Goal: Task Accomplishment & Management: Use online tool/utility

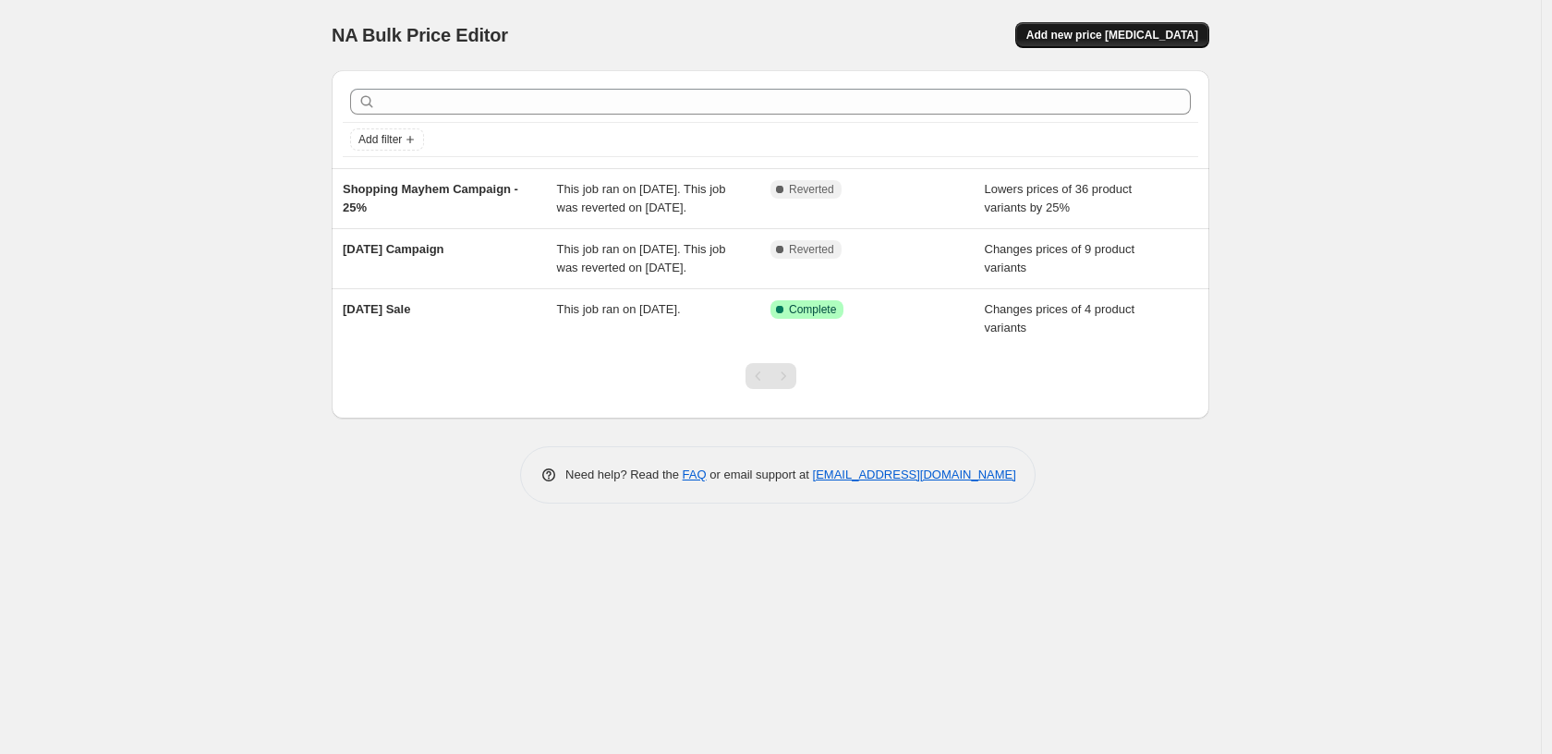
click at [1107, 37] on span "Add new price [MEDICAL_DATA]" at bounding box center [1112, 35] width 172 height 15
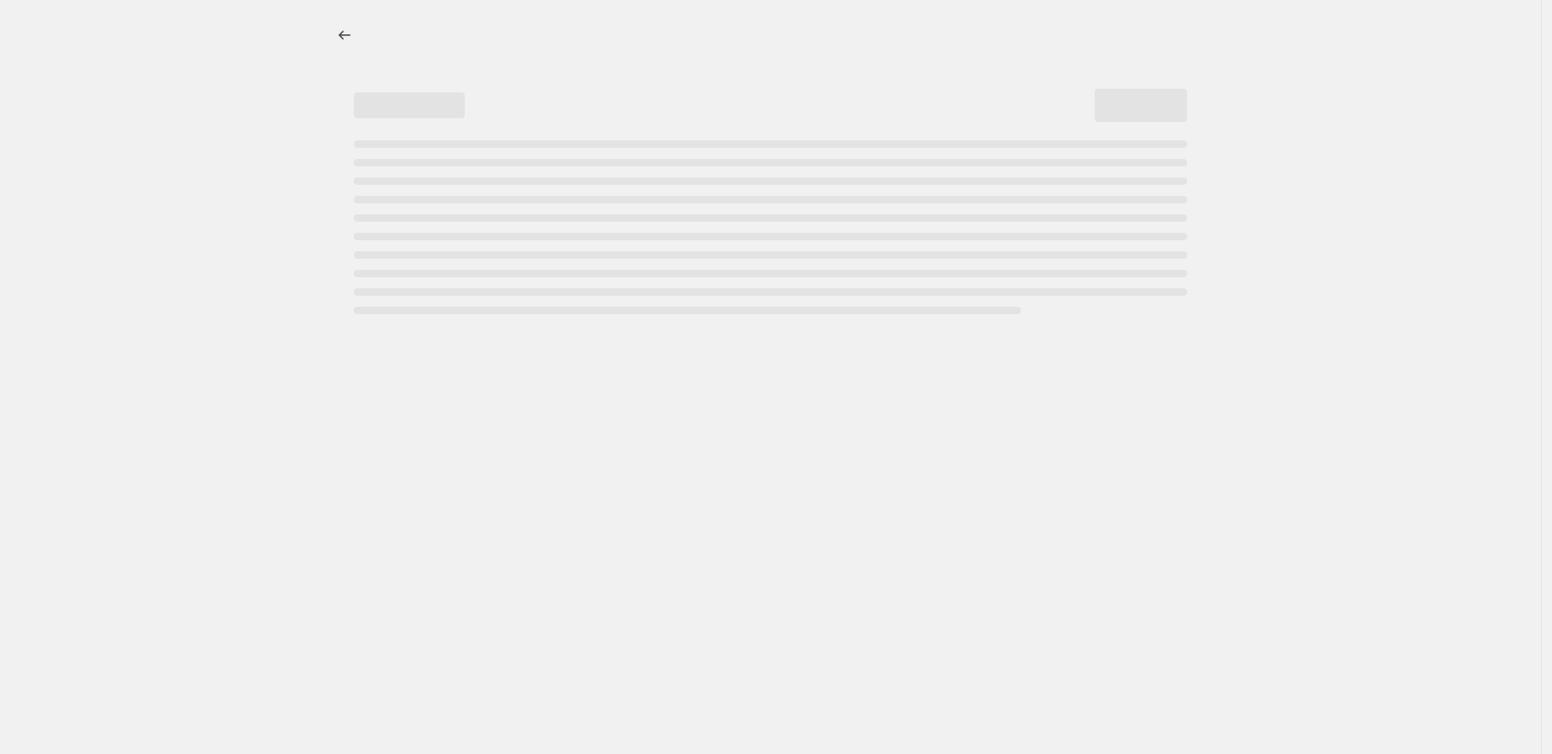
select select "percentage"
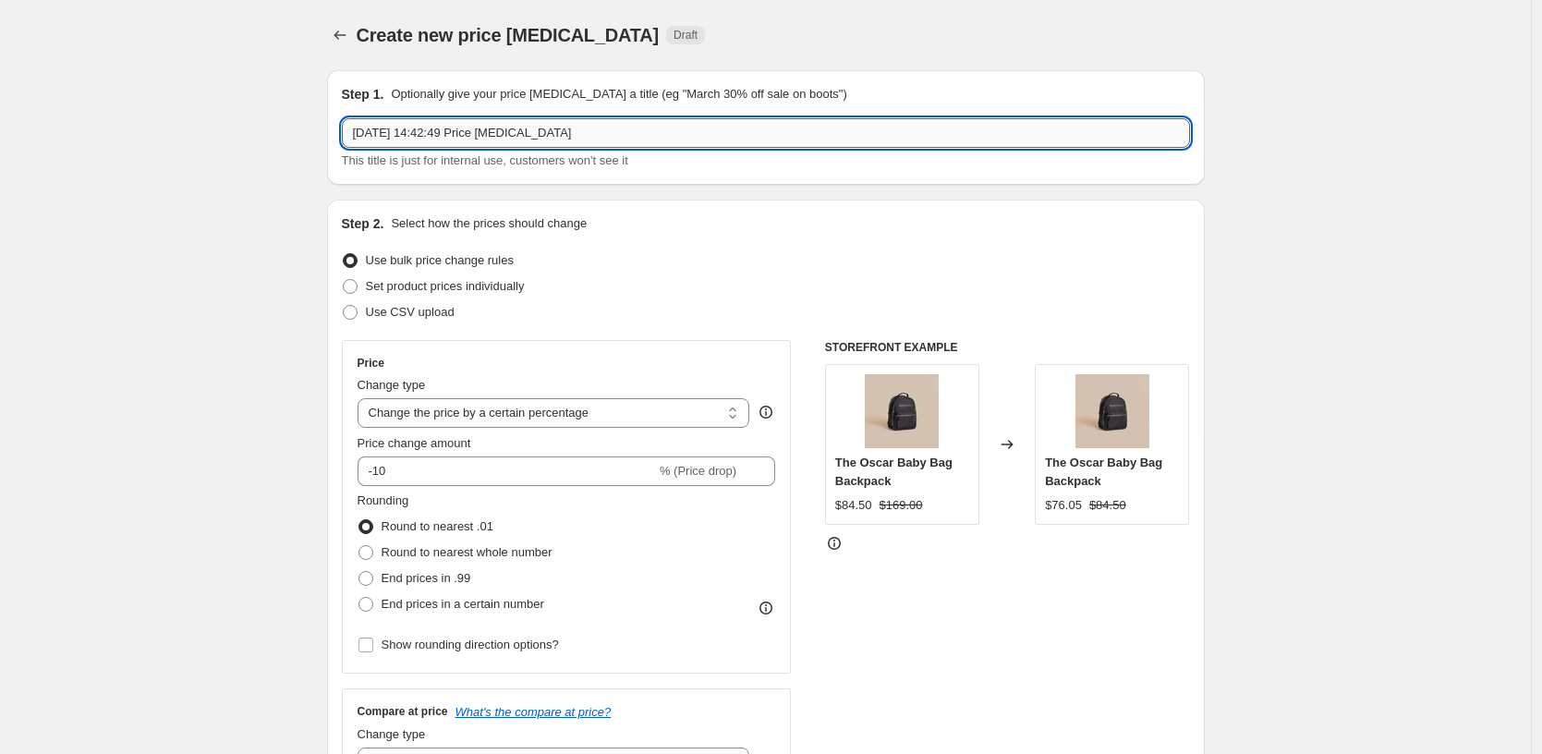
click at [406, 134] on input "[DATE] 14:42:49 Price [MEDICAL_DATA]" at bounding box center [766, 133] width 848 height 30
click at [366, 131] on input "[DATE] 14:42:49 Price [MEDICAL_DATA]" at bounding box center [766, 133] width 848 height 30
drag, startPoint x: 369, startPoint y: 131, endPoint x: 356, endPoint y: 129, distance: 13.1
click at [340, 129] on div "Step 1. Optionally give your price [MEDICAL_DATA] a title (eg "March 30% off sa…" at bounding box center [766, 127] width 878 height 115
drag, startPoint x: 440, startPoint y: 132, endPoint x: 599, endPoint y: 131, distance: 158.9
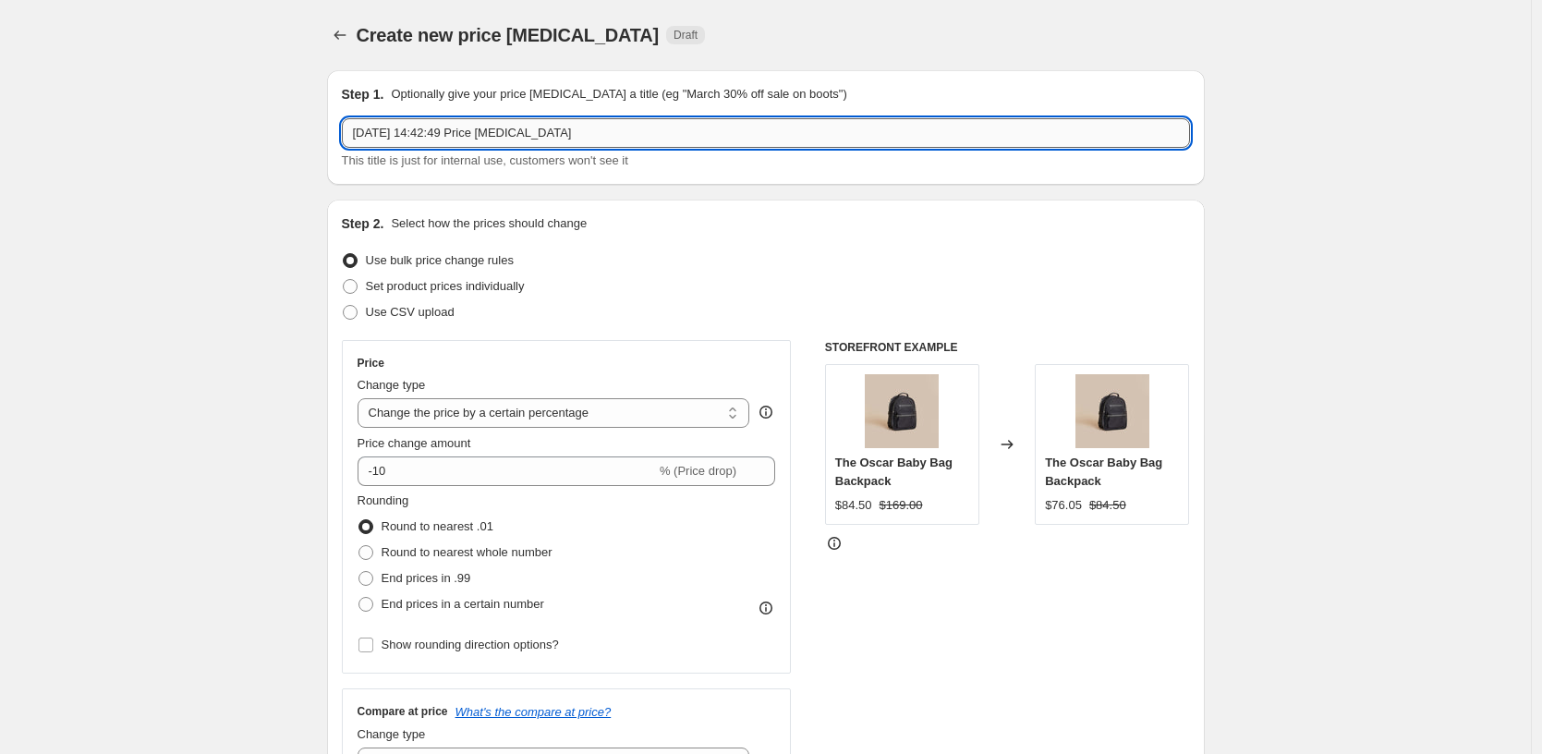
click at [599, 131] on input "[DATE] 14:42:49 Price [MEDICAL_DATA]" at bounding box center [766, 133] width 848 height 30
type input "[DATE] - Clearance Sale"
click at [541, 415] on select "Change the price to a certain amount Change the price by a certain amount Chang…" at bounding box center [554, 413] width 393 height 30
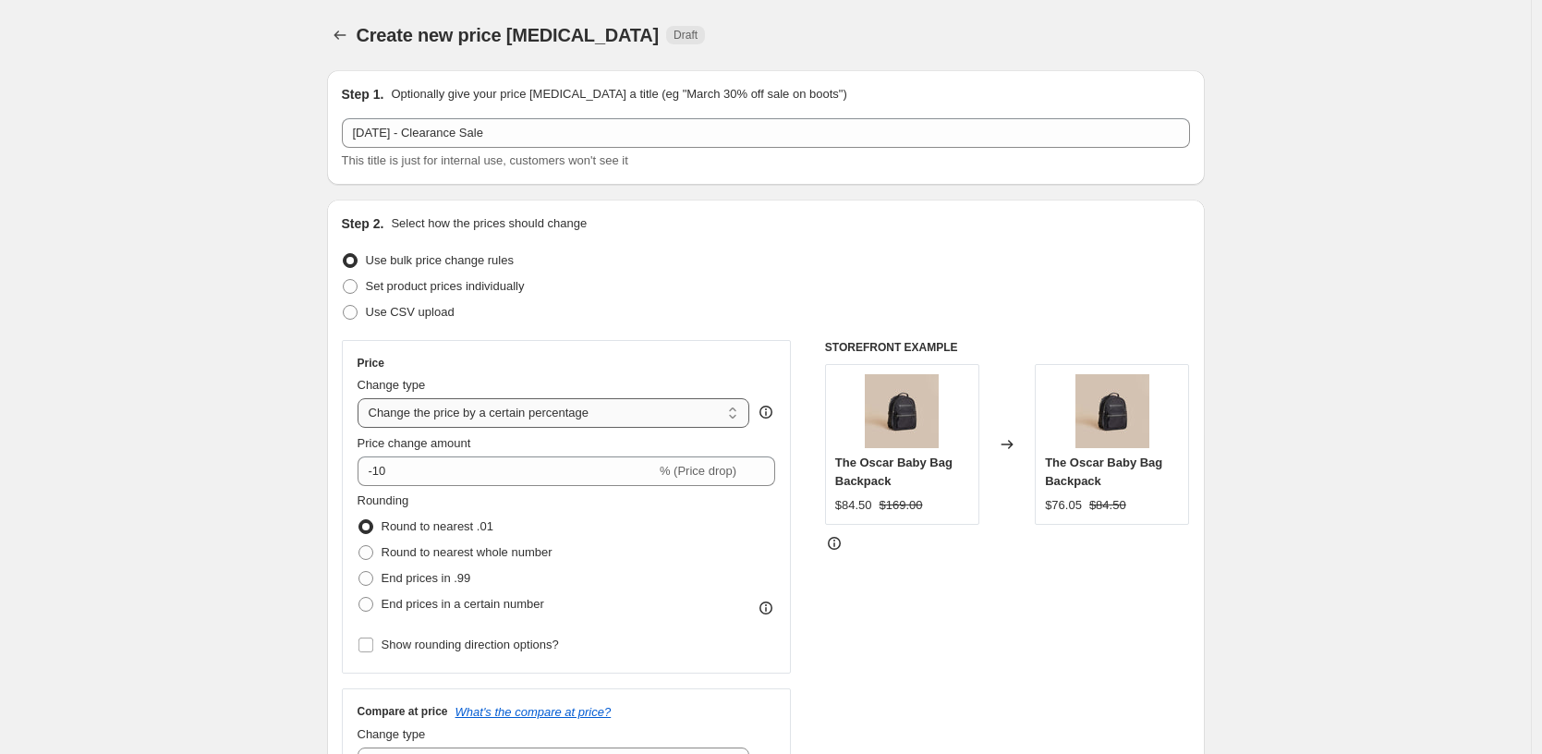
click at [362, 398] on select "Change the price to a certain amount Change the price by a certain amount Chang…" at bounding box center [554, 413] width 393 height 30
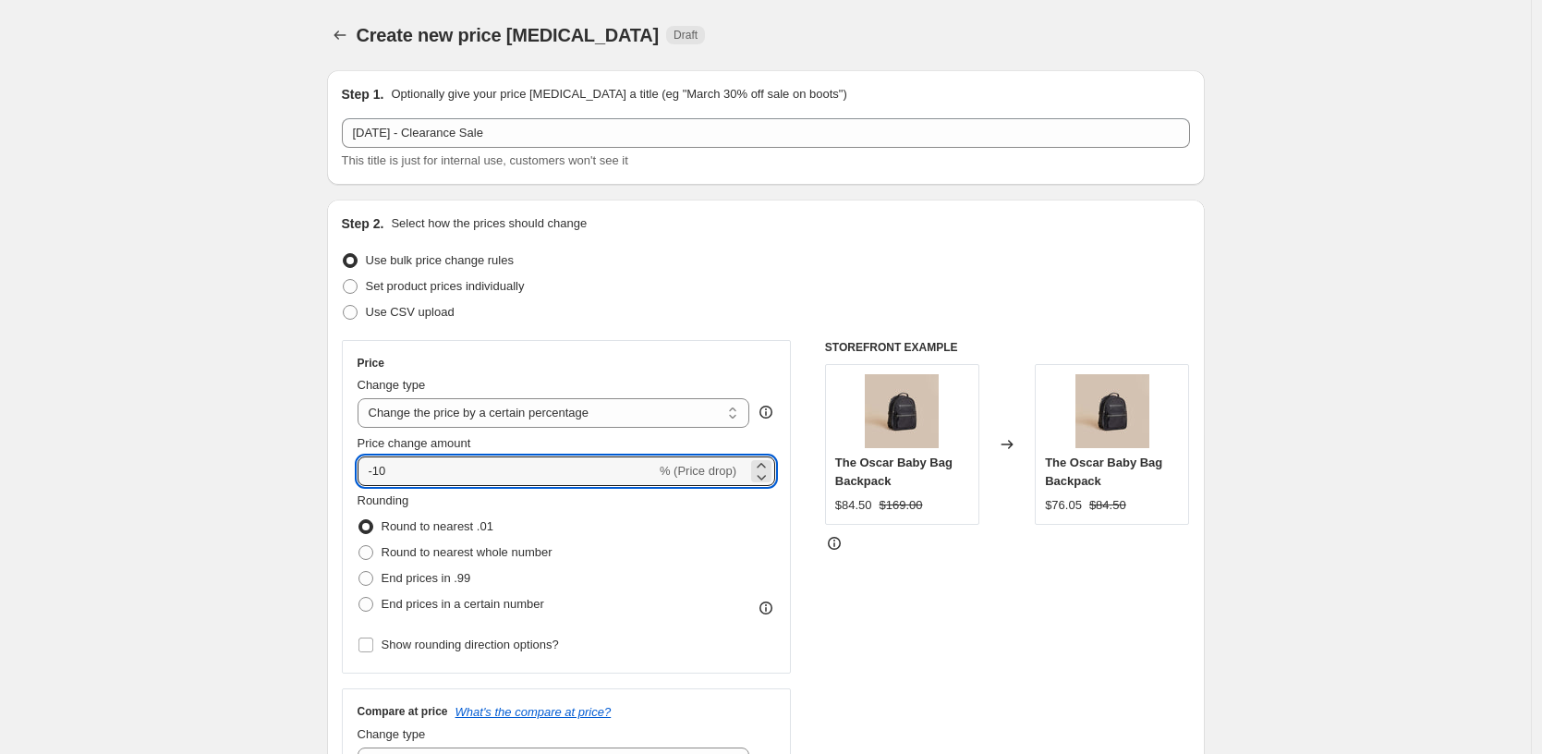
drag, startPoint x: 431, startPoint y: 470, endPoint x: 300, endPoint y: 468, distance: 131.2
click at [1050, 626] on div "STOREFRONT EXAMPLE The Oscar Baby Bag Backpack $84.50 $169.00 Changed to The Os…" at bounding box center [1007, 566] width 365 height 453
click at [374, 467] on input "50" at bounding box center [496, 471] width 277 height 30
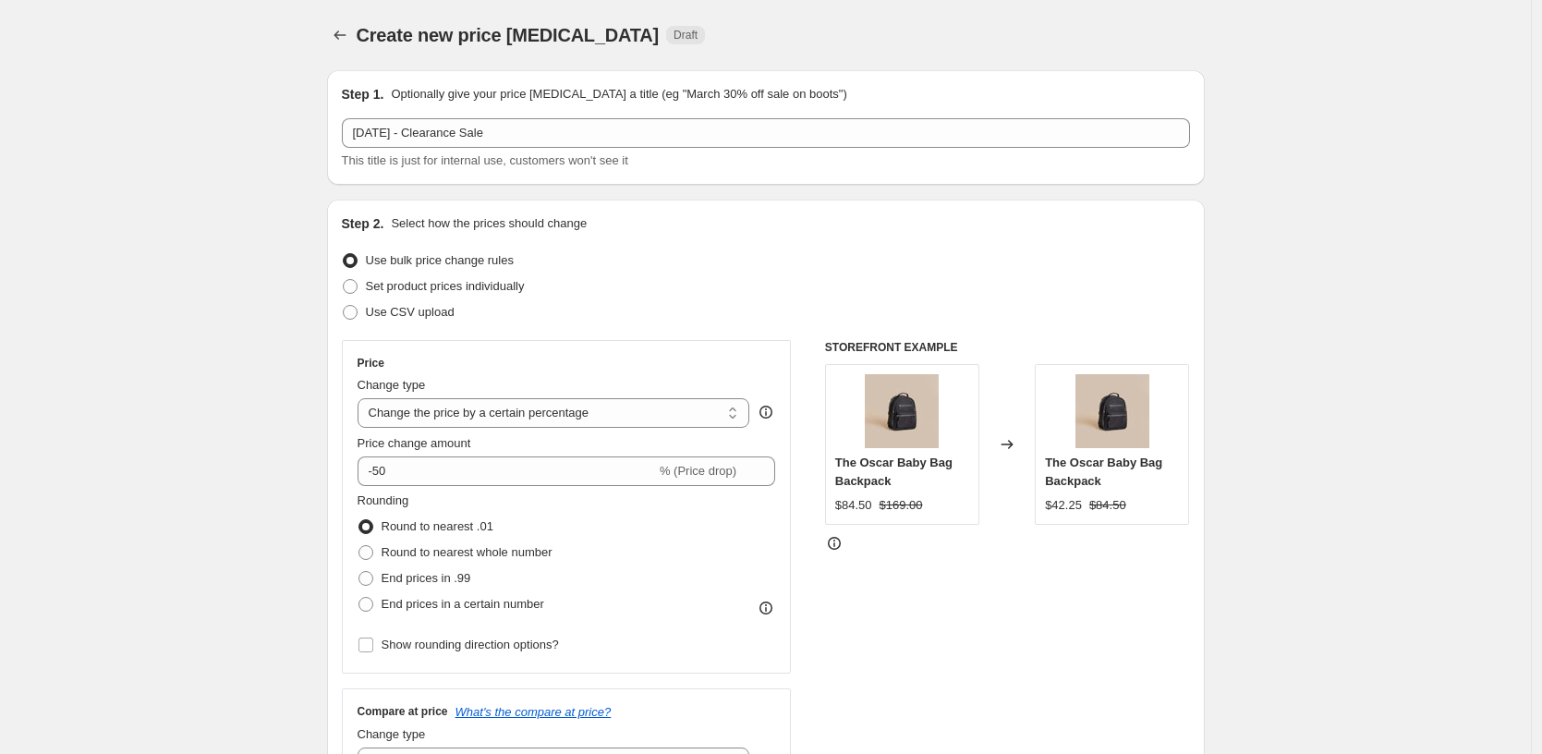
click at [1059, 577] on div "STOREFRONT EXAMPLE The Oscar Baby Bag Backpack $84.50 $169.00 Changed to The Os…" at bounding box center [1007, 566] width 365 height 453
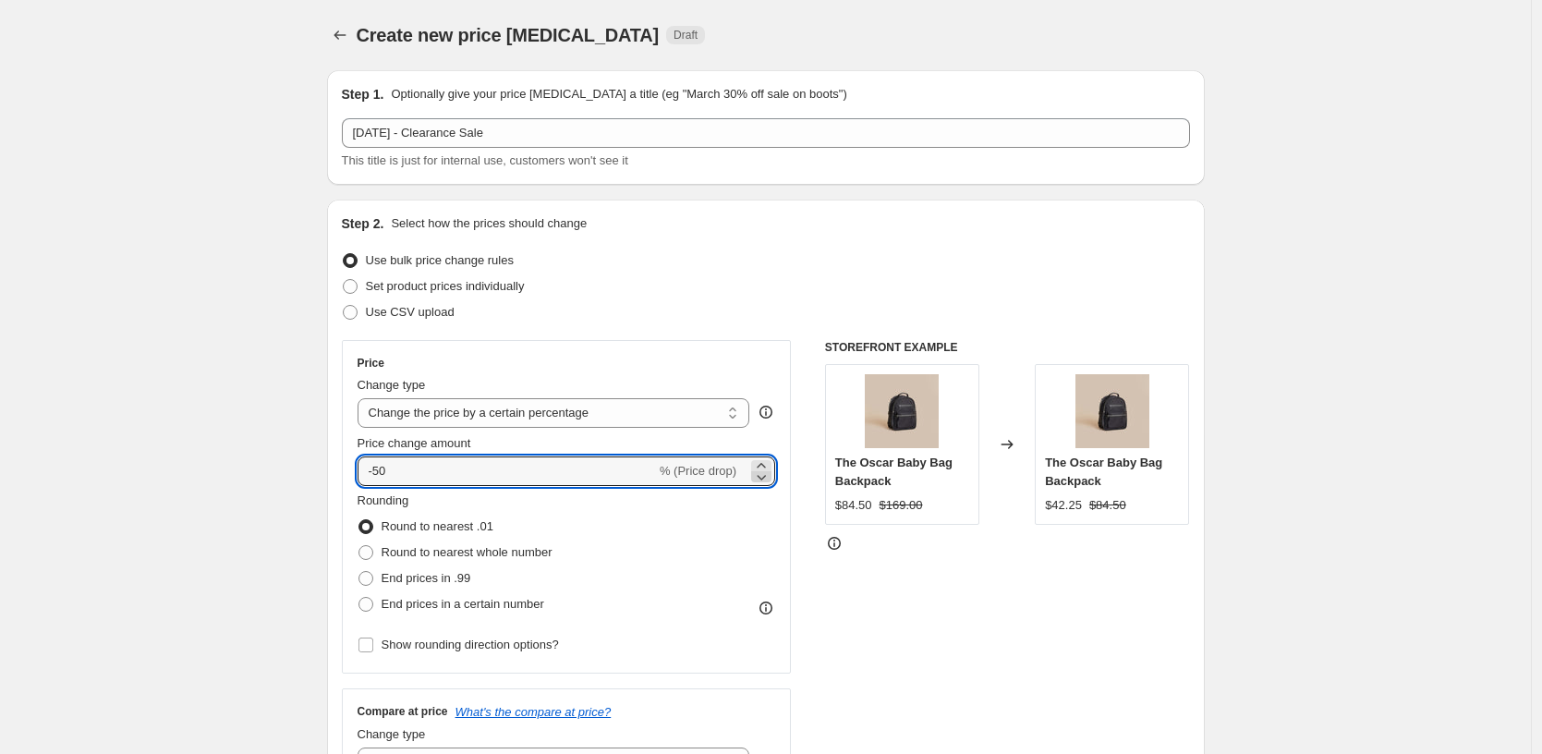
click at [762, 473] on icon at bounding box center [761, 476] width 18 height 18
click at [695, 472] on span "% (Price drop)" at bounding box center [698, 471] width 77 height 14
click at [770, 463] on icon at bounding box center [761, 465] width 18 height 18
type input "-50"
click at [1080, 624] on div "STOREFRONT EXAMPLE The Oscar Baby Bag Backpack $84.50 $169.00 Changed to The Os…" at bounding box center [1007, 566] width 365 height 453
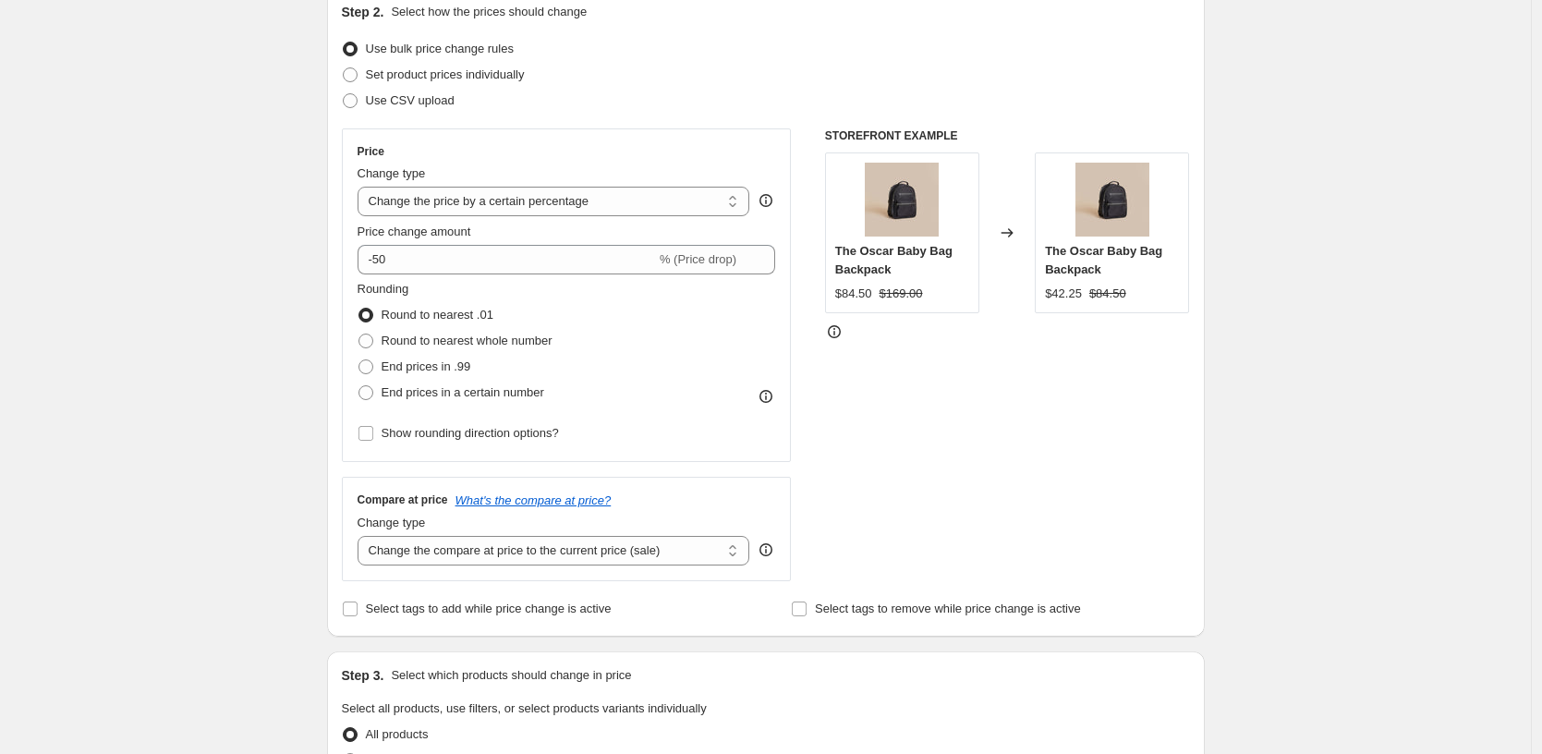
scroll to position [212, 0]
click at [731, 546] on select "Change the compare at price to the current price (sale) Change the compare at p…" at bounding box center [554, 550] width 393 height 30
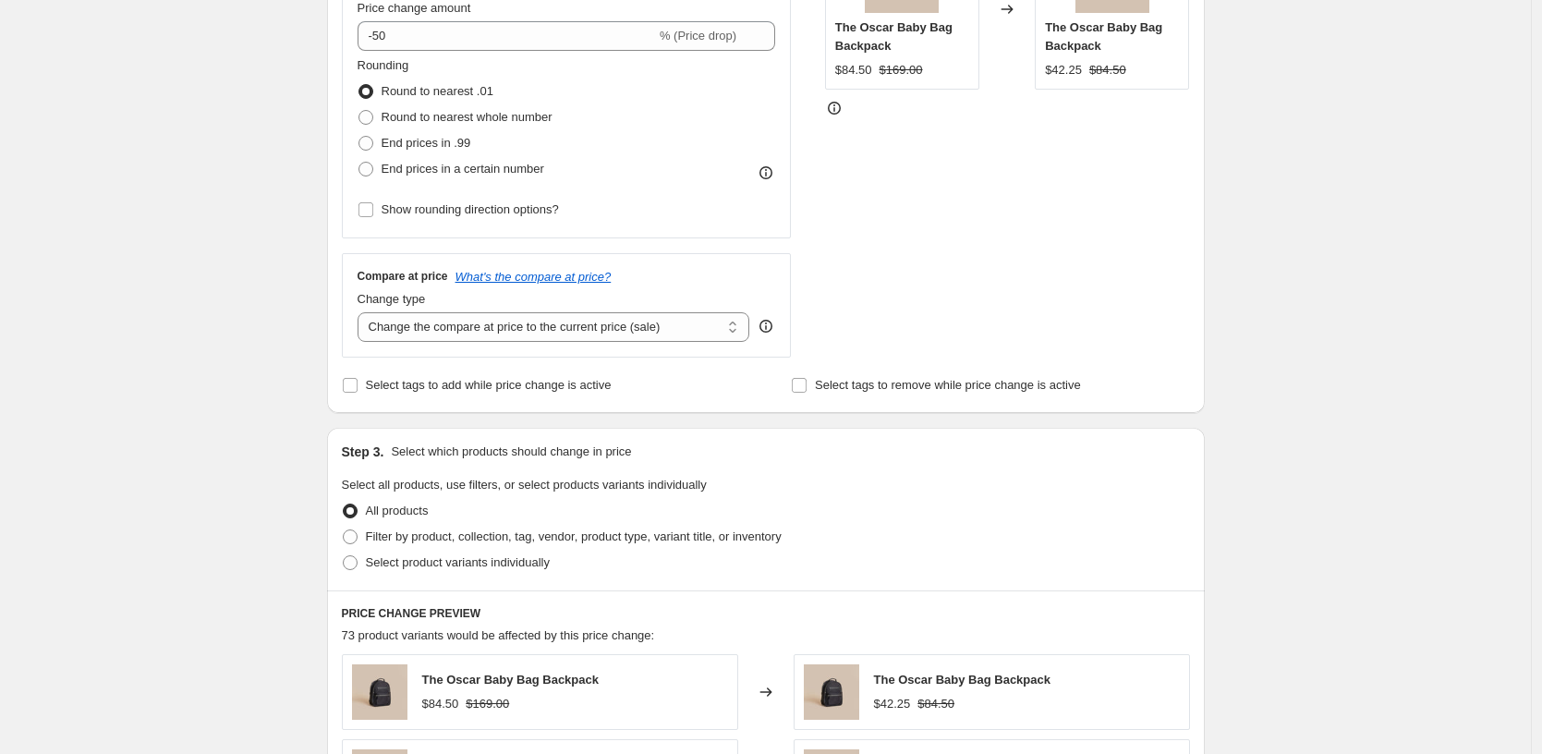
scroll to position [440, 0]
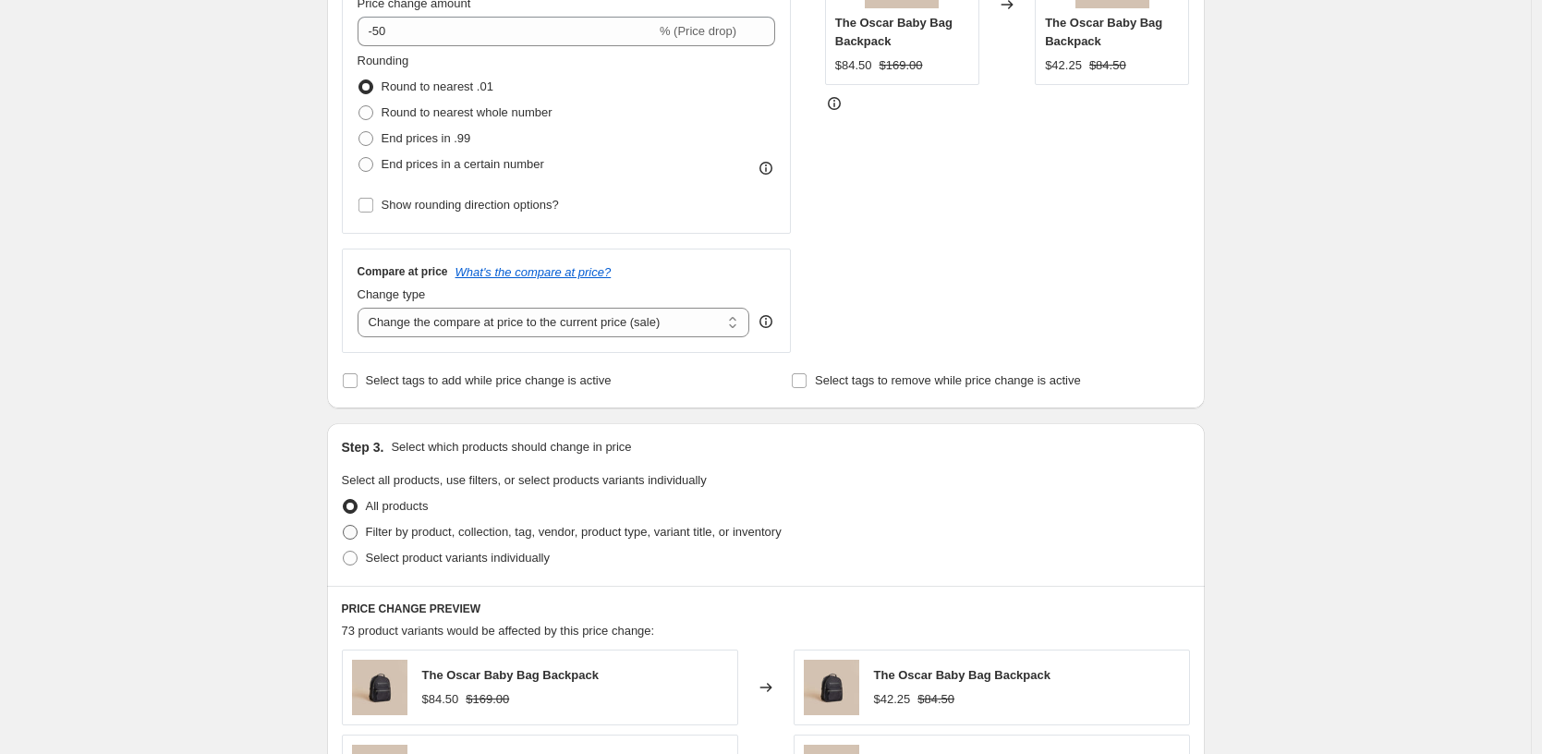
click at [354, 530] on span at bounding box center [350, 532] width 15 height 15
click at [344, 526] on input "Filter by product, collection, tag, vendor, product type, variant title, or inv…" at bounding box center [343, 525] width 1 height 1
radio input "true"
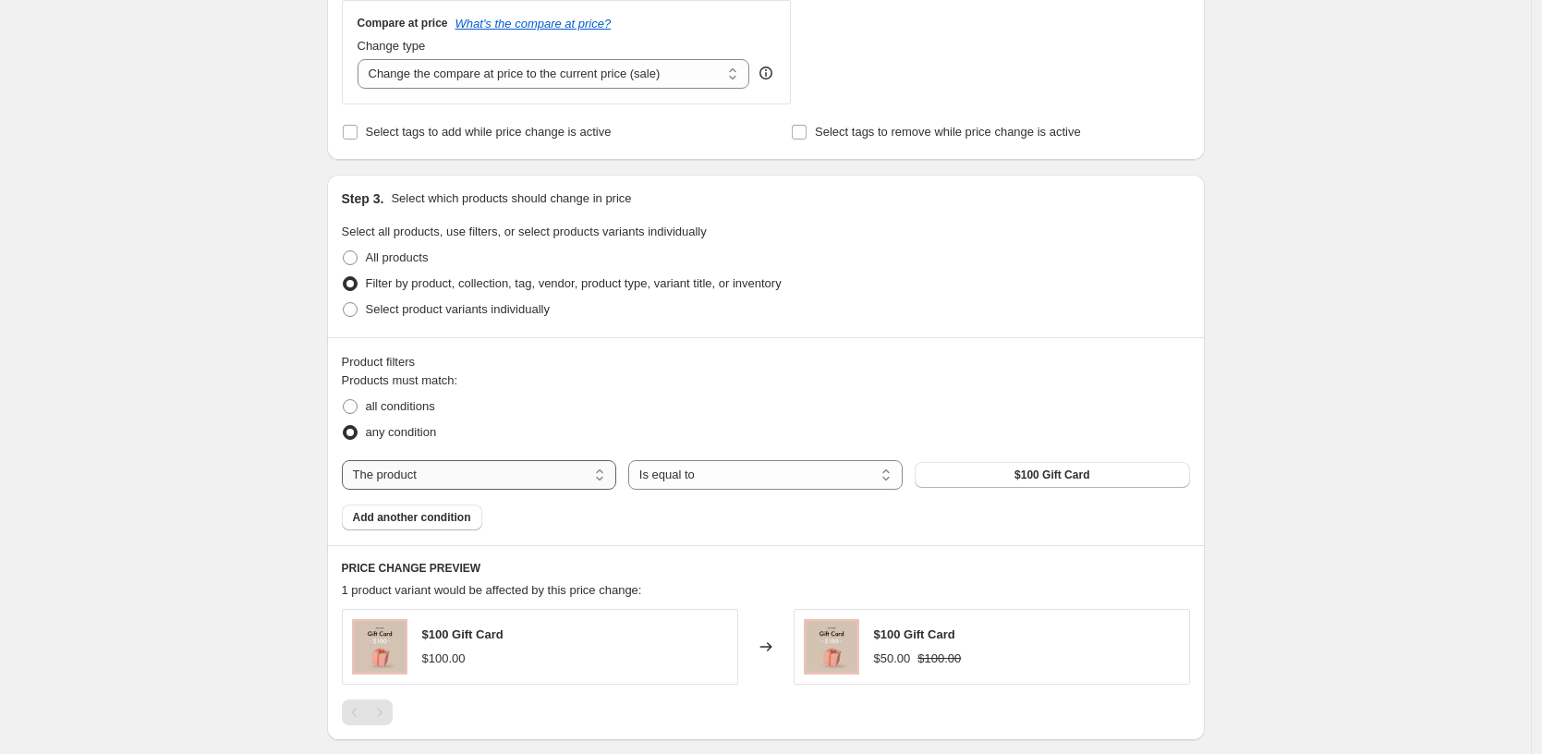
scroll to position [695, 0]
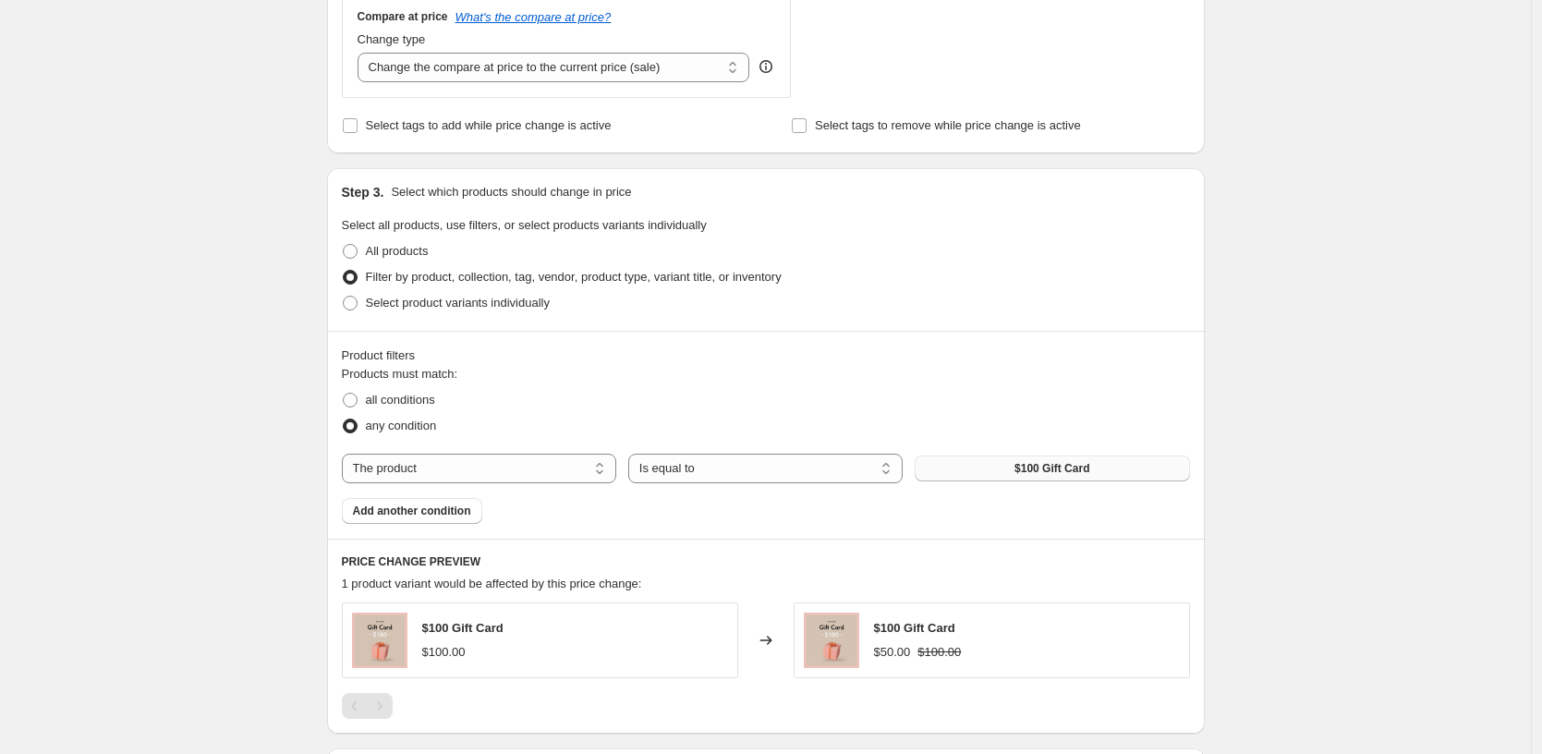
click at [994, 466] on button "$100 Gift Card" at bounding box center [1052, 468] width 274 height 26
click at [456, 462] on select "The product The product's collection The product's tag The product's vendor The…" at bounding box center [479, 469] width 274 height 30
select select "collection"
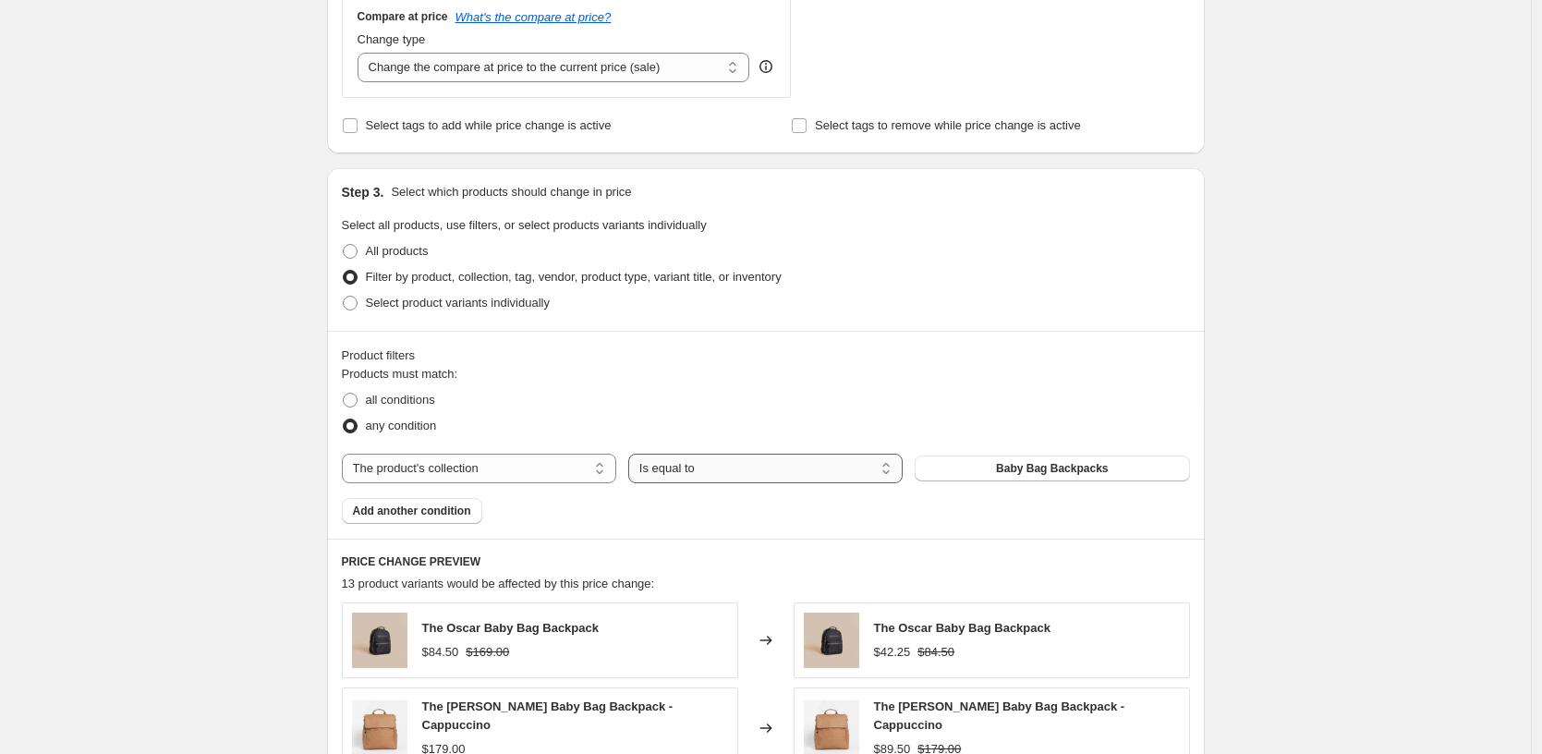
click at [814, 474] on select "Is equal to Is not equal to" at bounding box center [765, 469] width 274 height 30
click at [633, 454] on select "Is equal to Is not equal to" at bounding box center [765, 469] width 274 height 30
click at [1042, 475] on span "Baby Bag Backpacks" at bounding box center [1052, 468] width 112 height 15
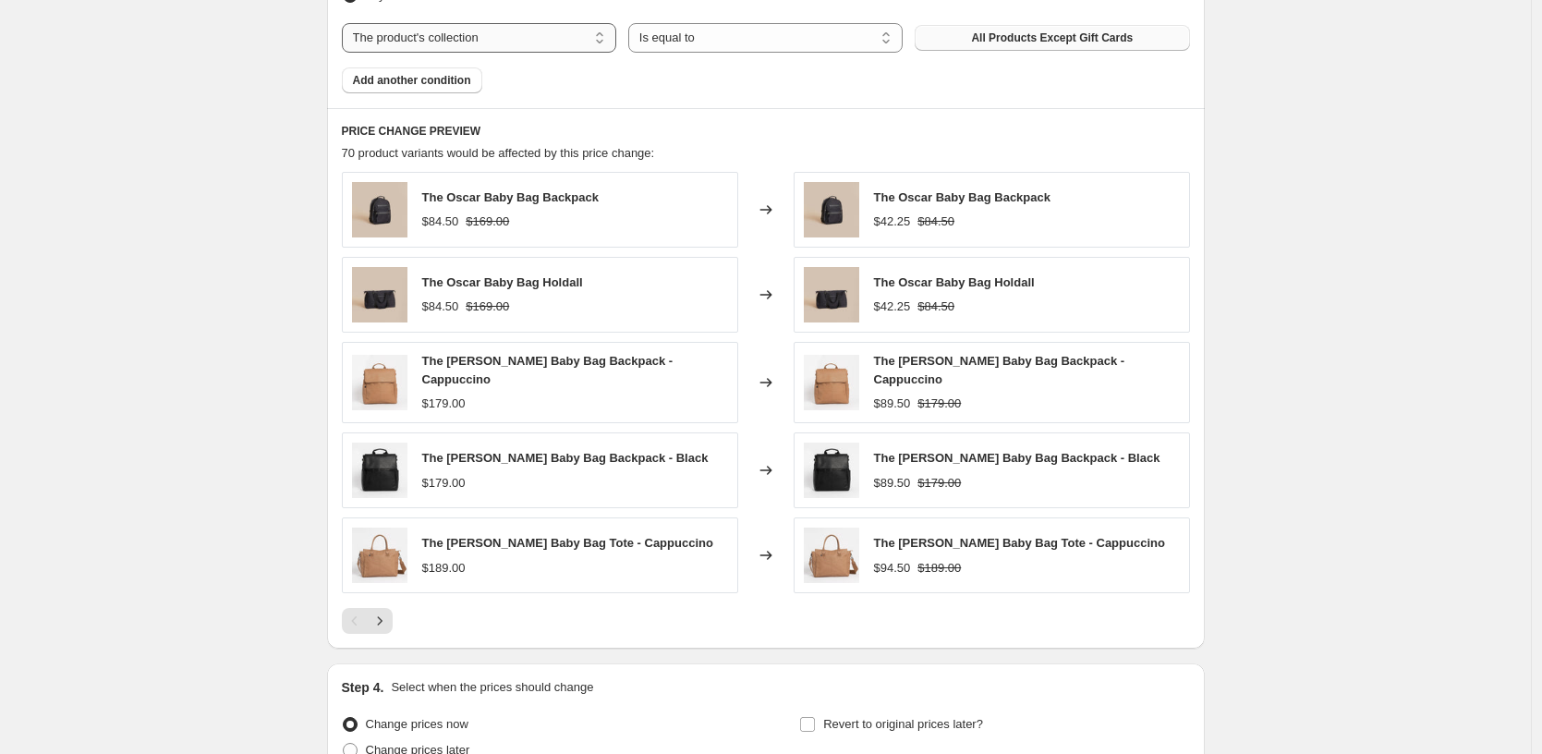
scroll to position [1128, 0]
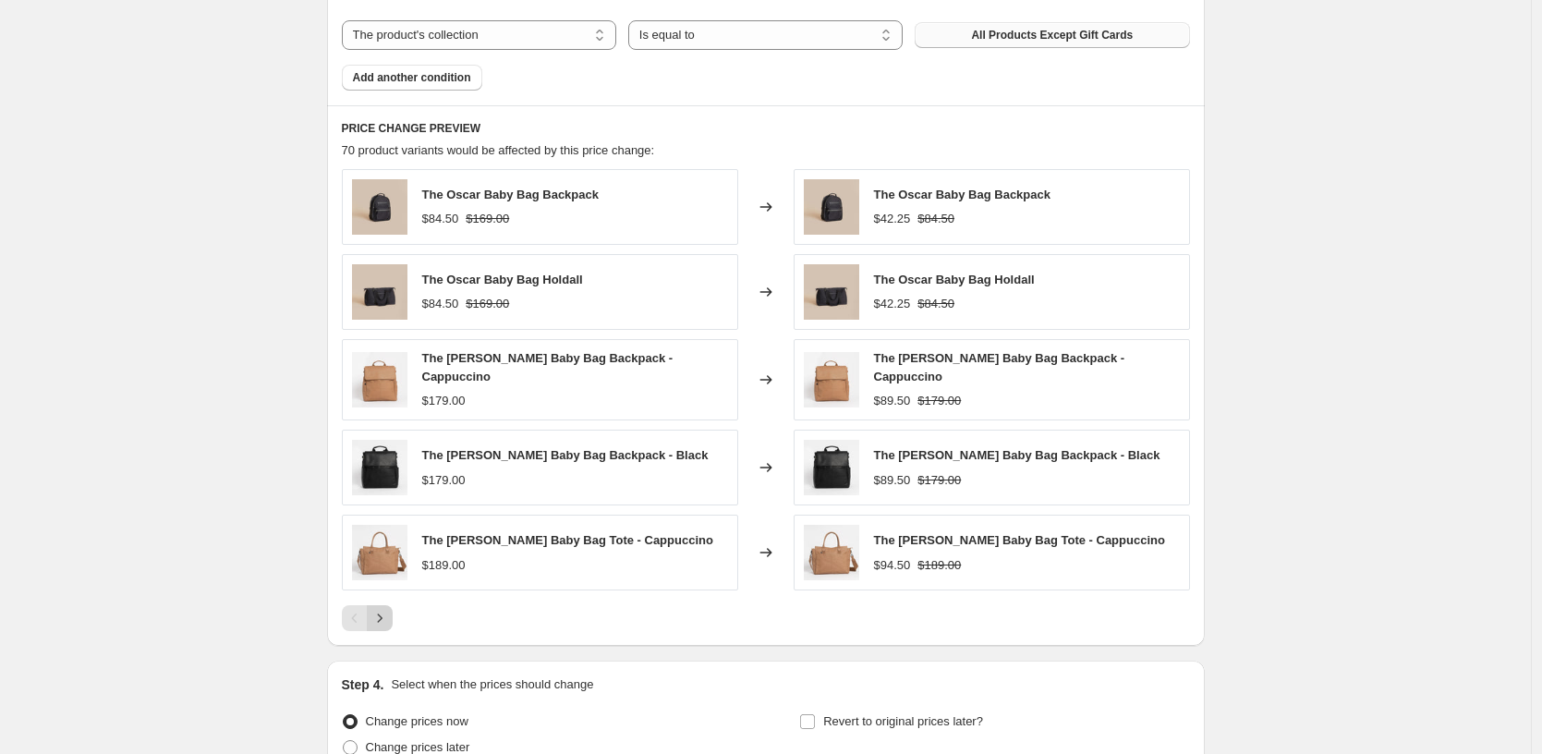
click at [385, 614] on icon "Next" at bounding box center [379, 618] width 18 height 18
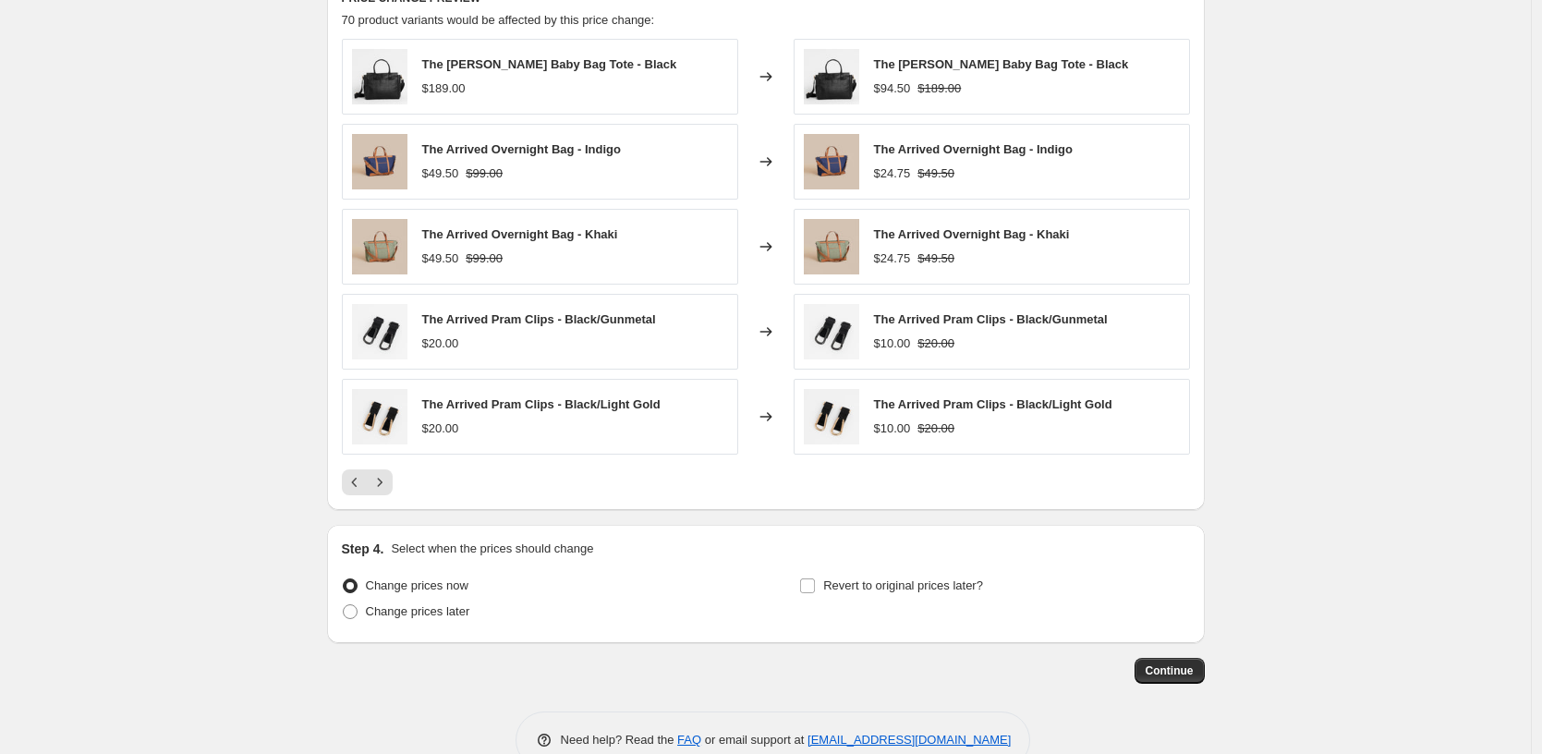
scroll to position [1263, 0]
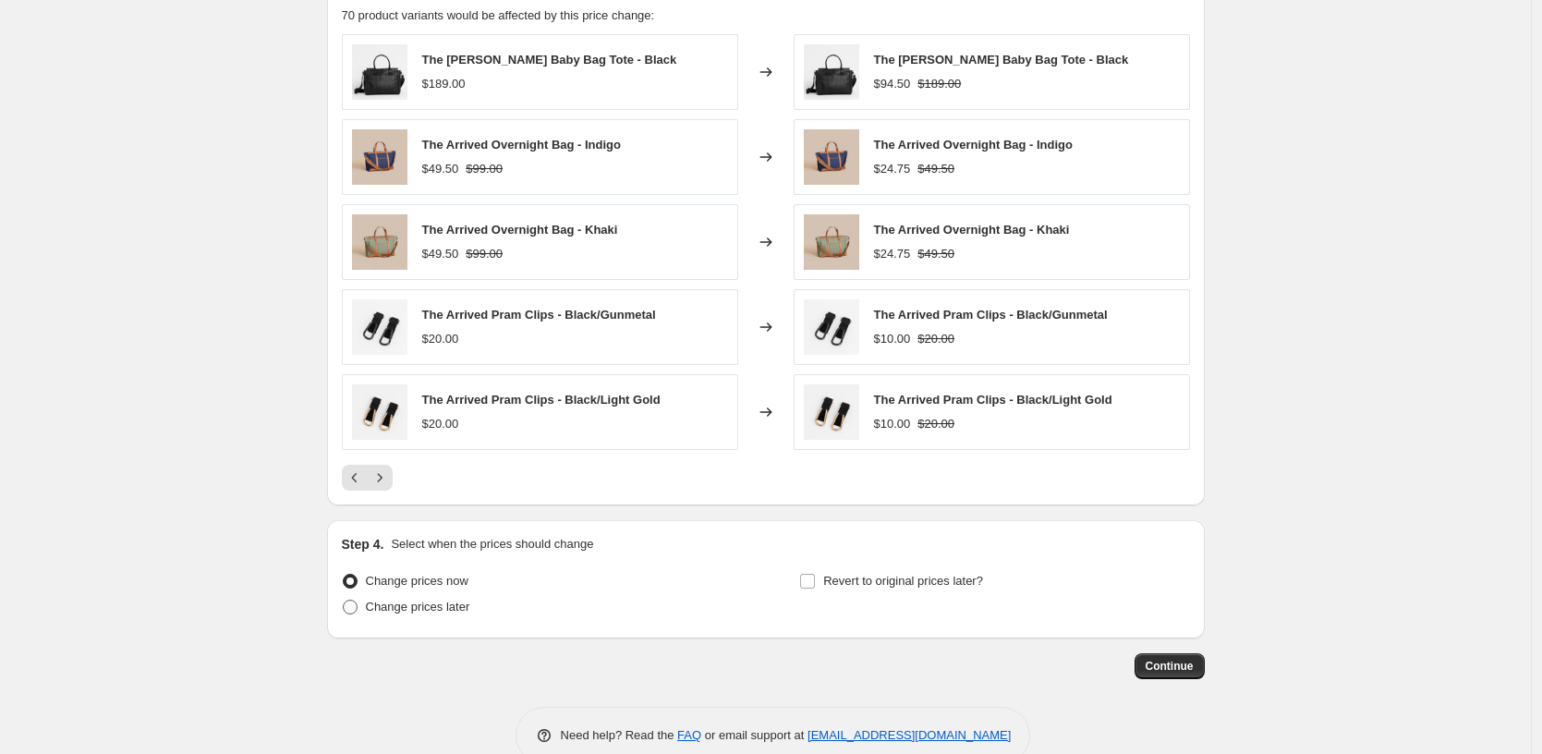
click at [358, 607] on span at bounding box center [350, 607] width 15 height 15
click at [344, 600] on input "Change prices later" at bounding box center [343, 600] width 1 height 1
radio input "true"
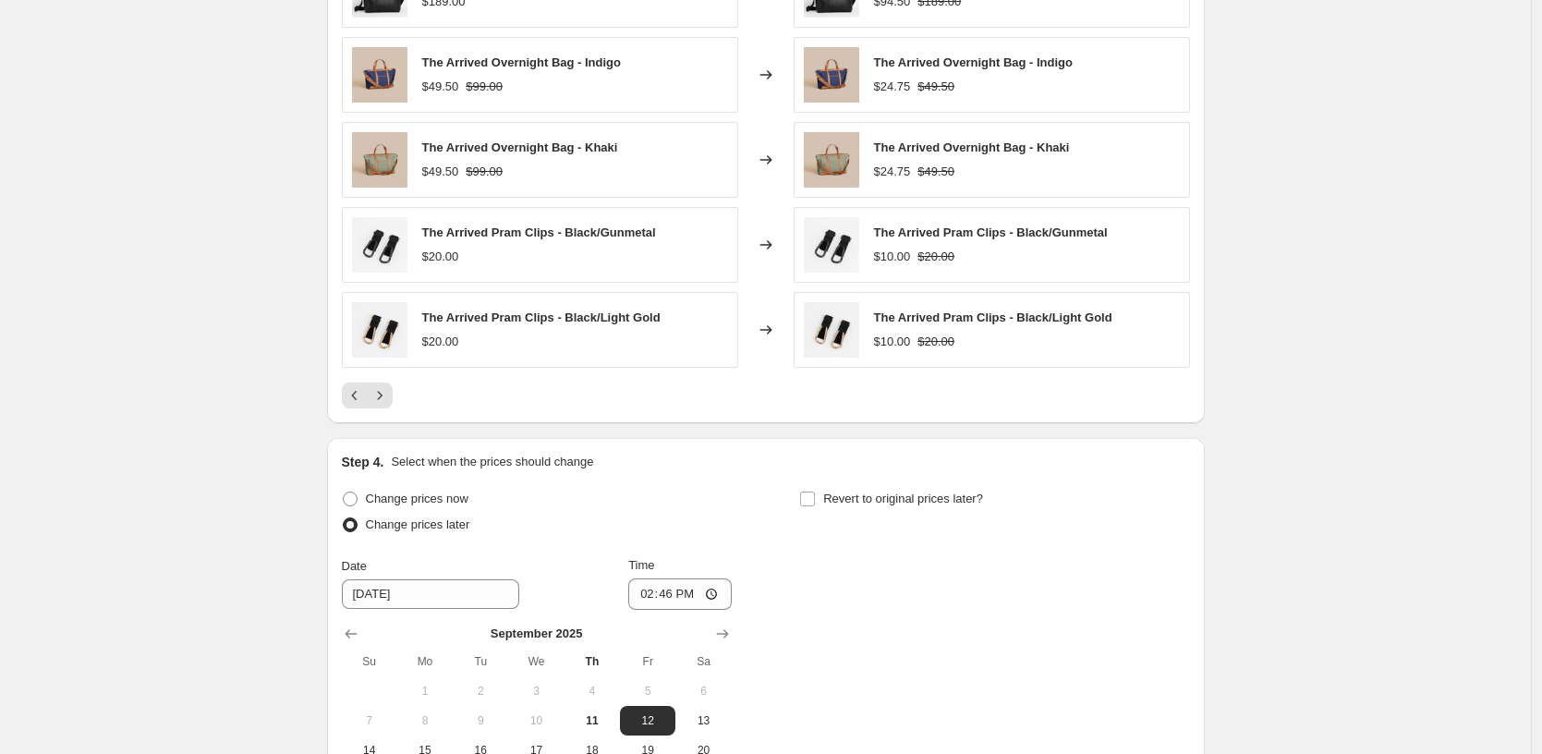
scroll to position [1409, 0]
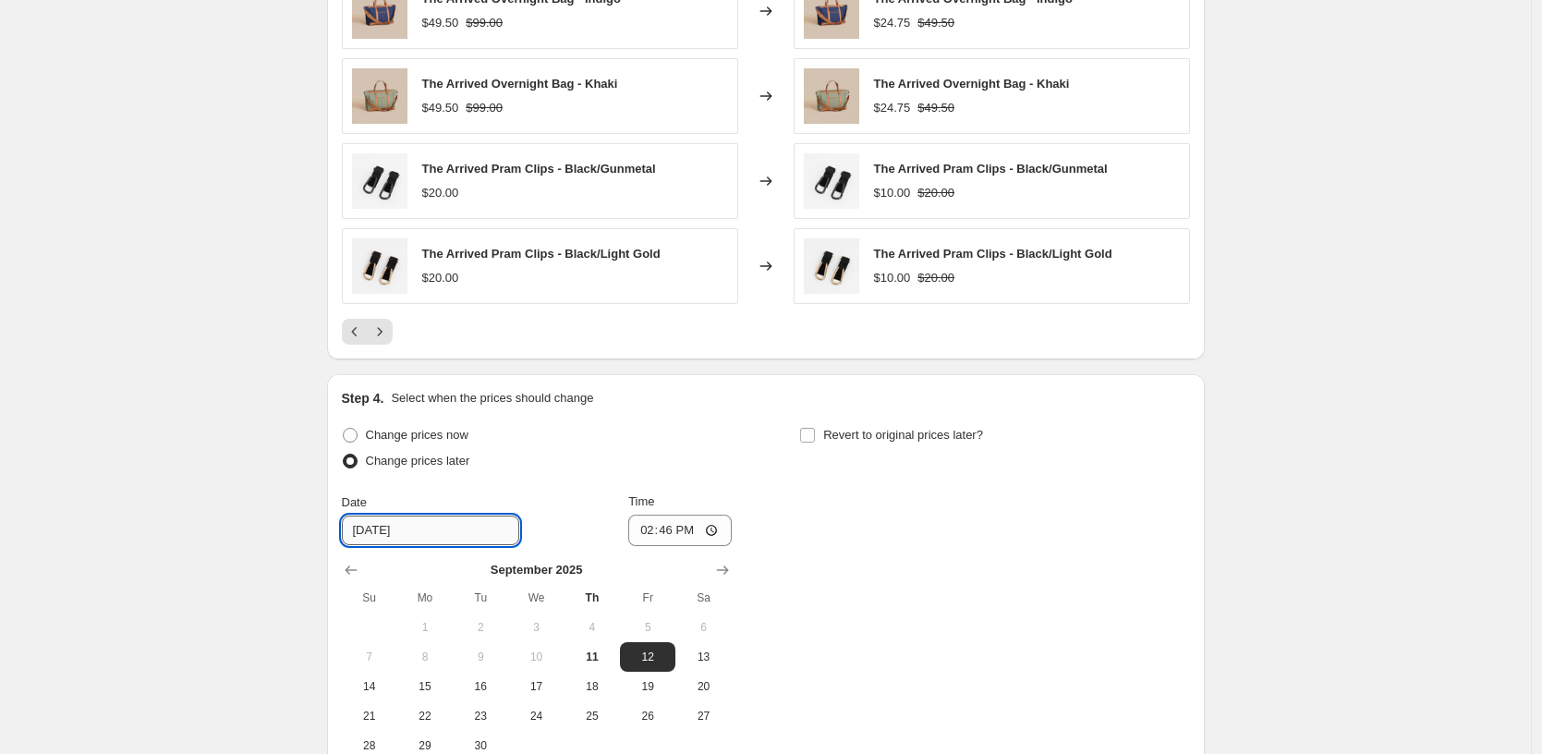
click at [373, 530] on input "[DATE]" at bounding box center [430, 530] width 177 height 30
click at [418, 690] on span "15" at bounding box center [425, 686] width 41 height 15
type input "[DATE]"
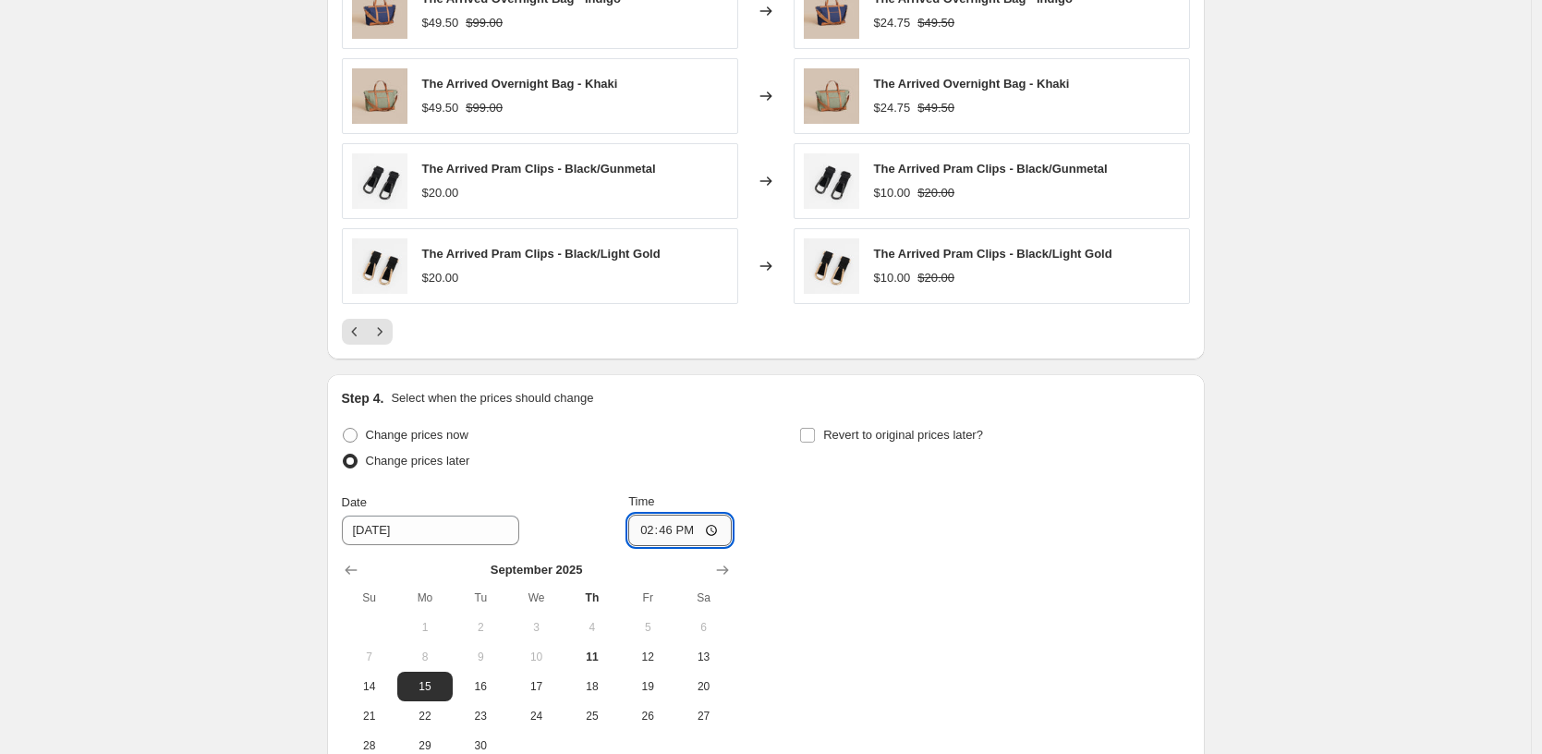
click at [649, 532] on input "14:46" at bounding box center [679, 530] width 103 height 31
type input "07:00"
click at [1103, 501] on div "Change prices now Change prices later Date [DATE] Time 07:00 [DATE] Su Mo Tu We…" at bounding box center [766, 591] width 848 height 338
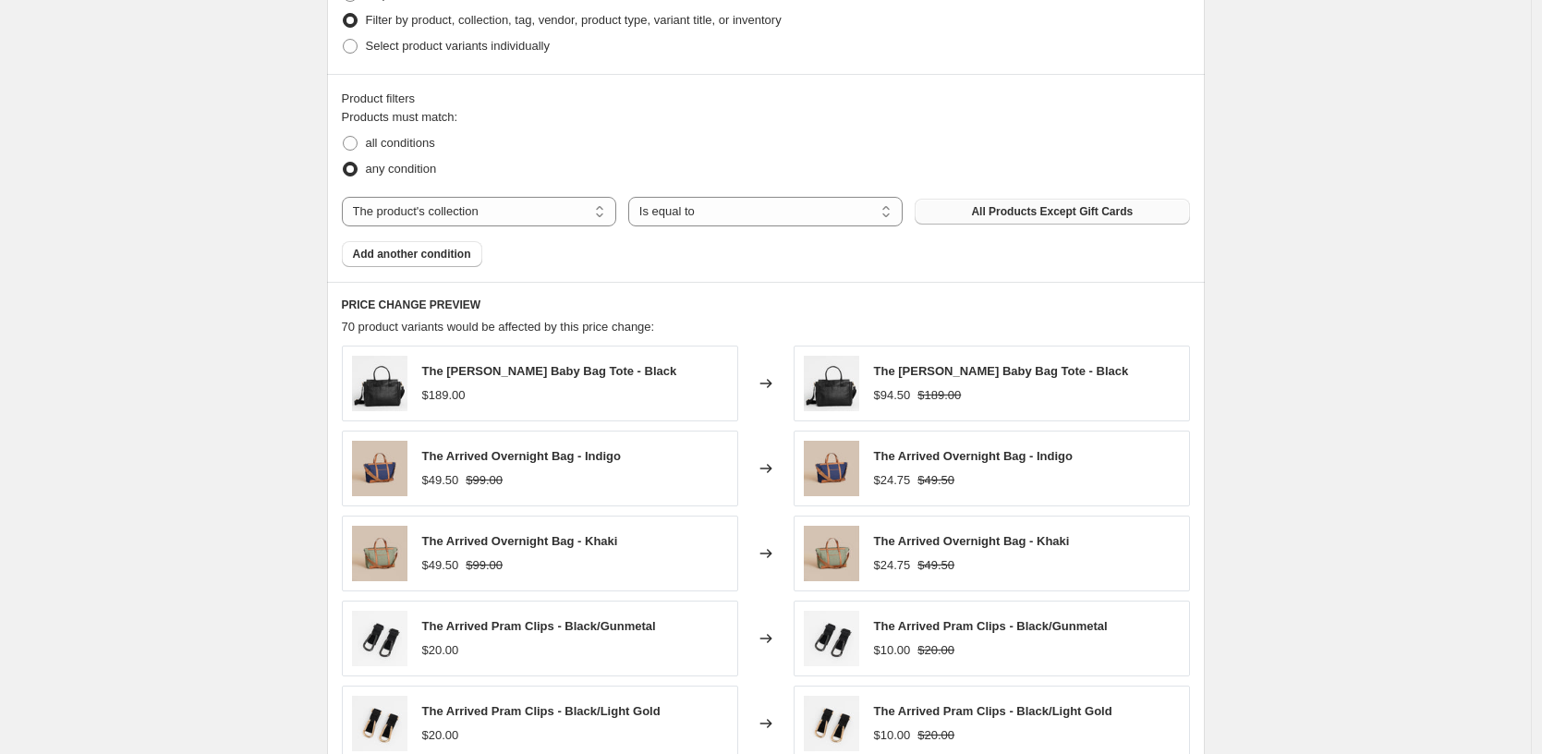
scroll to position [626, 0]
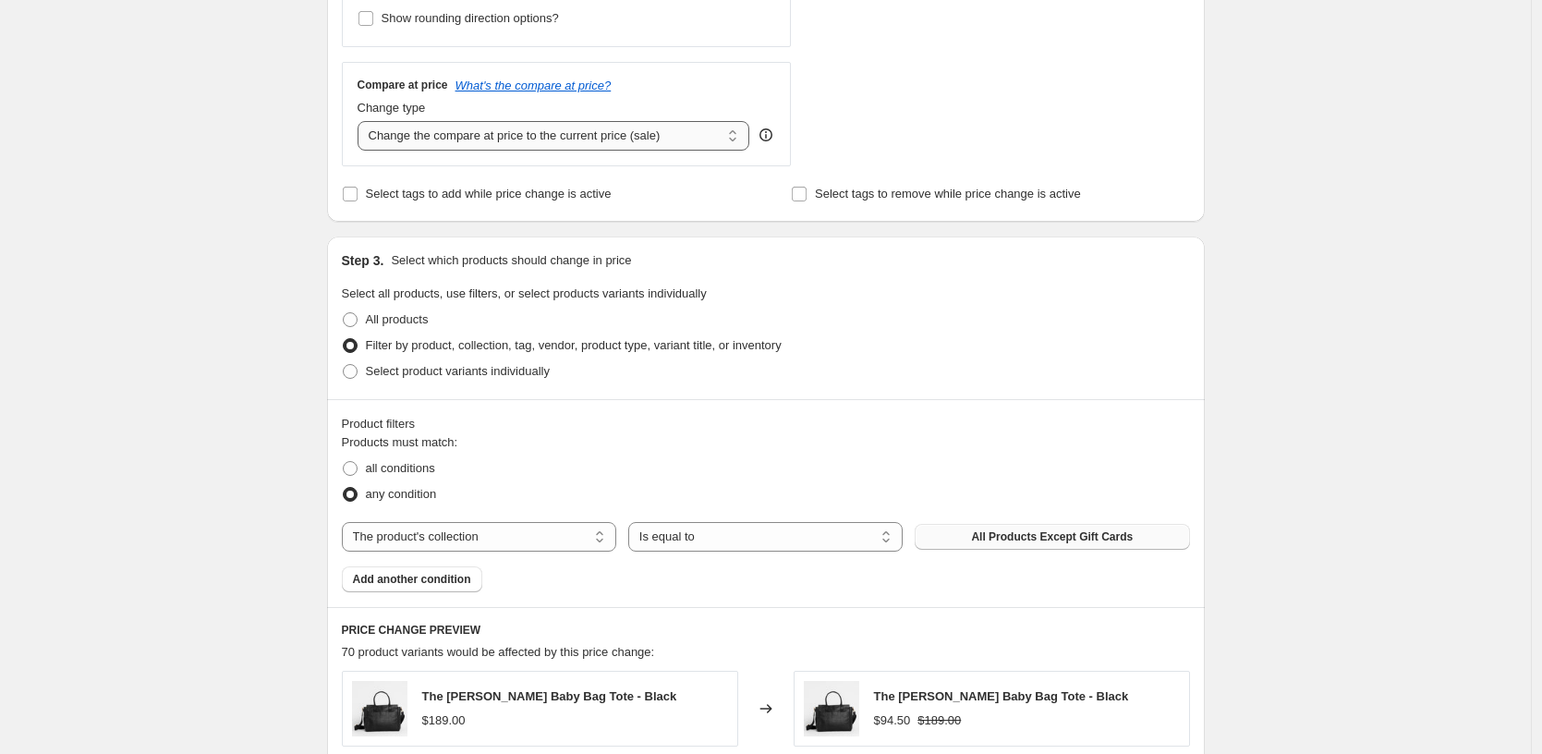
click at [667, 139] on select "Change the compare at price to the current price (sale) Change the compare at p…" at bounding box center [554, 136] width 393 height 30
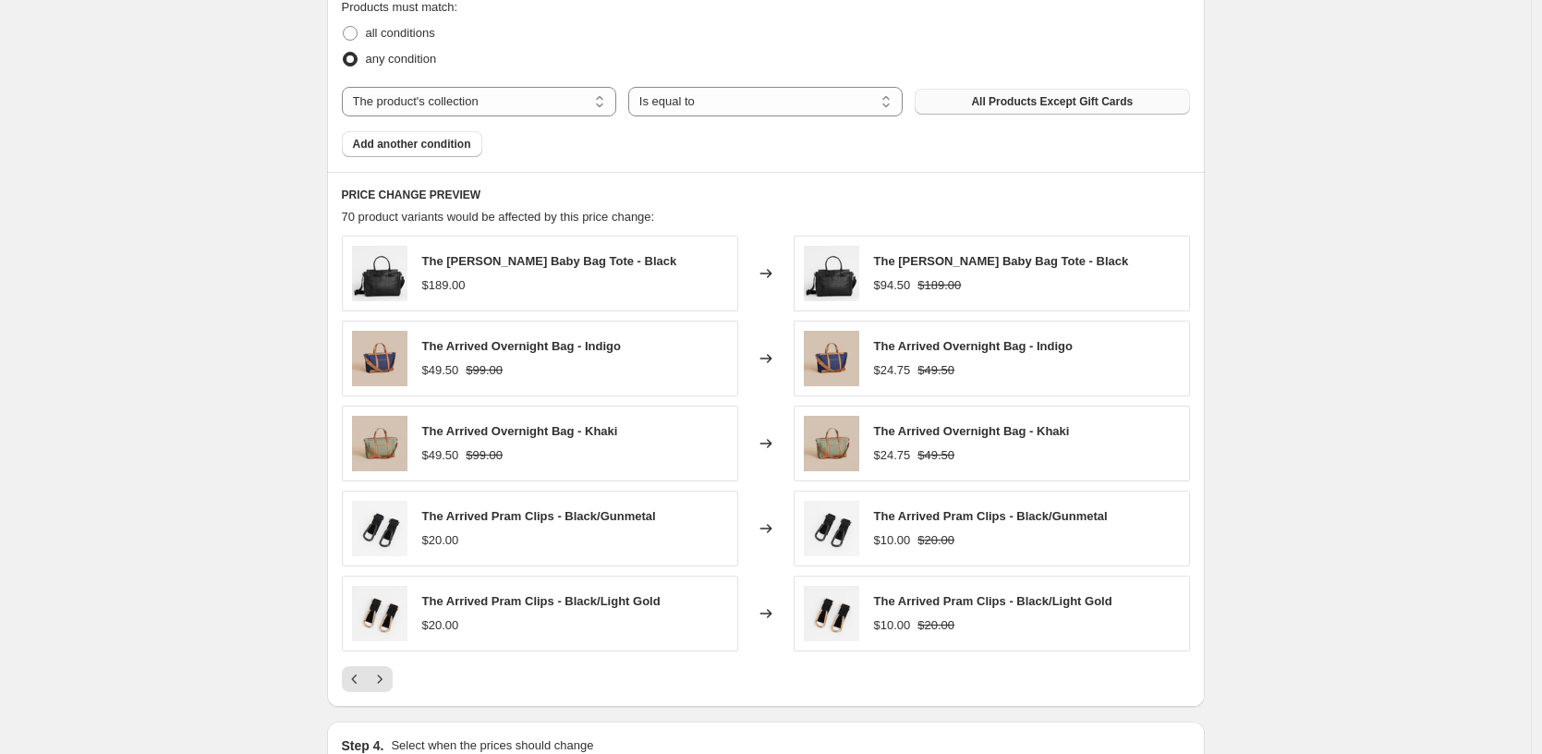
scroll to position [1064, 0]
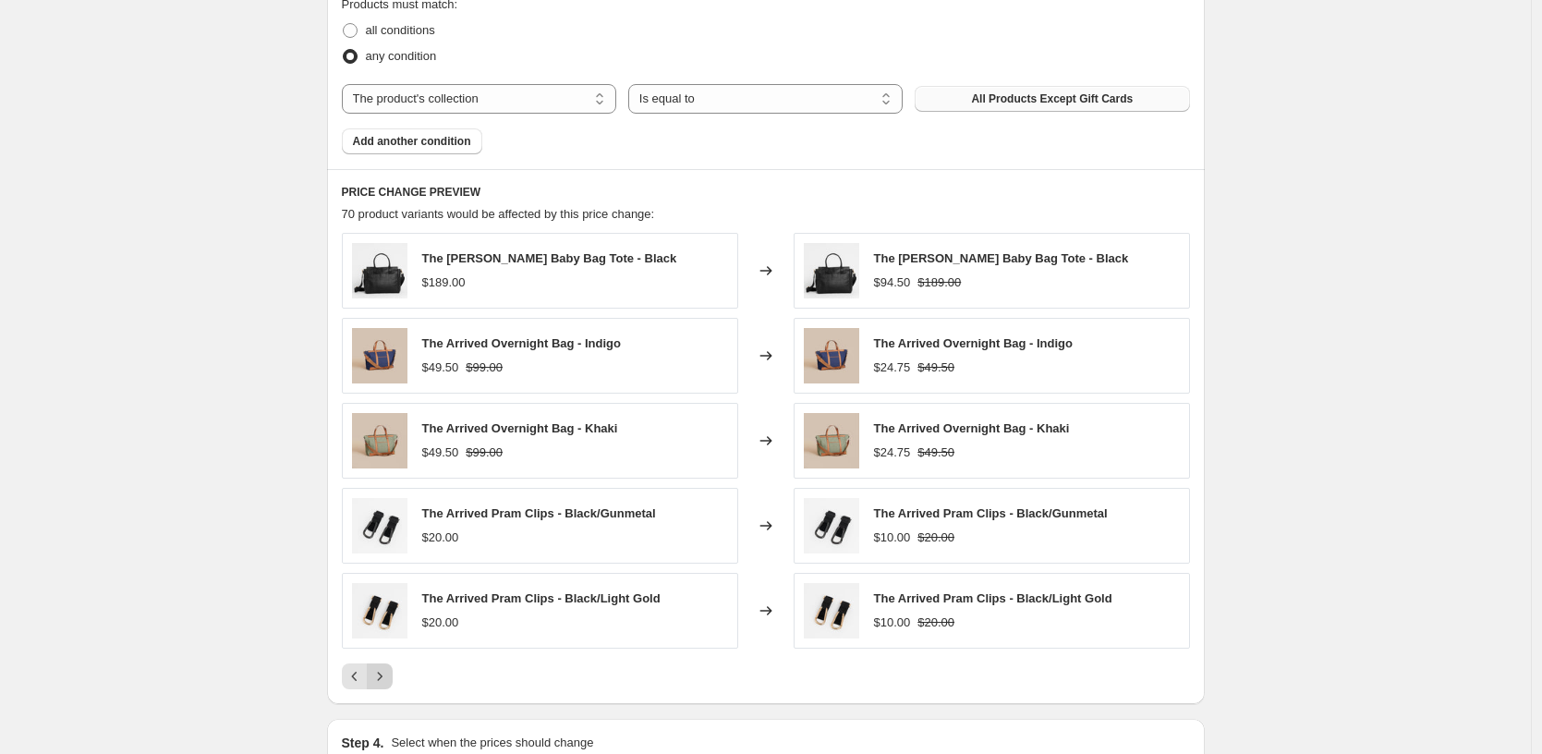
click at [393, 675] on button "Next" at bounding box center [380, 676] width 26 height 26
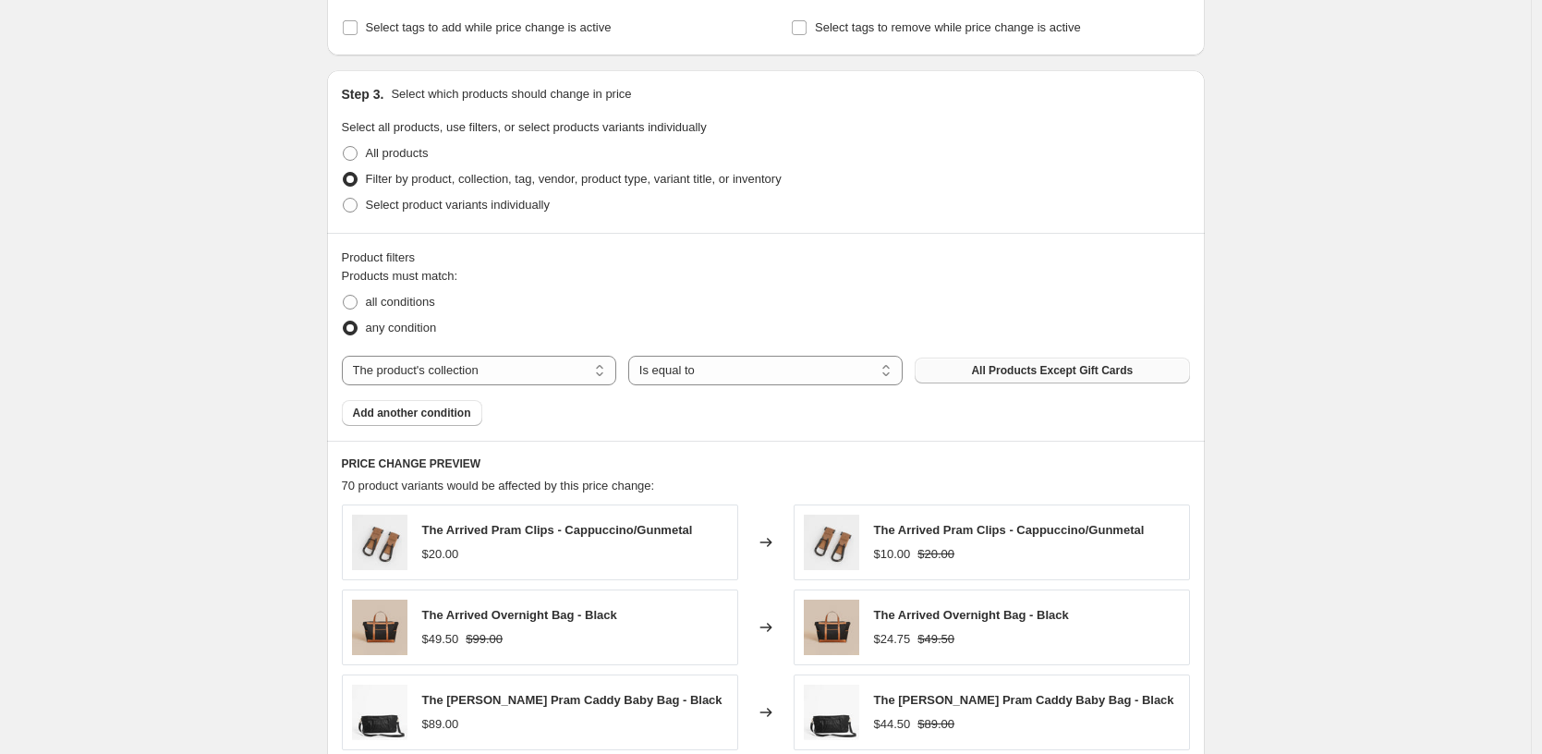
scroll to position [790, 0]
click at [442, 420] on span "Add another condition" at bounding box center [412, 415] width 118 height 15
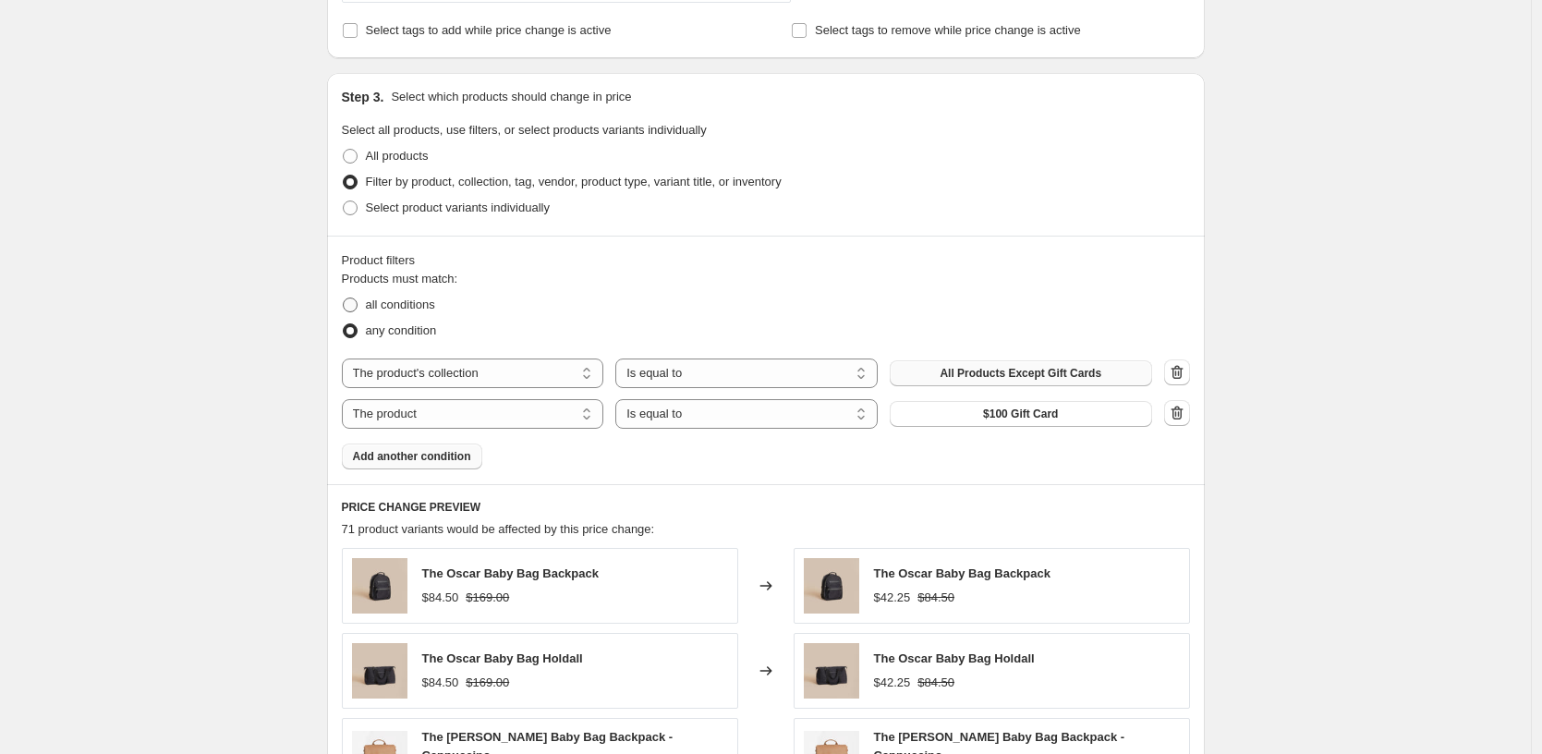
click at [358, 301] on span at bounding box center [350, 304] width 15 height 15
click at [344, 298] on input "all conditions" at bounding box center [343, 297] width 1 height 1
radio input "true"
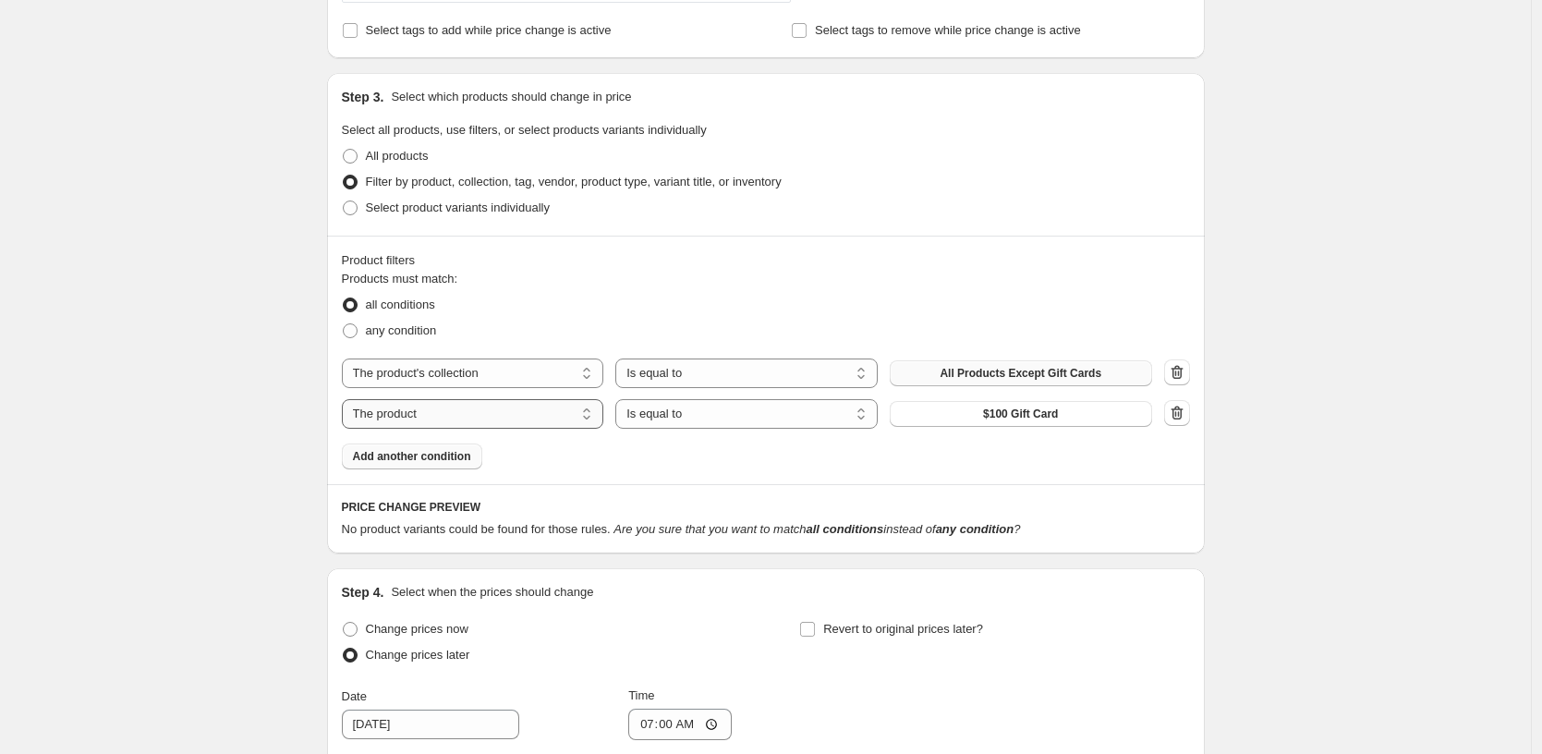
click at [497, 407] on select "The product The product's collection The product's tag The product's vendor The…" at bounding box center [473, 414] width 262 height 30
select select "tag"
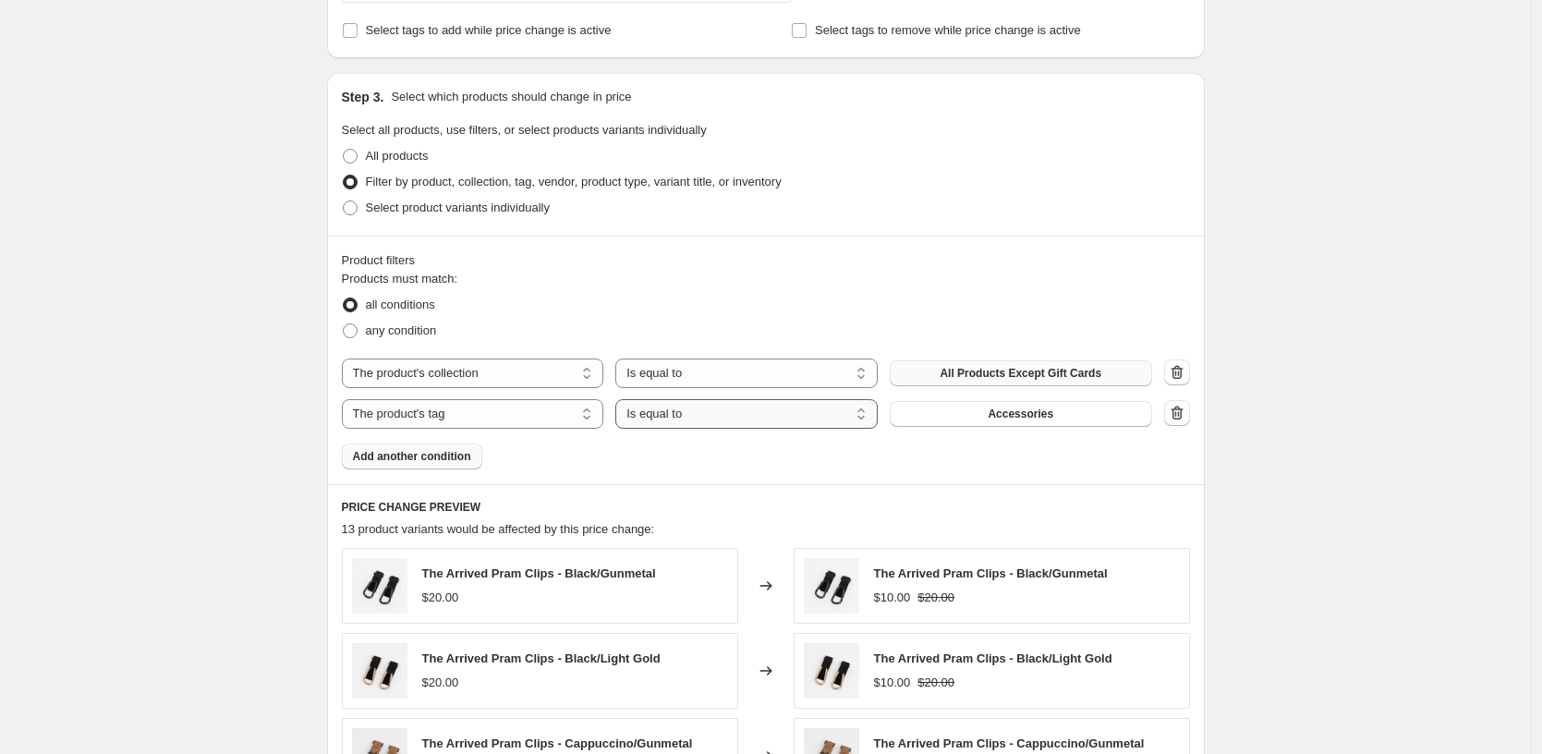
click at [744, 416] on select "Is equal to Is not equal to" at bounding box center [746, 414] width 262 height 30
select select "not_equal"
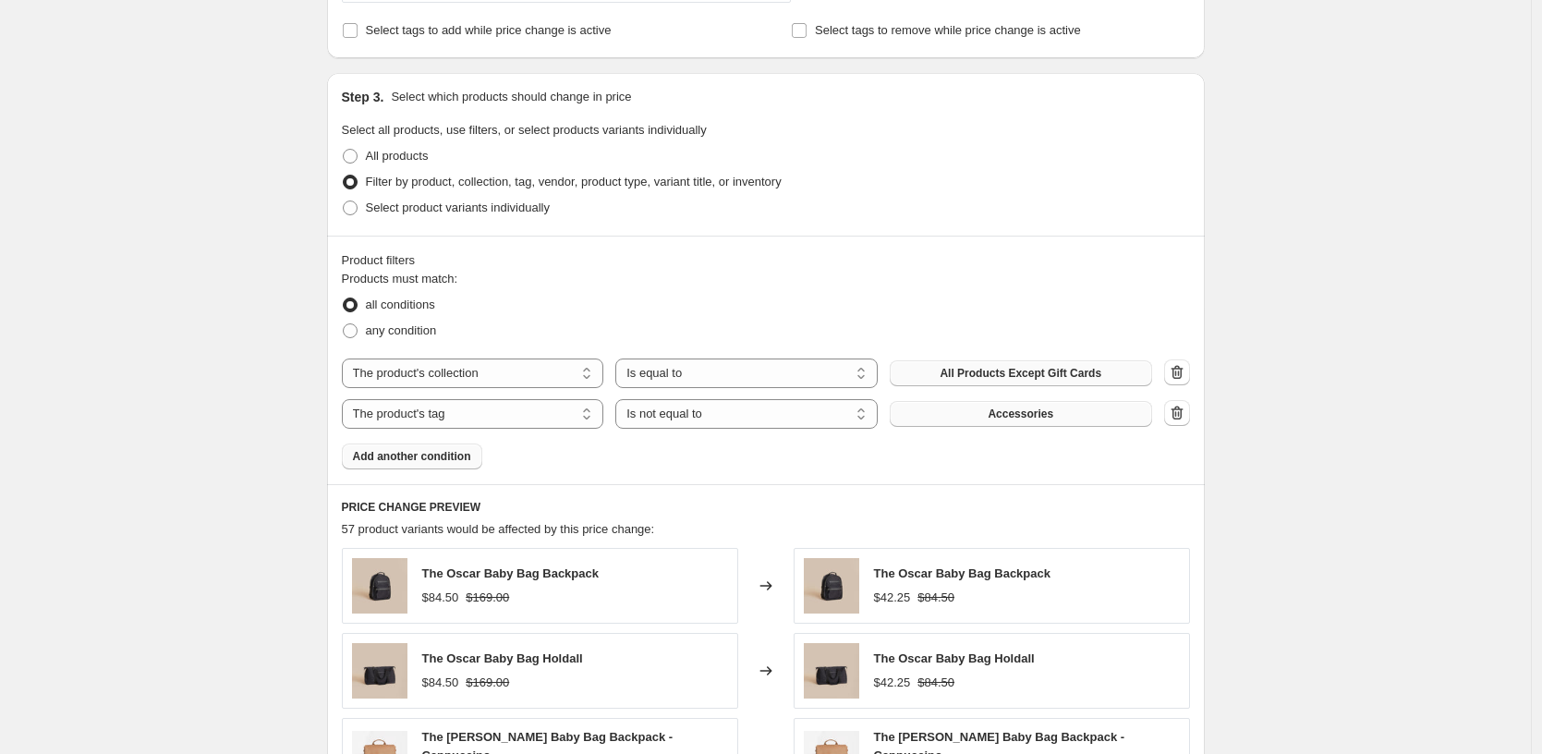
click at [1016, 411] on span "Accessories" at bounding box center [1021, 413] width 66 height 15
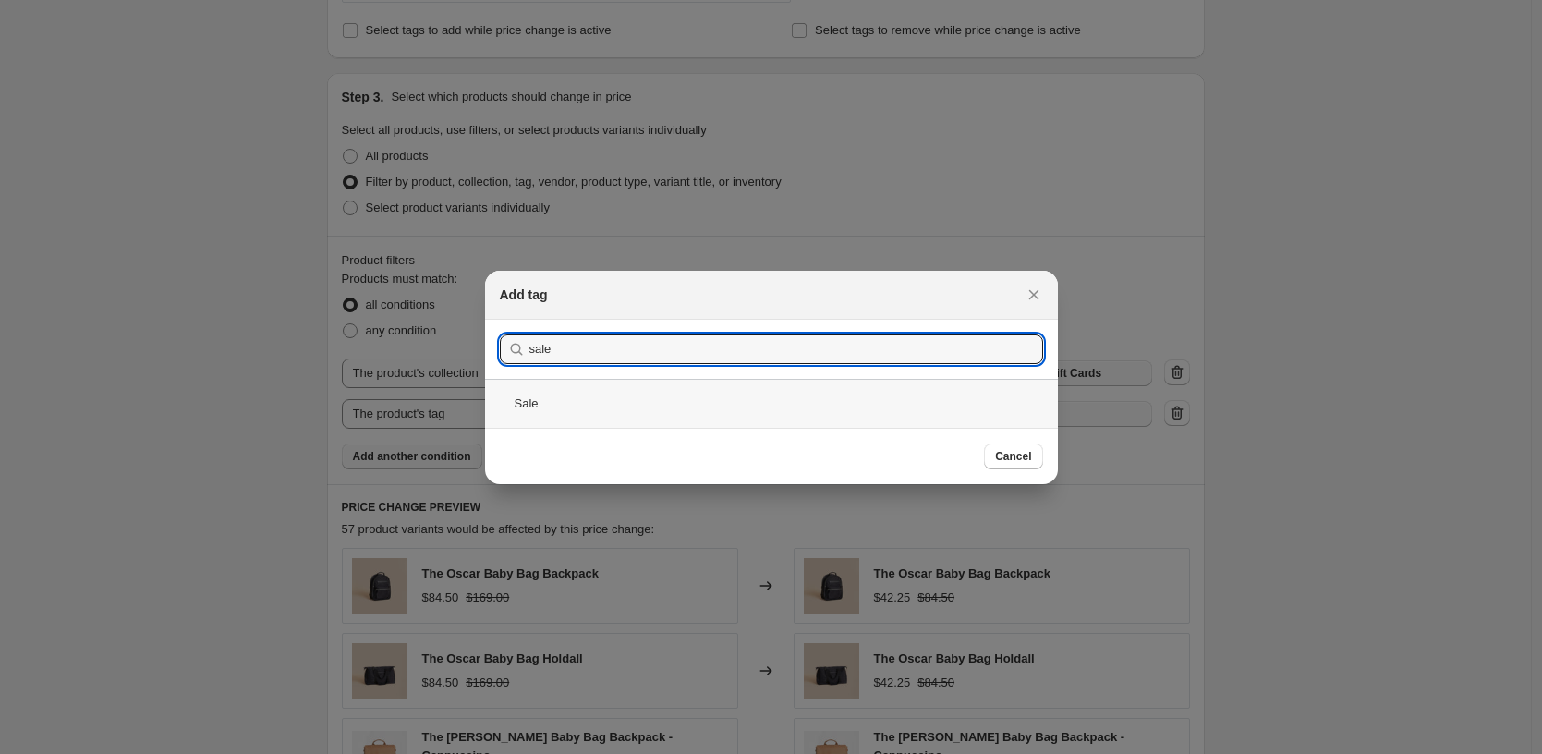
type input "sale"
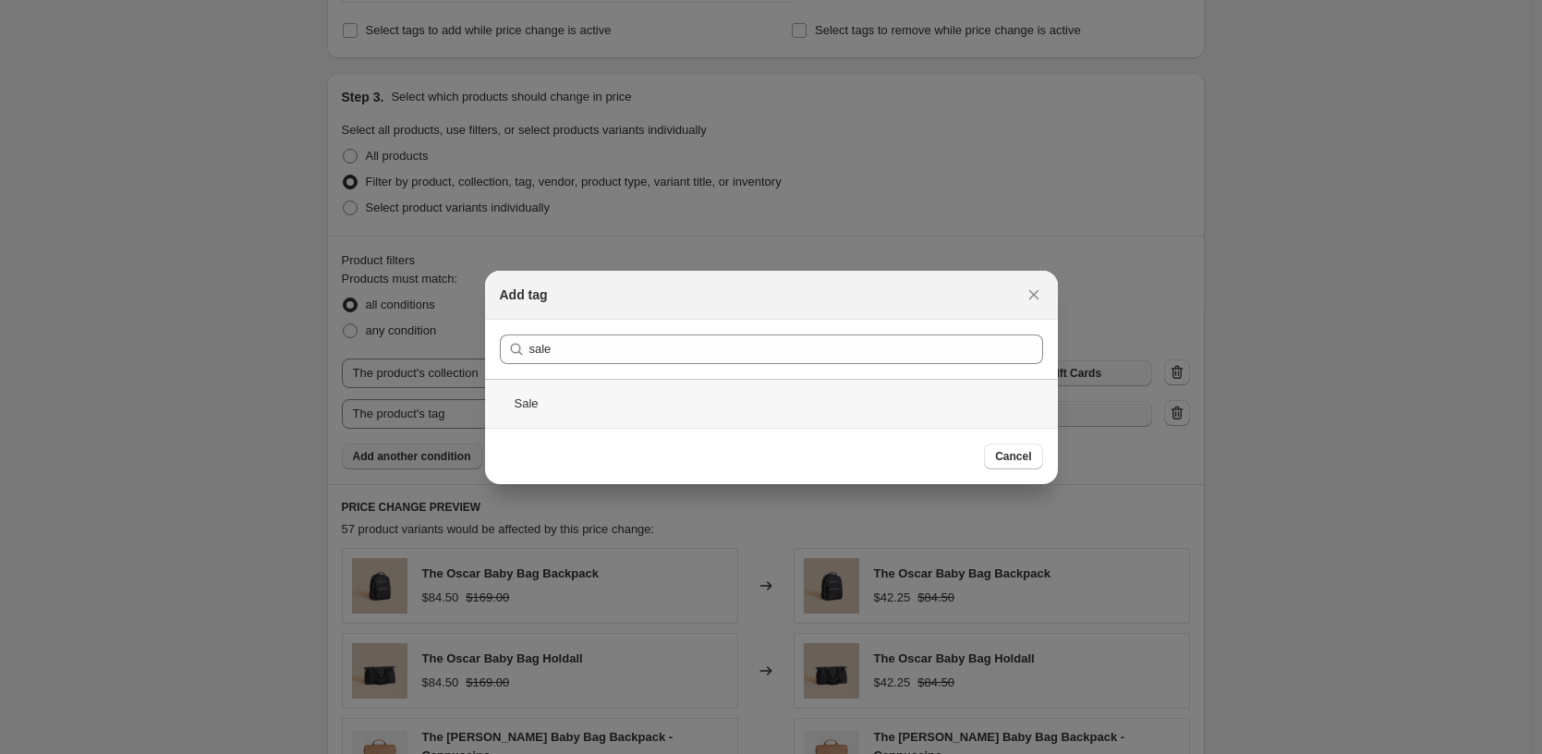
click at [529, 406] on div "Sale" at bounding box center [771, 403] width 573 height 49
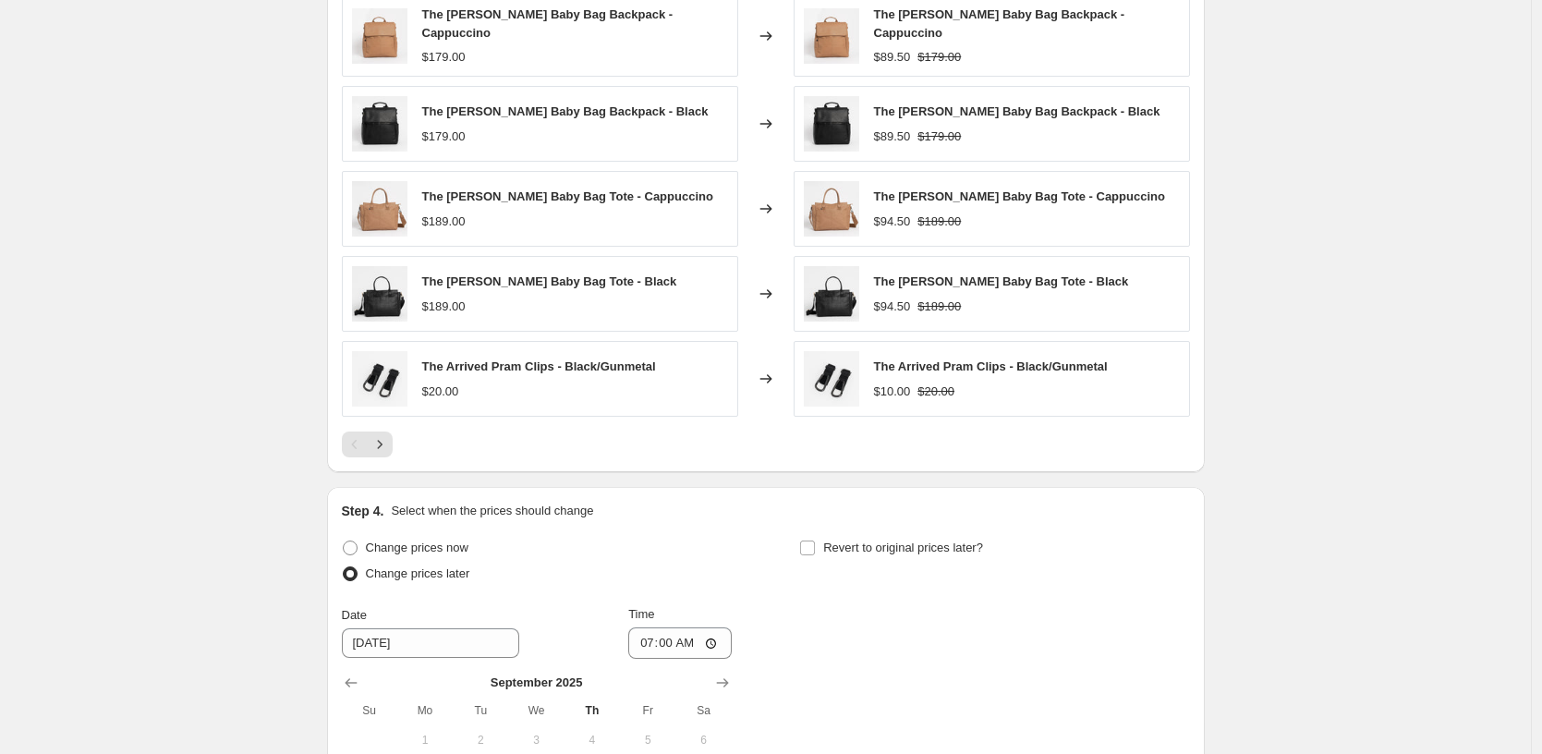
scroll to position [1384, 0]
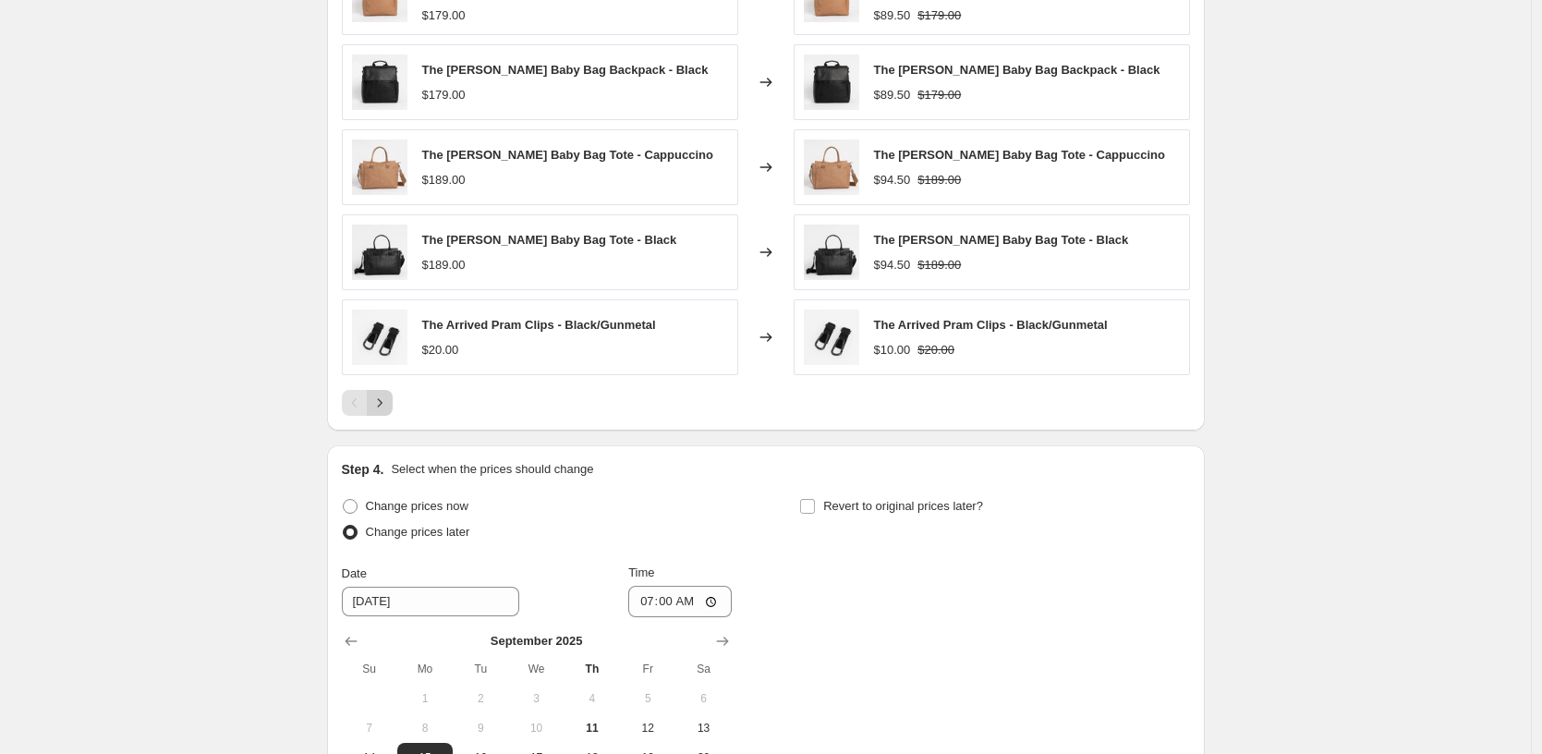
click at [388, 405] on icon "Next" at bounding box center [379, 403] width 18 height 18
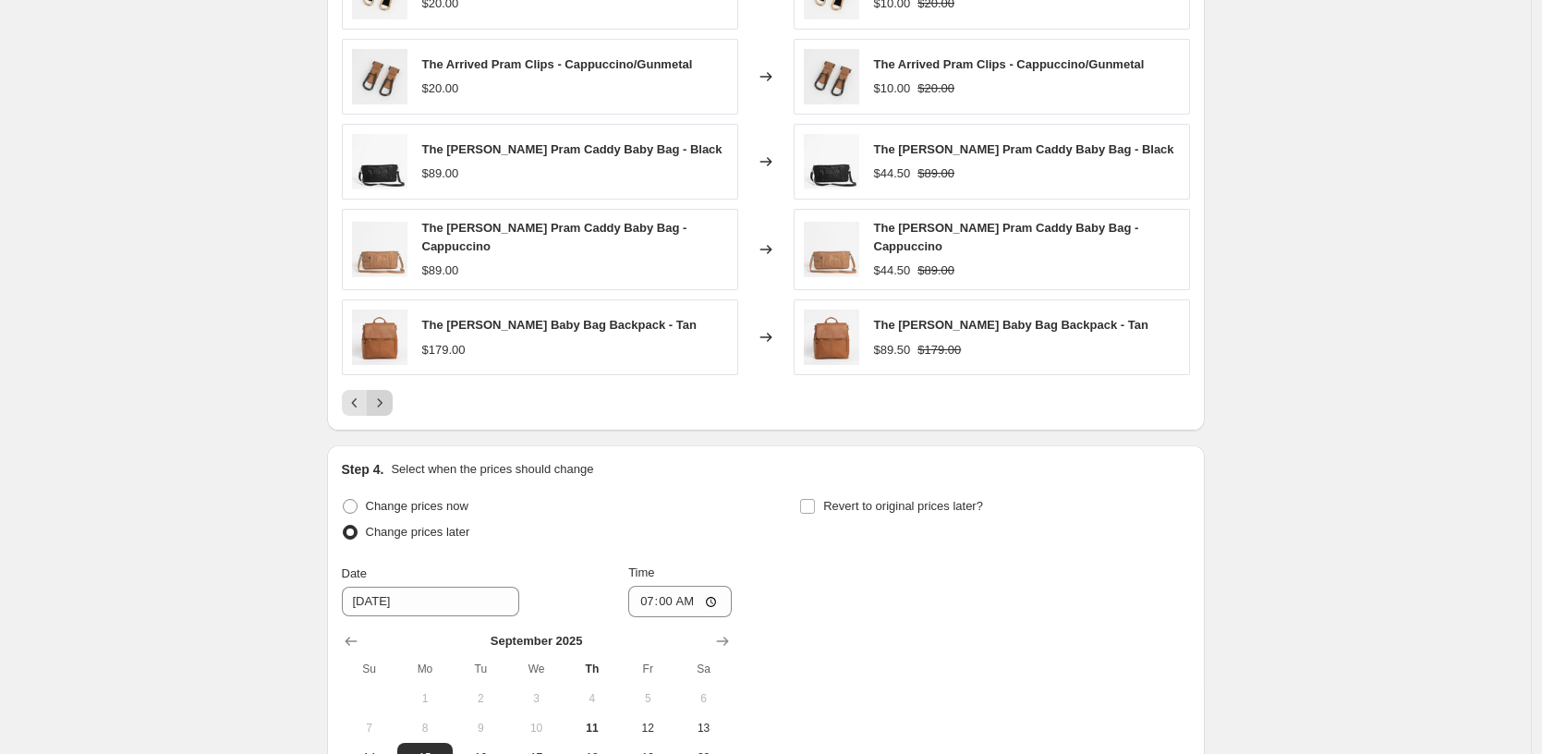
click at [388, 405] on icon "Next" at bounding box center [379, 403] width 18 height 18
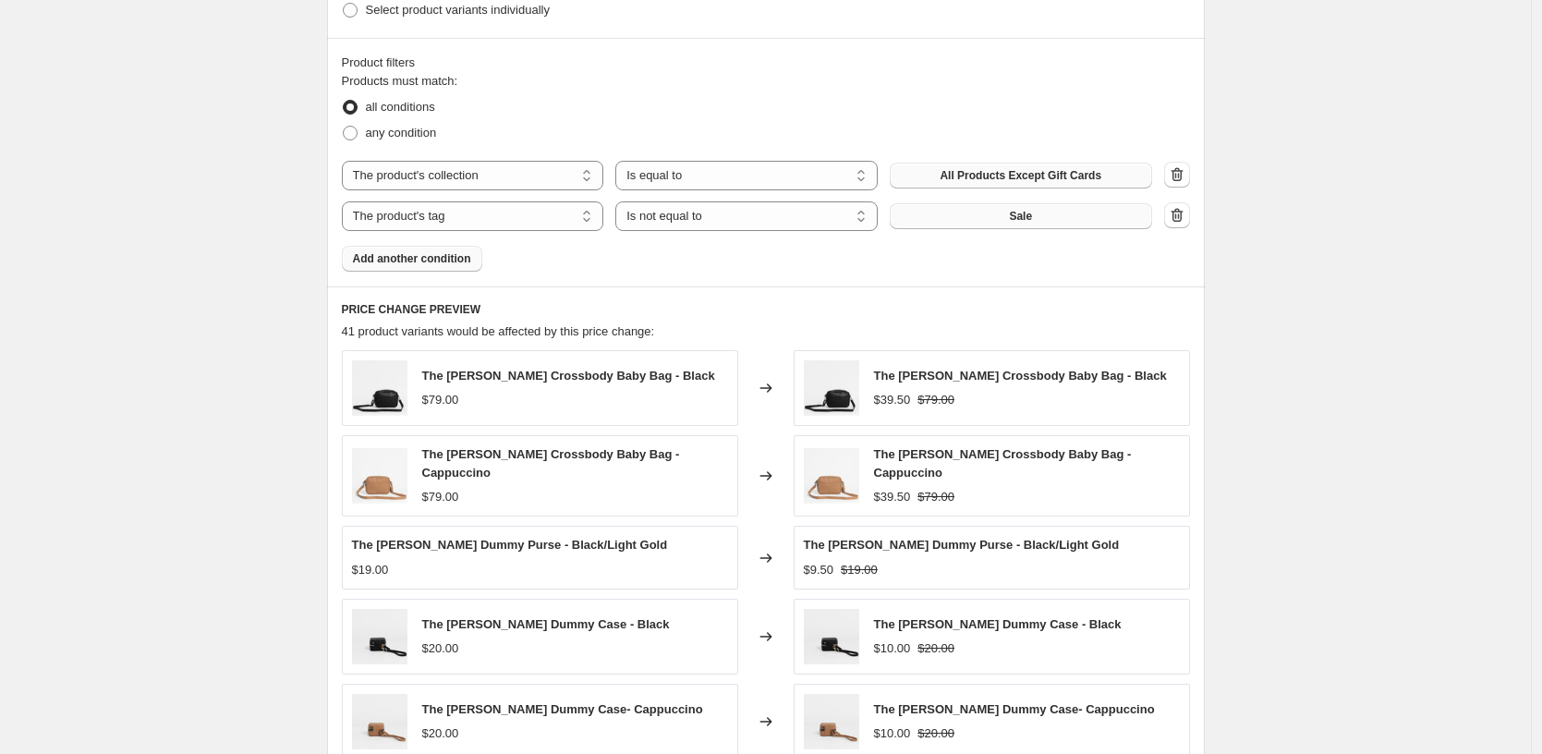
scroll to position [987, 0]
click at [675, 214] on select "Is equal to Is not equal to" at bounding box center [746, 217] width 262 height 30
select select "equal"
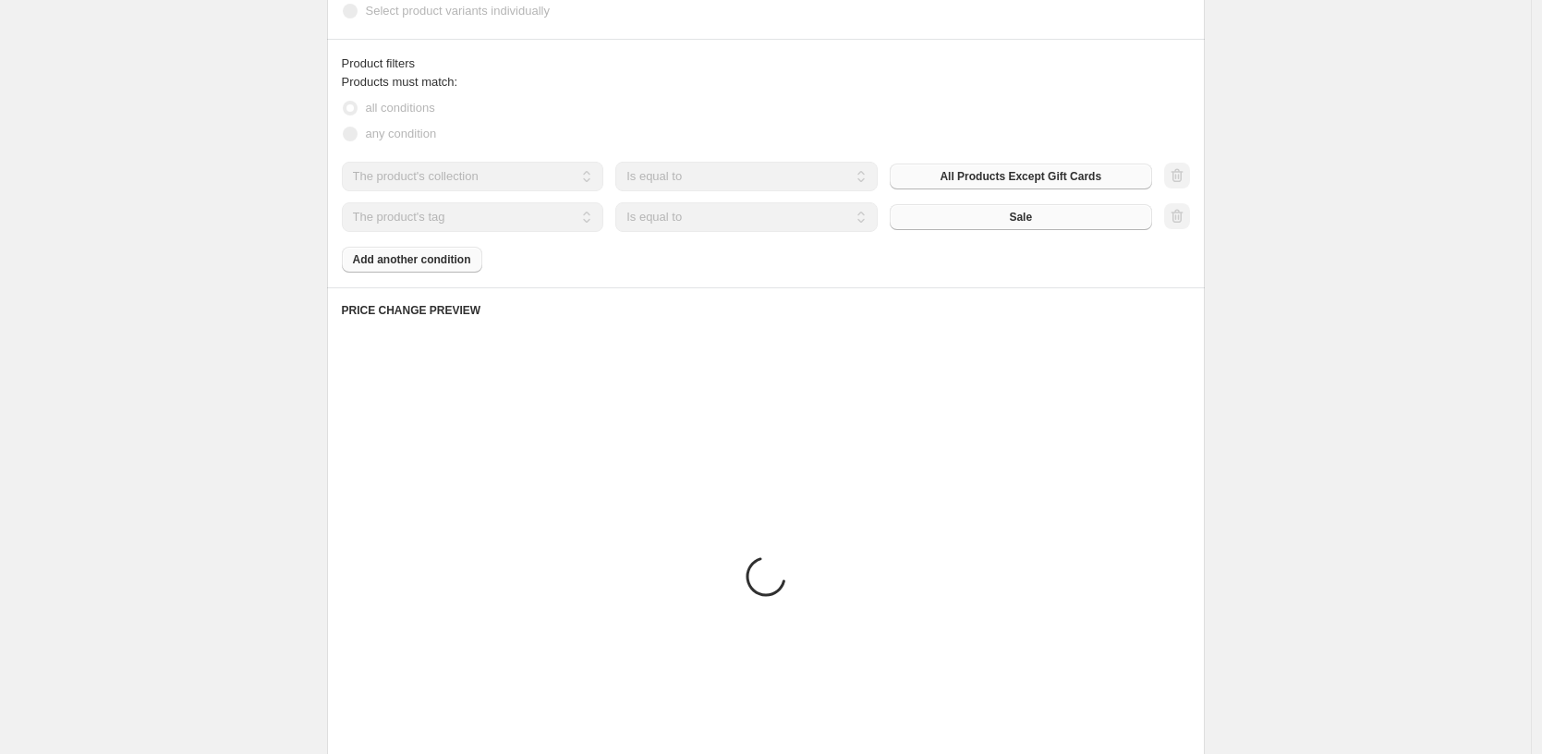
click at [974, 219] on div "Sale" at bounding box center [1021, 217] width 262 height 26
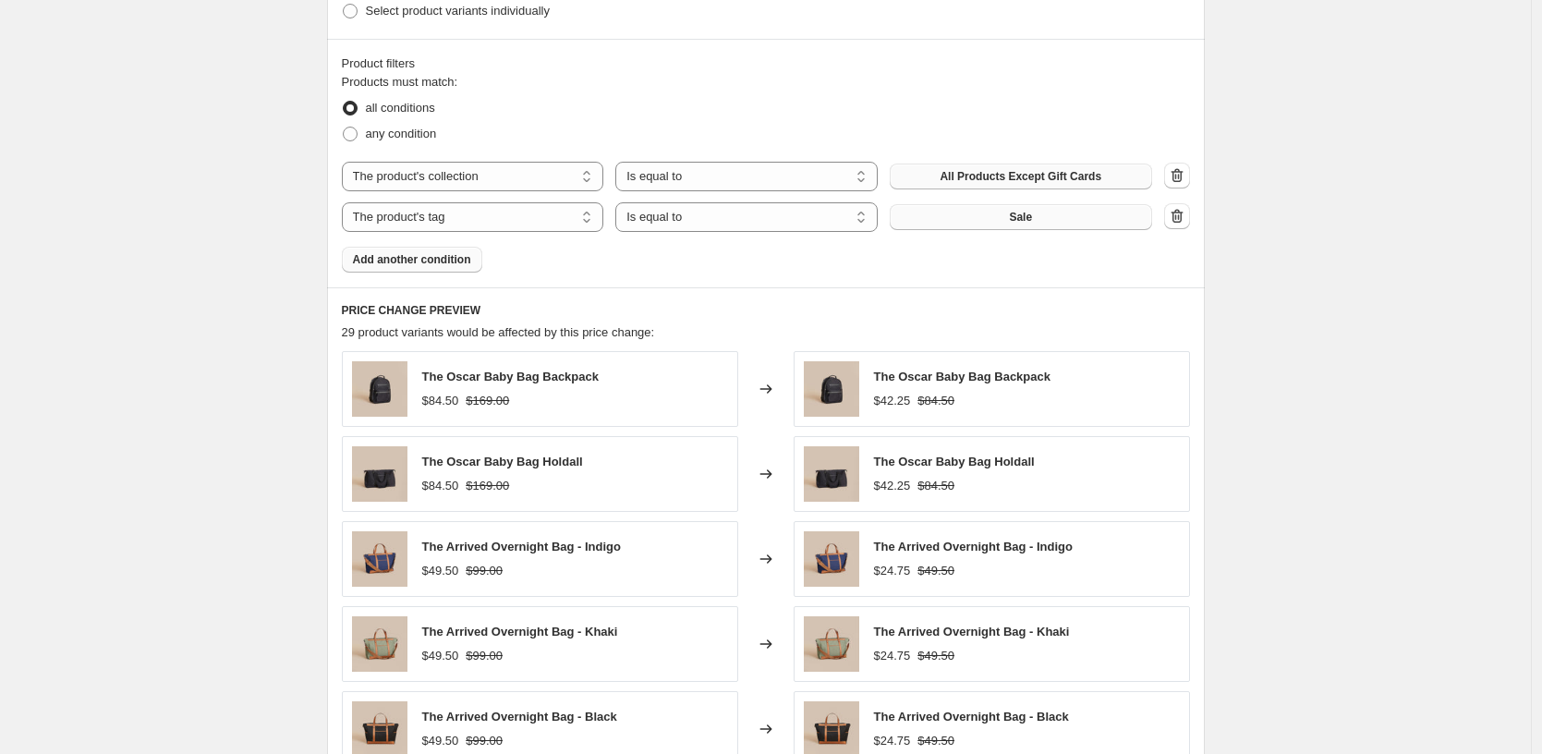
click at [1008, 219] on button "Sale" at bounding box center [1021, 217] width 262 height 26
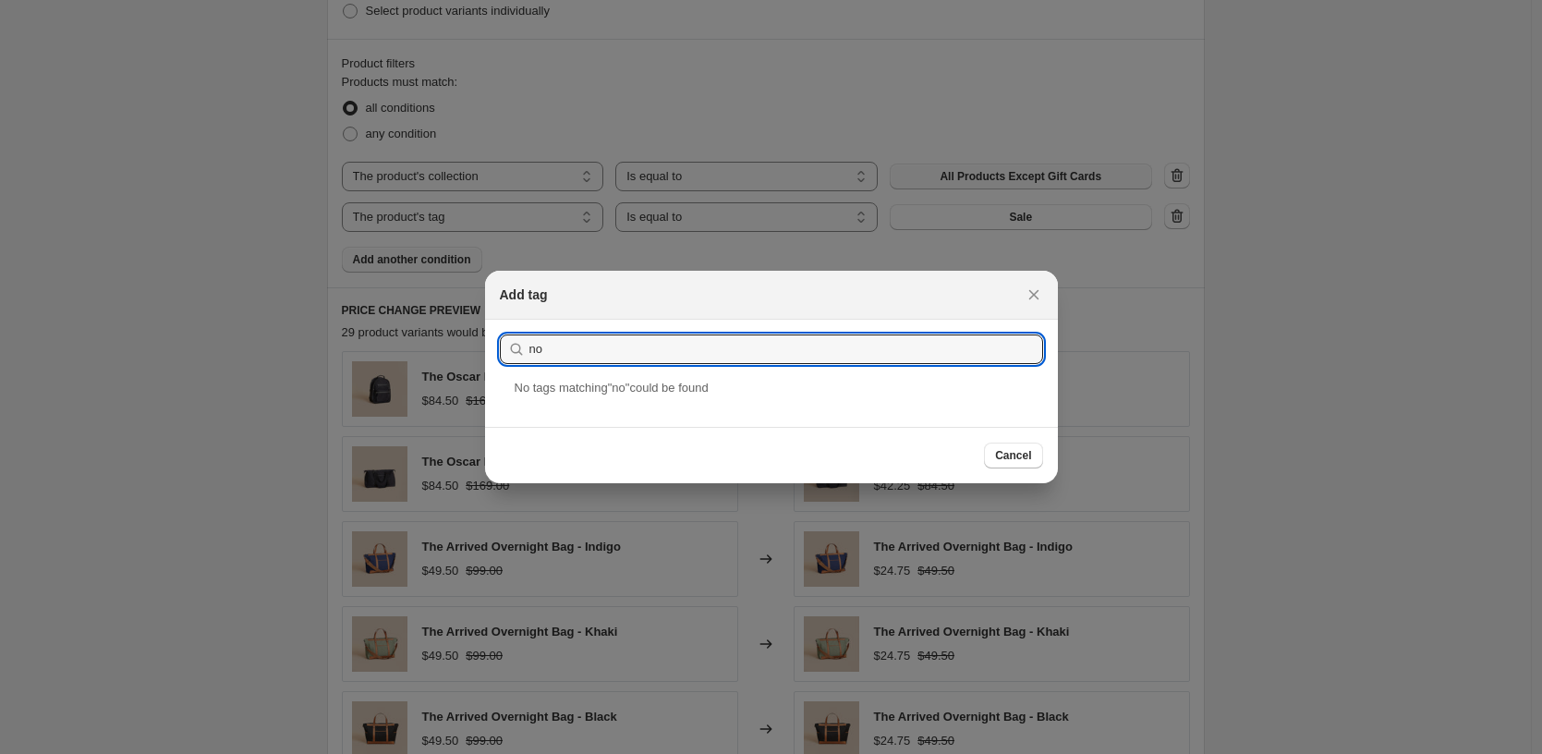
type input "n"
type input "N"
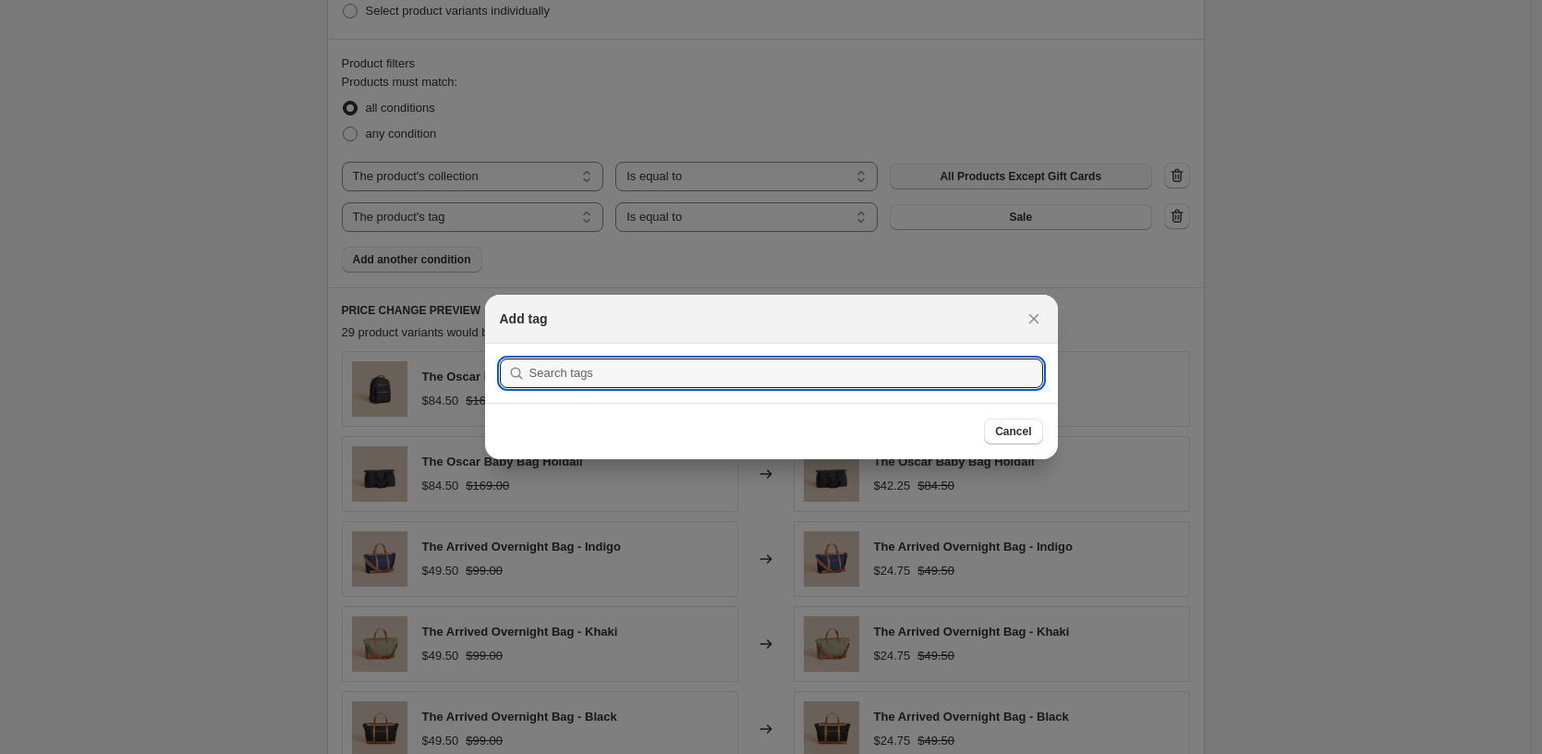
paste input "NoSale"
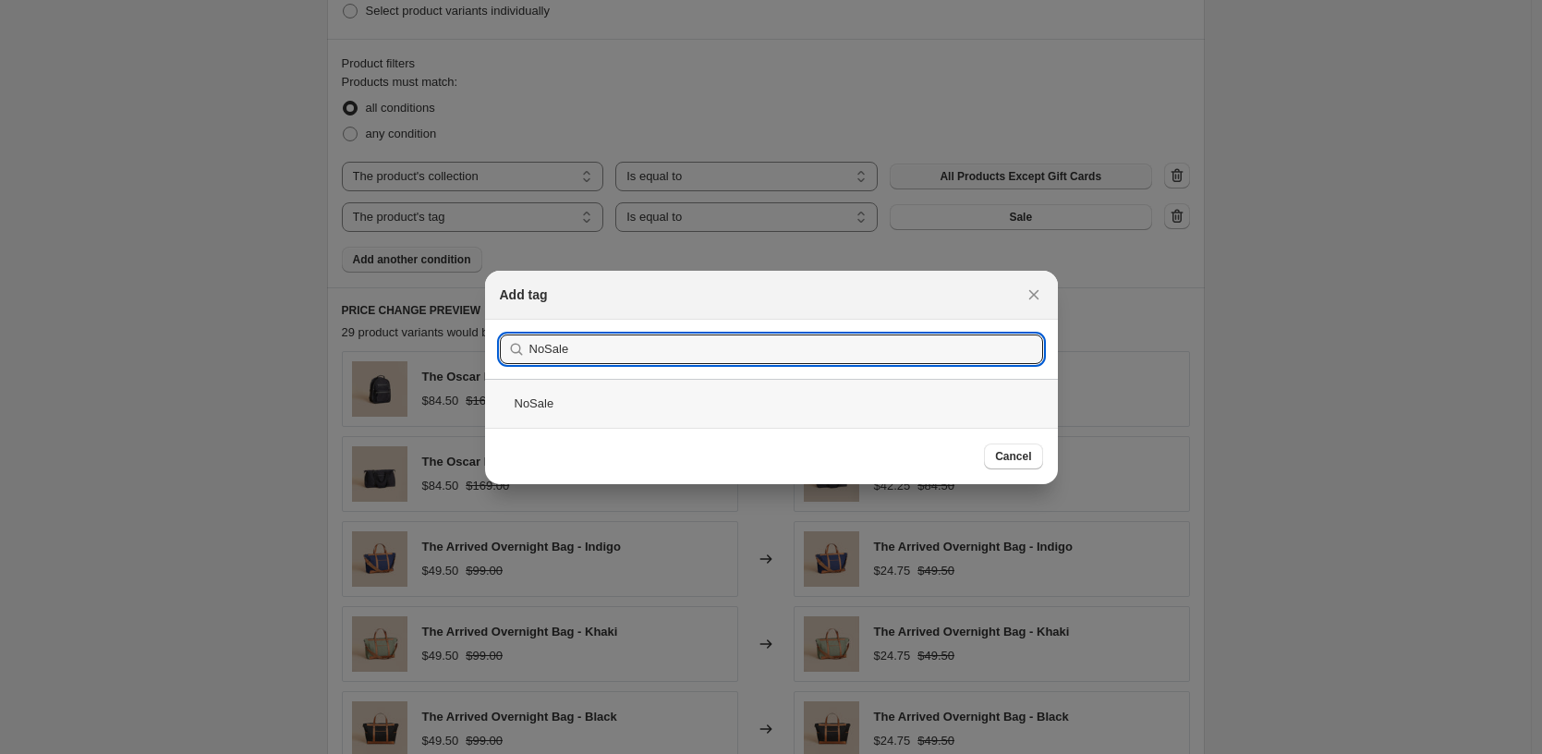
type input "NoSale"
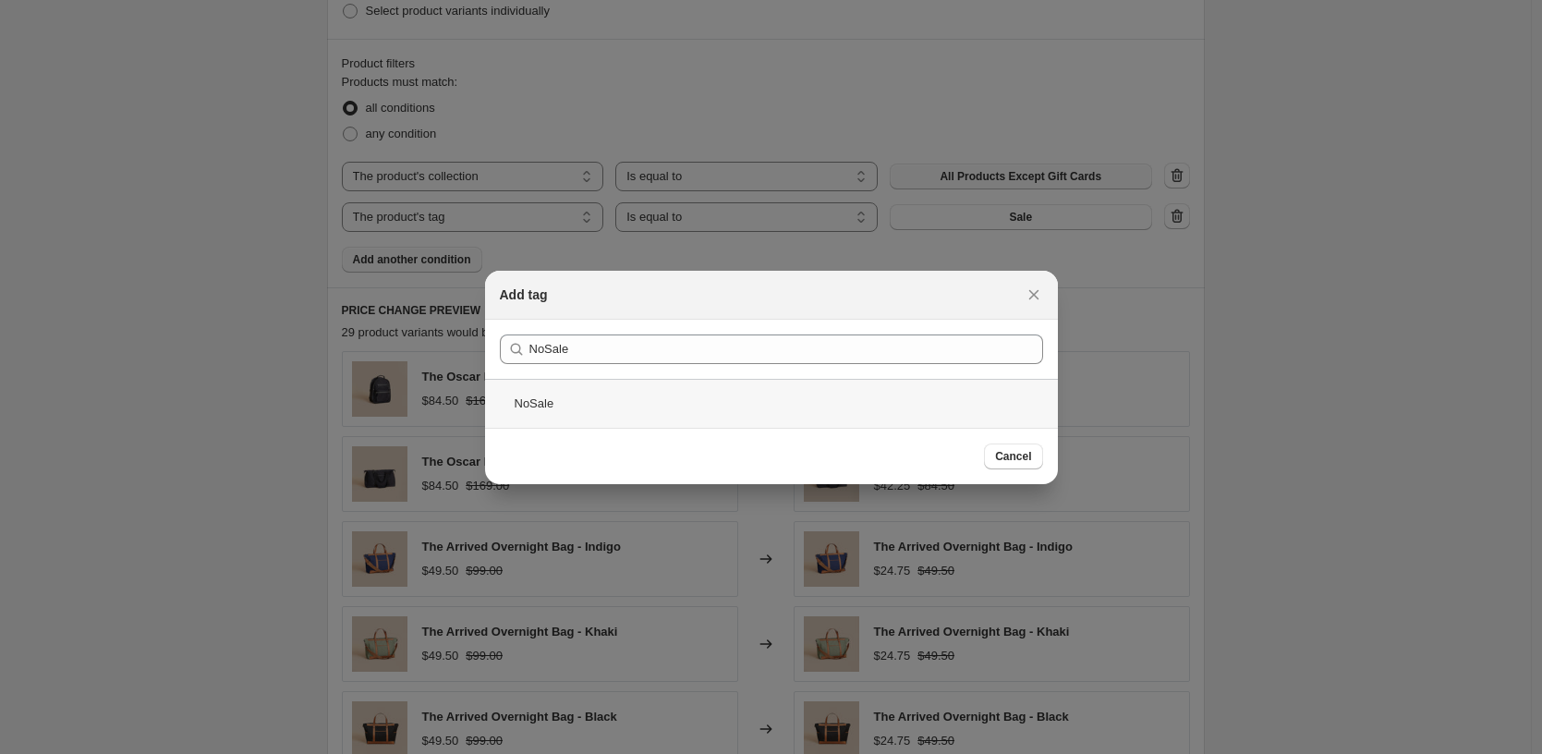
click at [606, 396] on div "NoSale" at bounding box center [771, 403] width 573 height 49
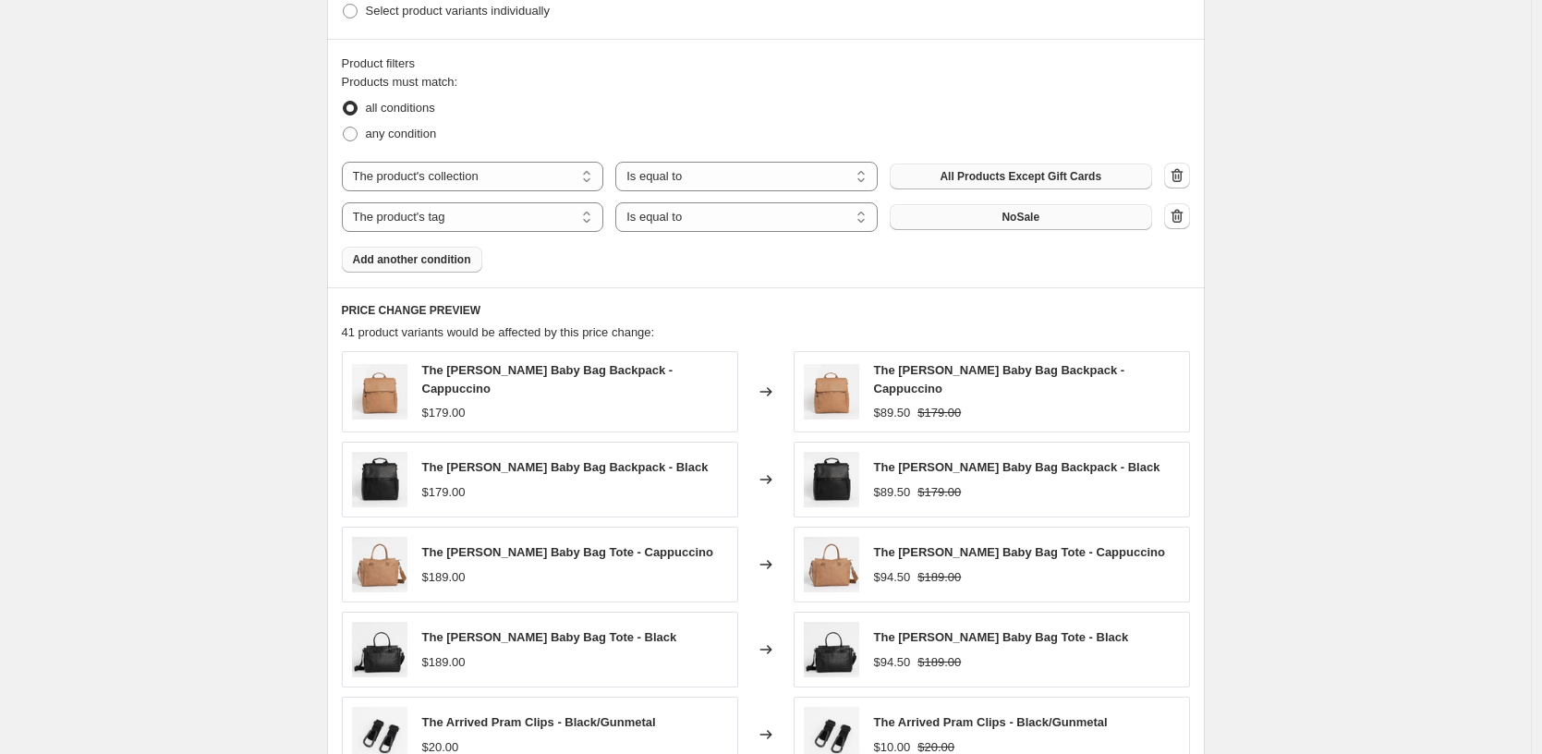
click at [1053, 219] on button "NoSale" at bounding box center [1021, 217] width 262 height 26
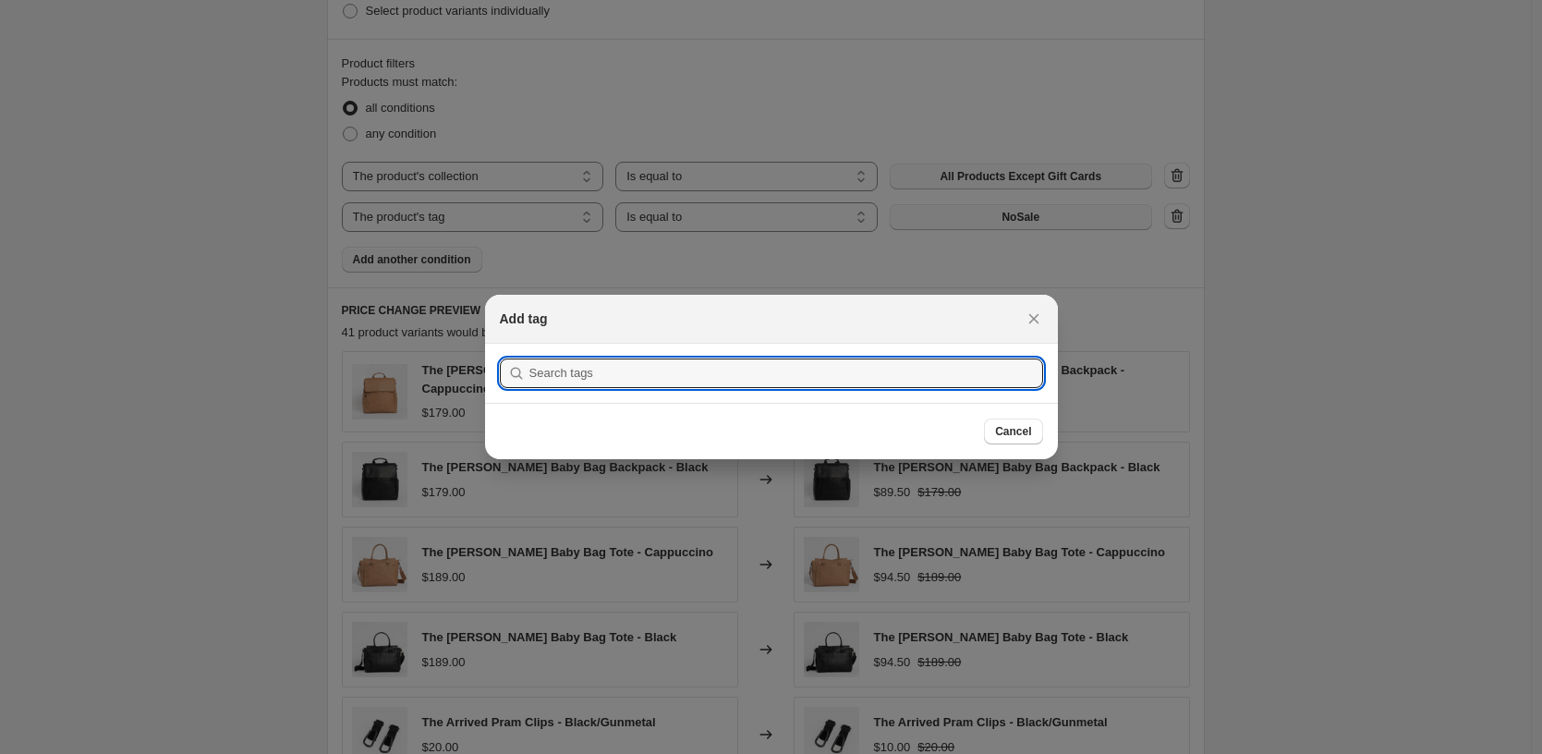
scroll to position [0, 0]
click at [606, 363] on input ":r2j:" at bounding box center [786, 373] width 514 height 30
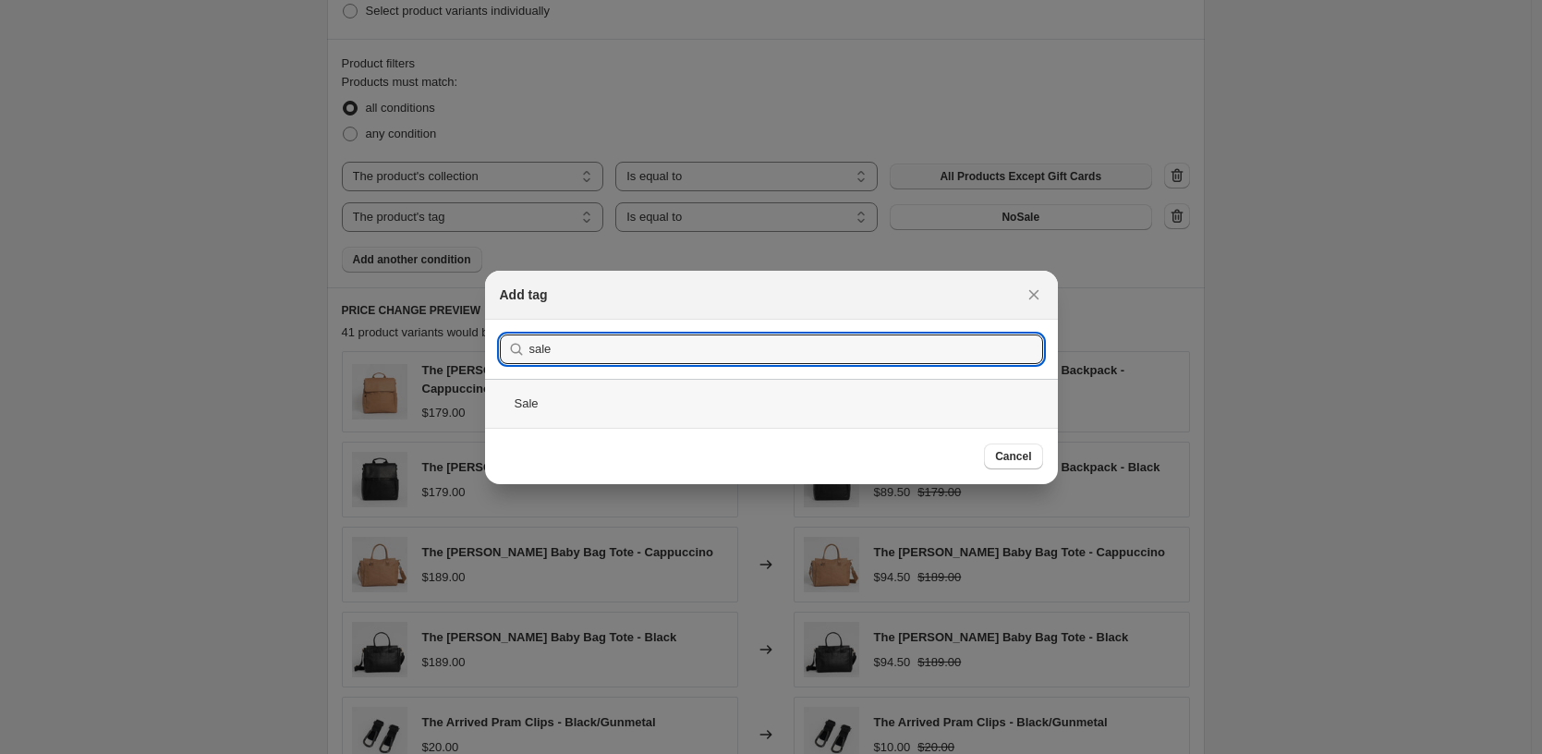
type input "sale"
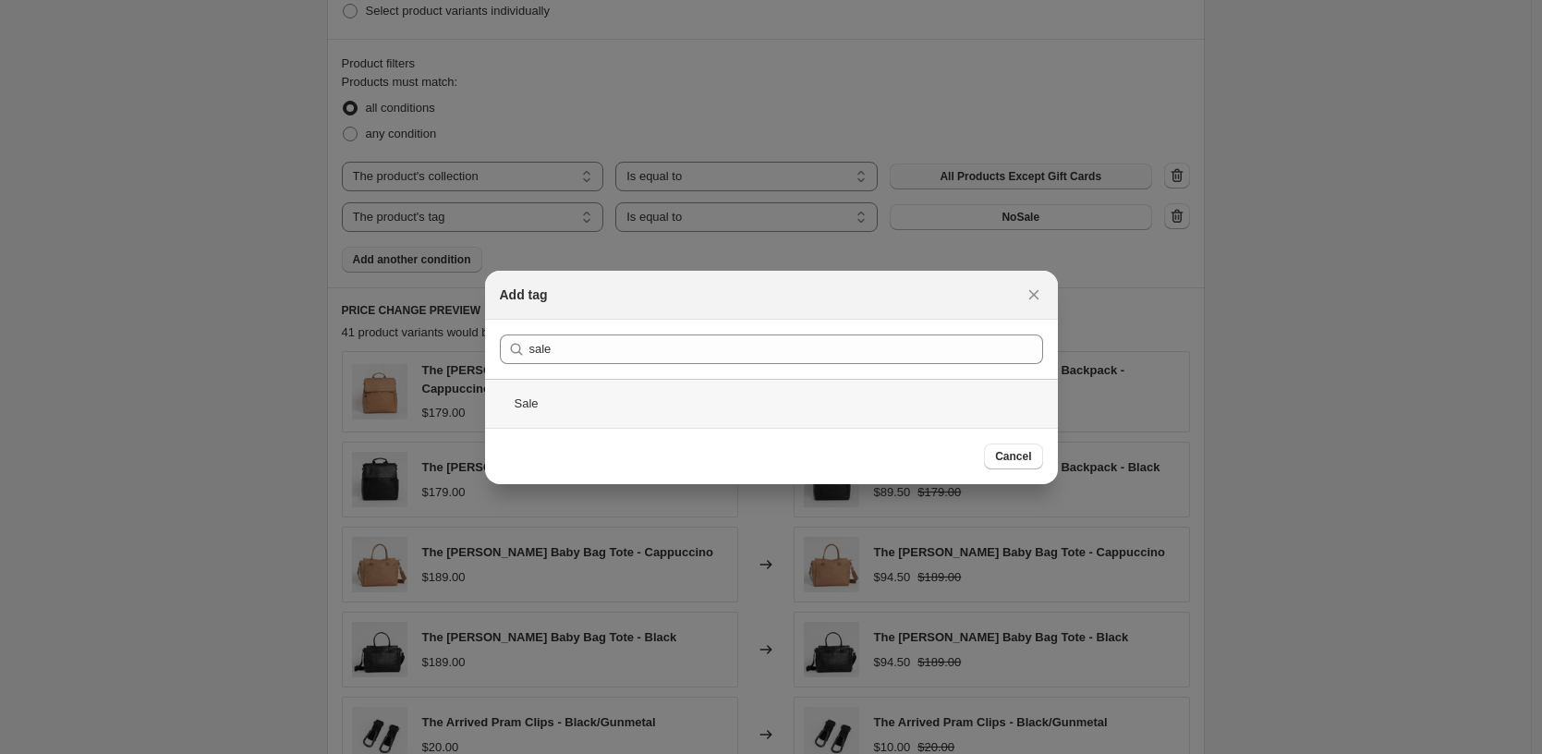
click at [550, 397] on div "Sale" at bounding box center [771, 403] width 573 height 49
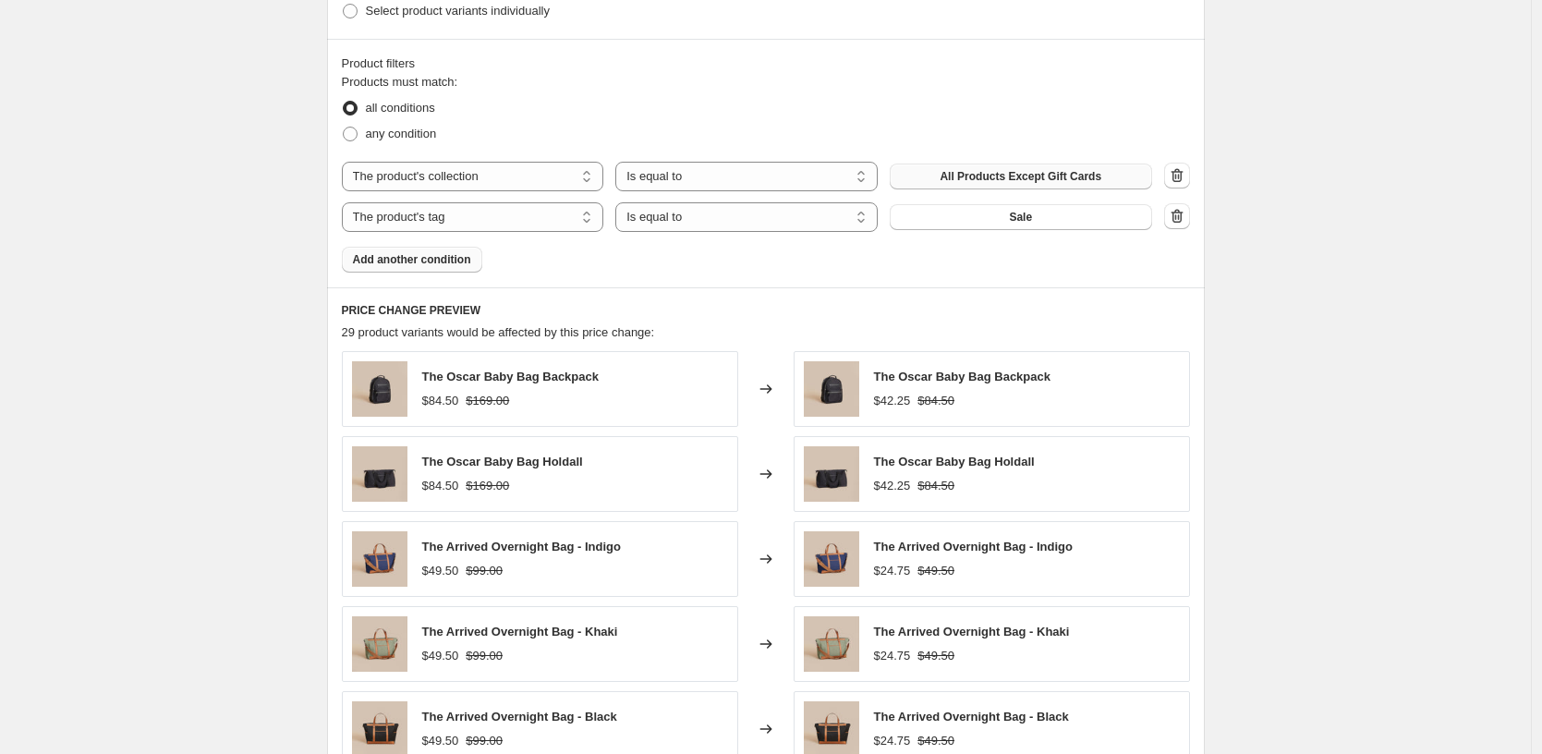
click at [1004, 230] on div "The product The product's collection The product's tag The product's vendor The…" at bounding box center [747, 217] width 810 height 30
click at [1013, 223] on button "Sale" at bounding box center [1021, 217] width 262 height 26
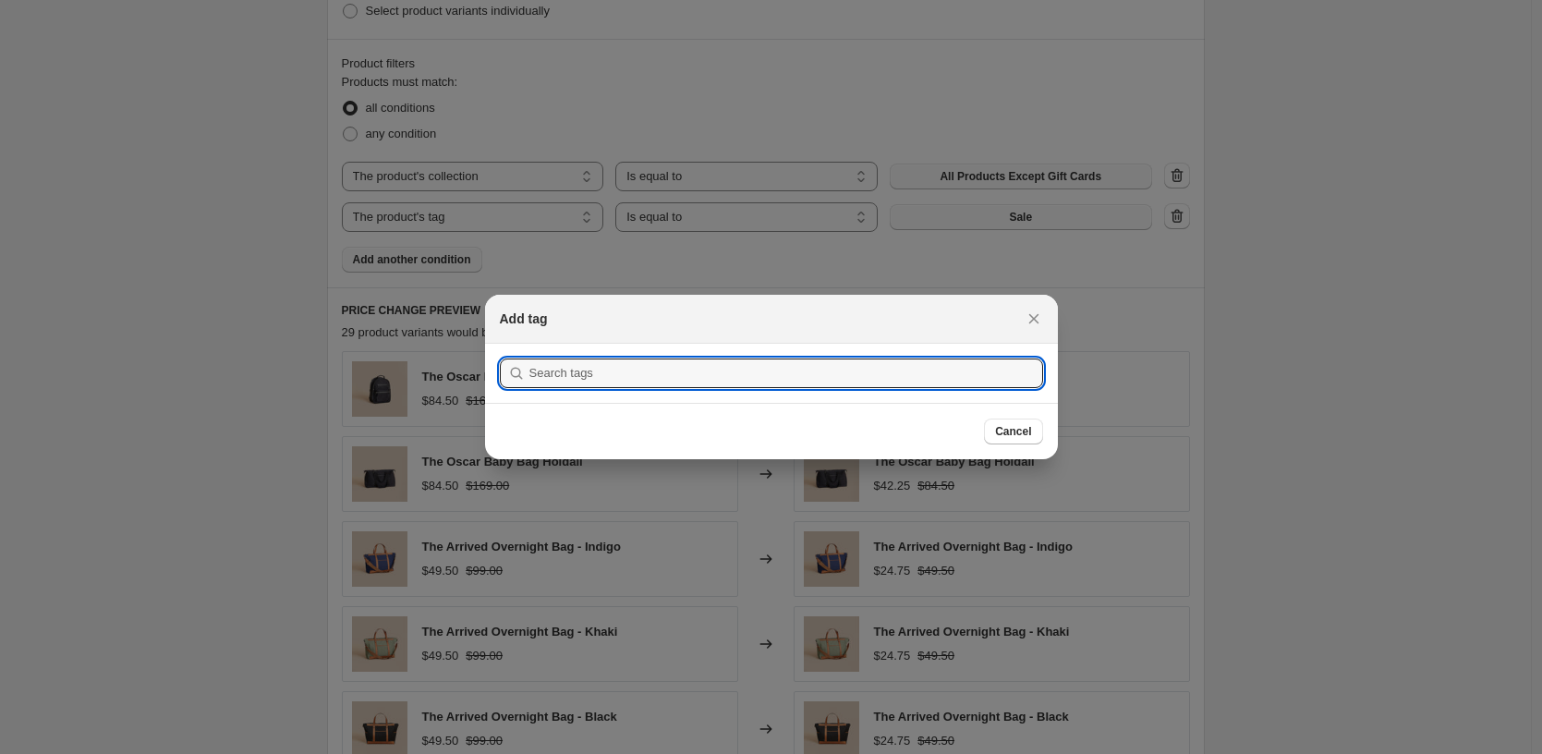
scroll to position [0, 0]
click at [583, 379] on input ":r2j:" at bounding box center [786, 373] width 514 height 30
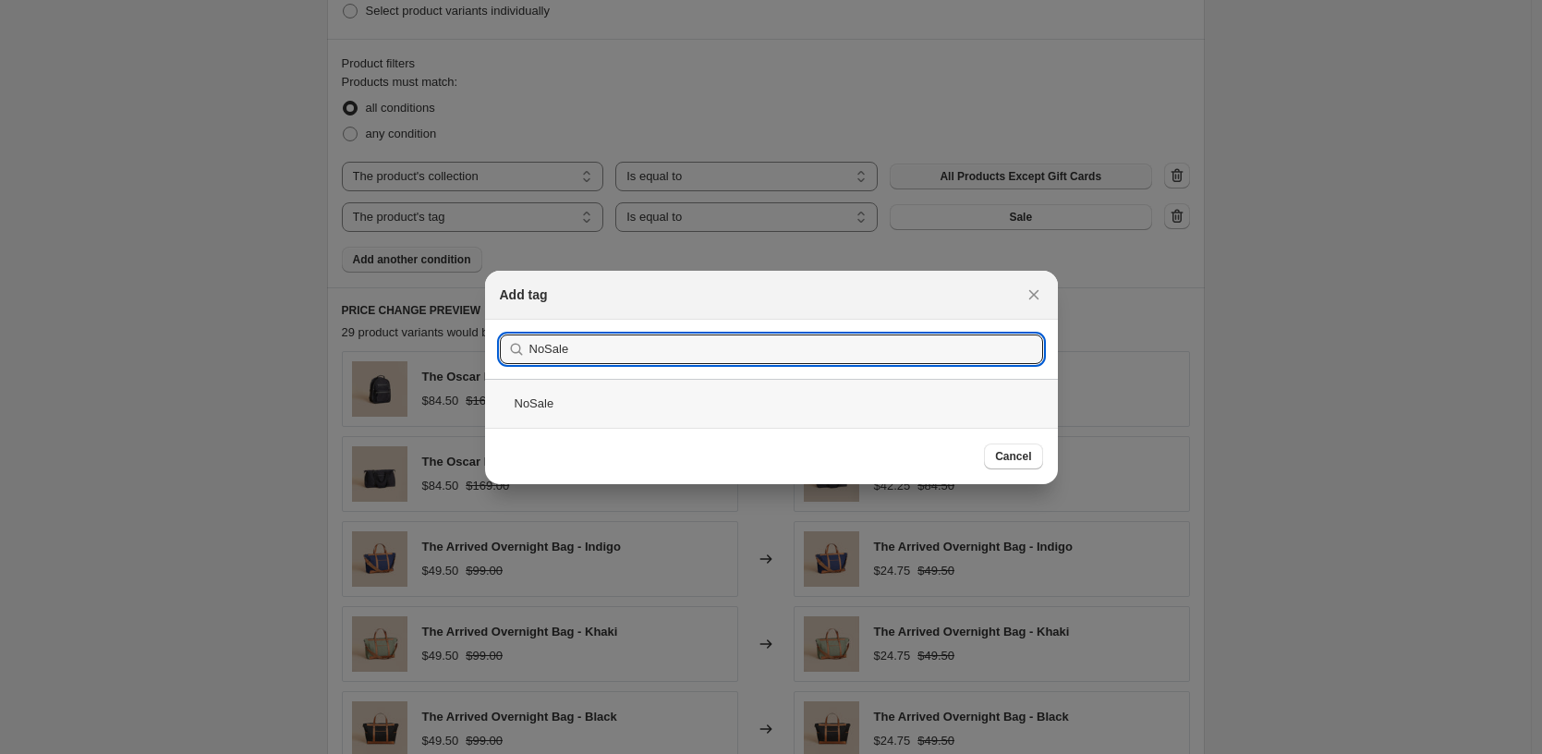
type input "NoSale"
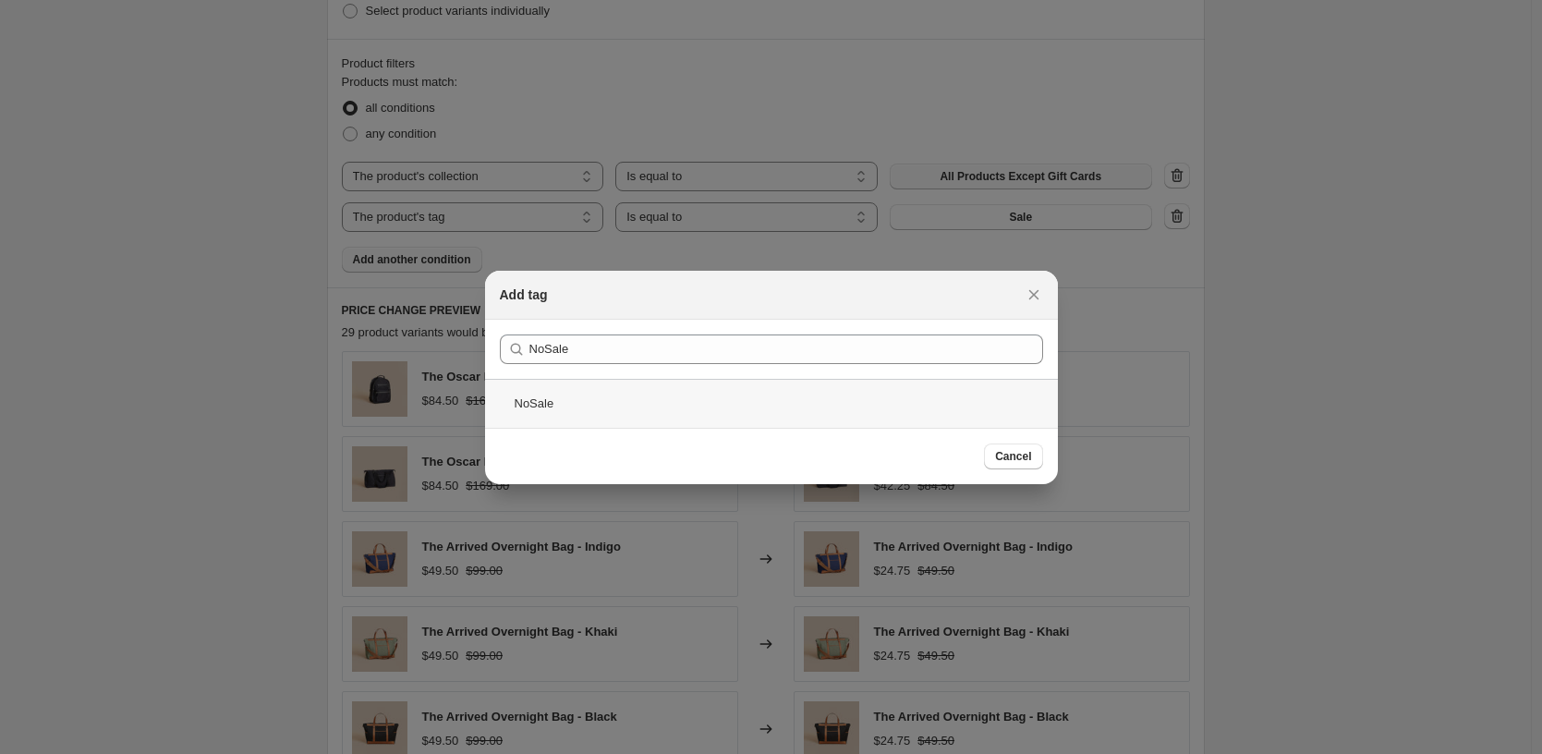
click at [624, 402] on div "NoSale" at bounding box center [771, 403] width 573 height 49
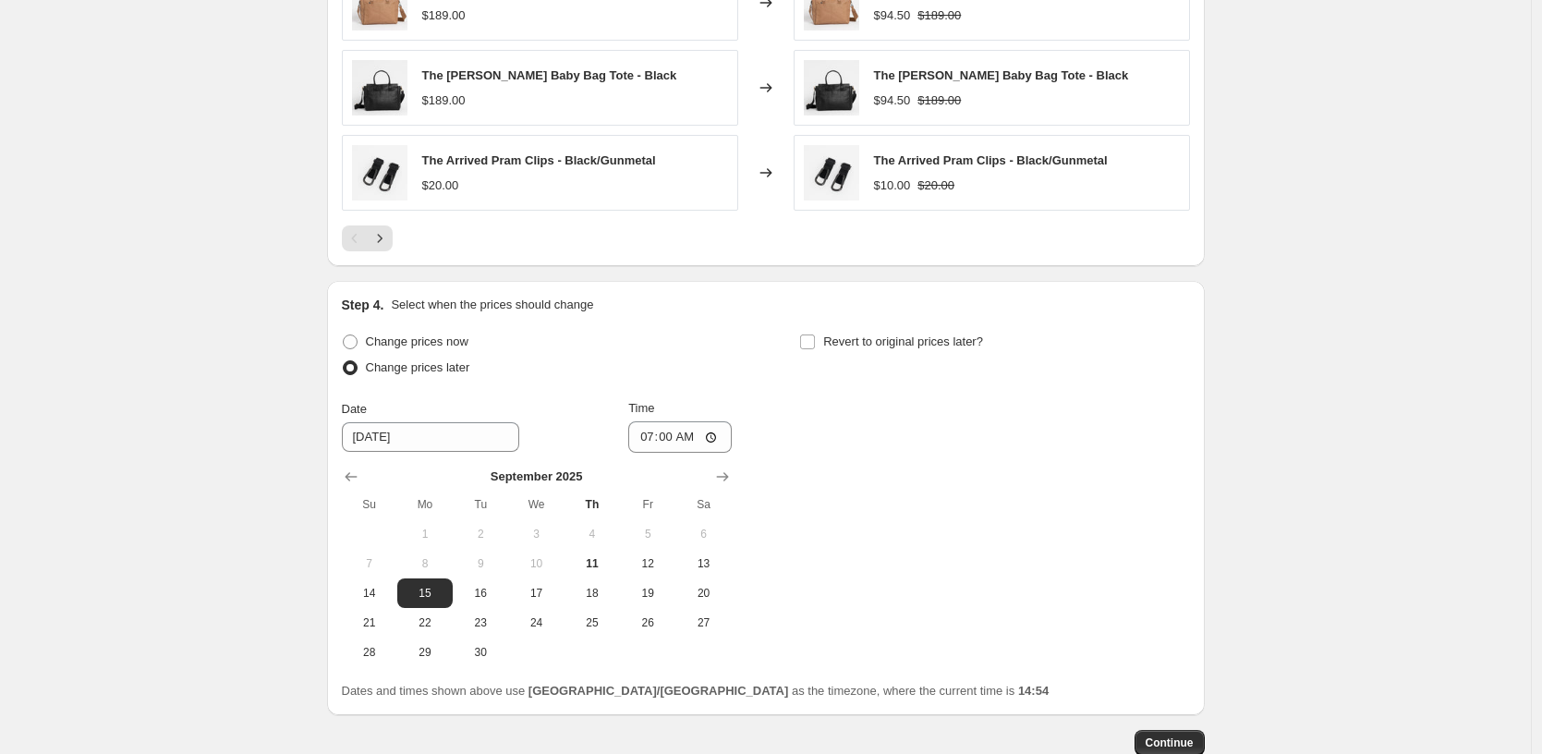
scroll to position [1657, 0]
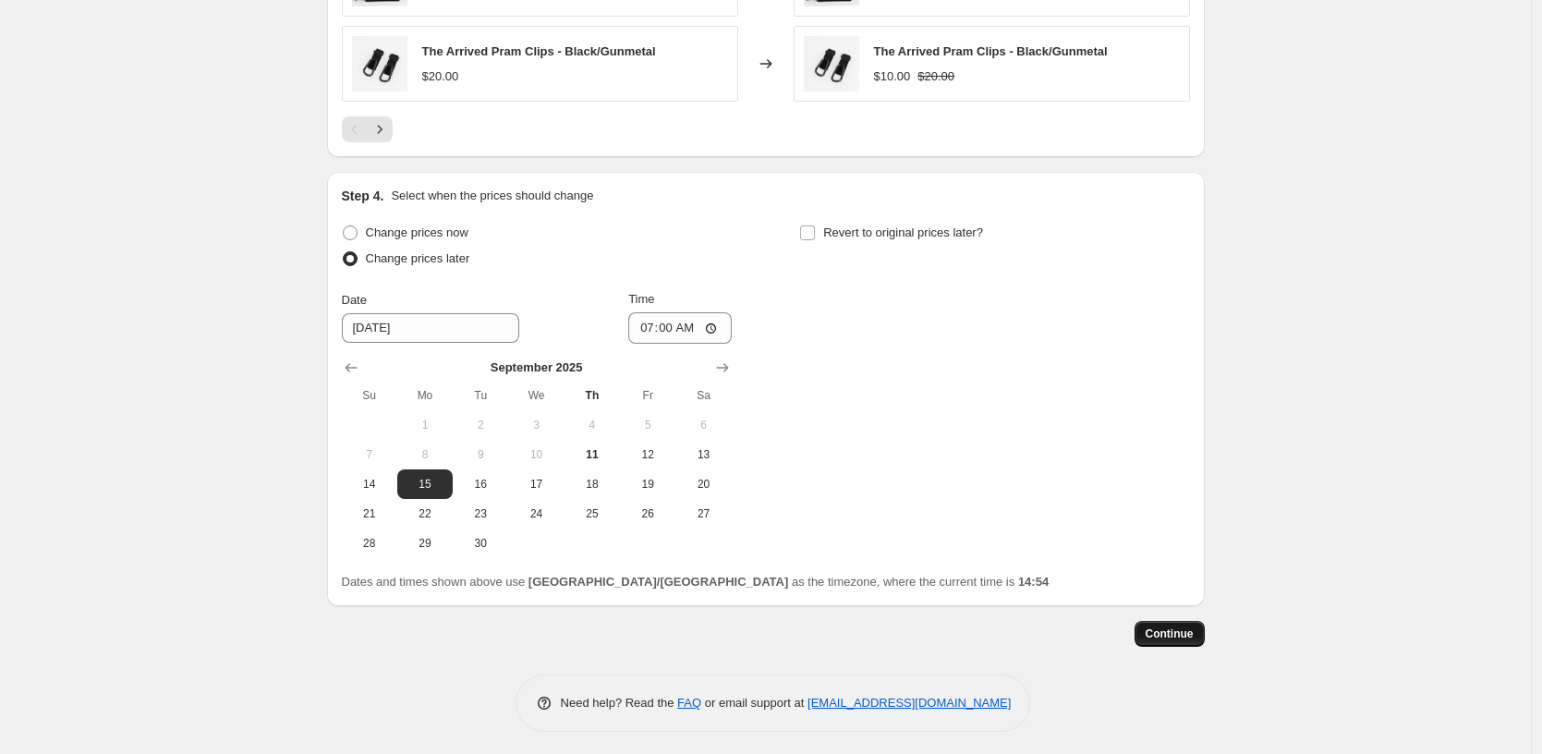
click at [1166, 626] on span "Continue" at bounding box center [1170, 633] width 48 height 15
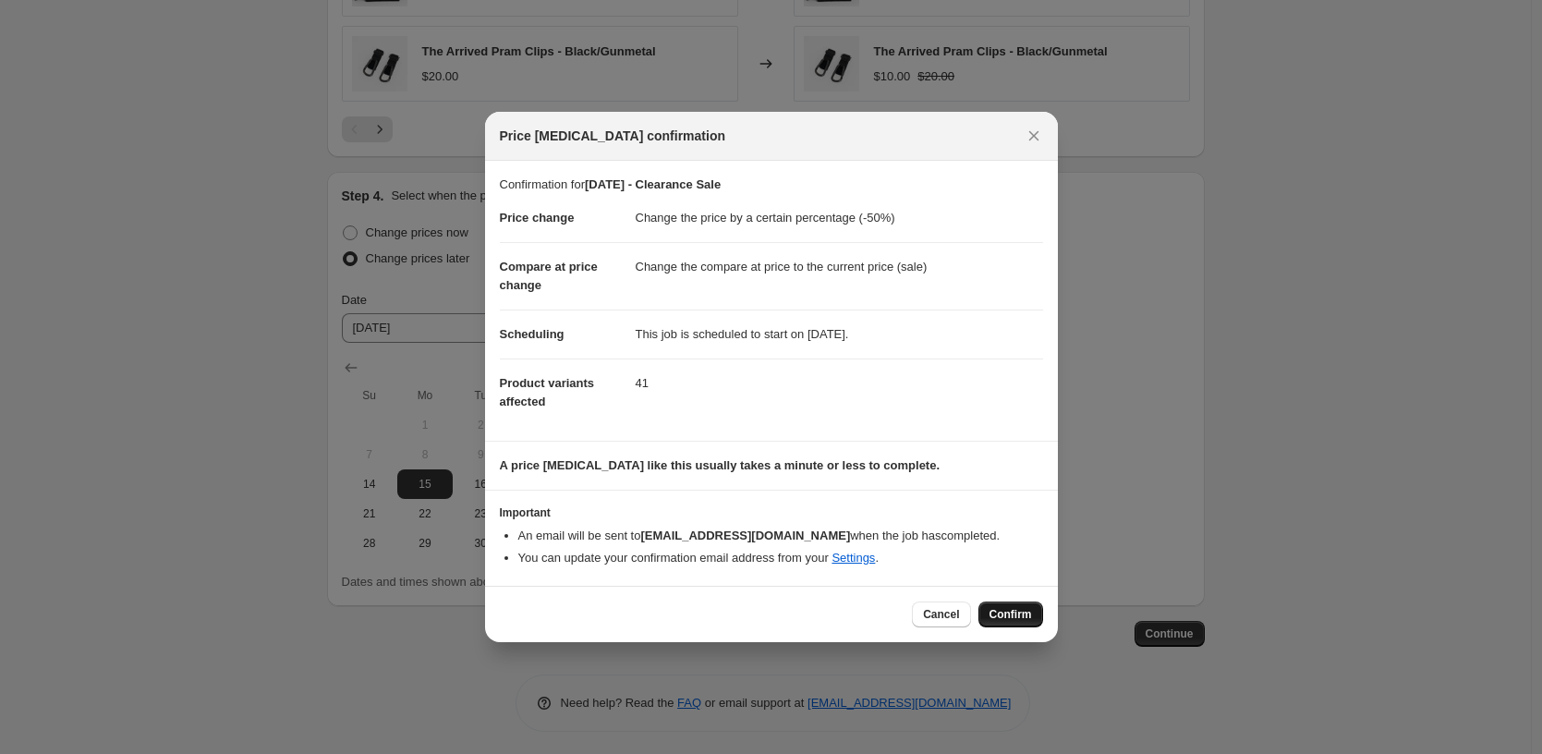
click at [1026, 620] on span "Confirm" at bounding box center [1010, 614] width 42 height 15
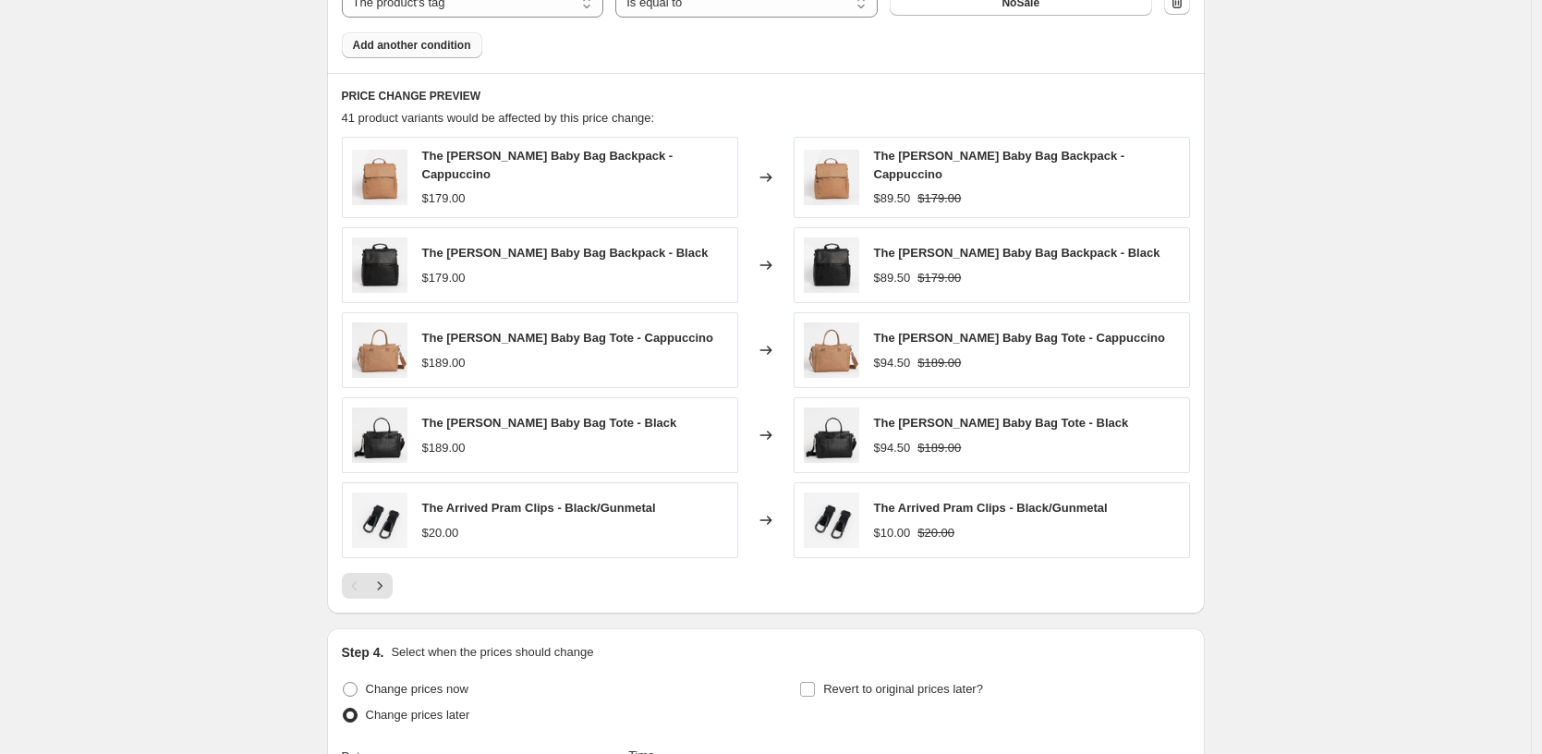
scroll to position [1770, 0]
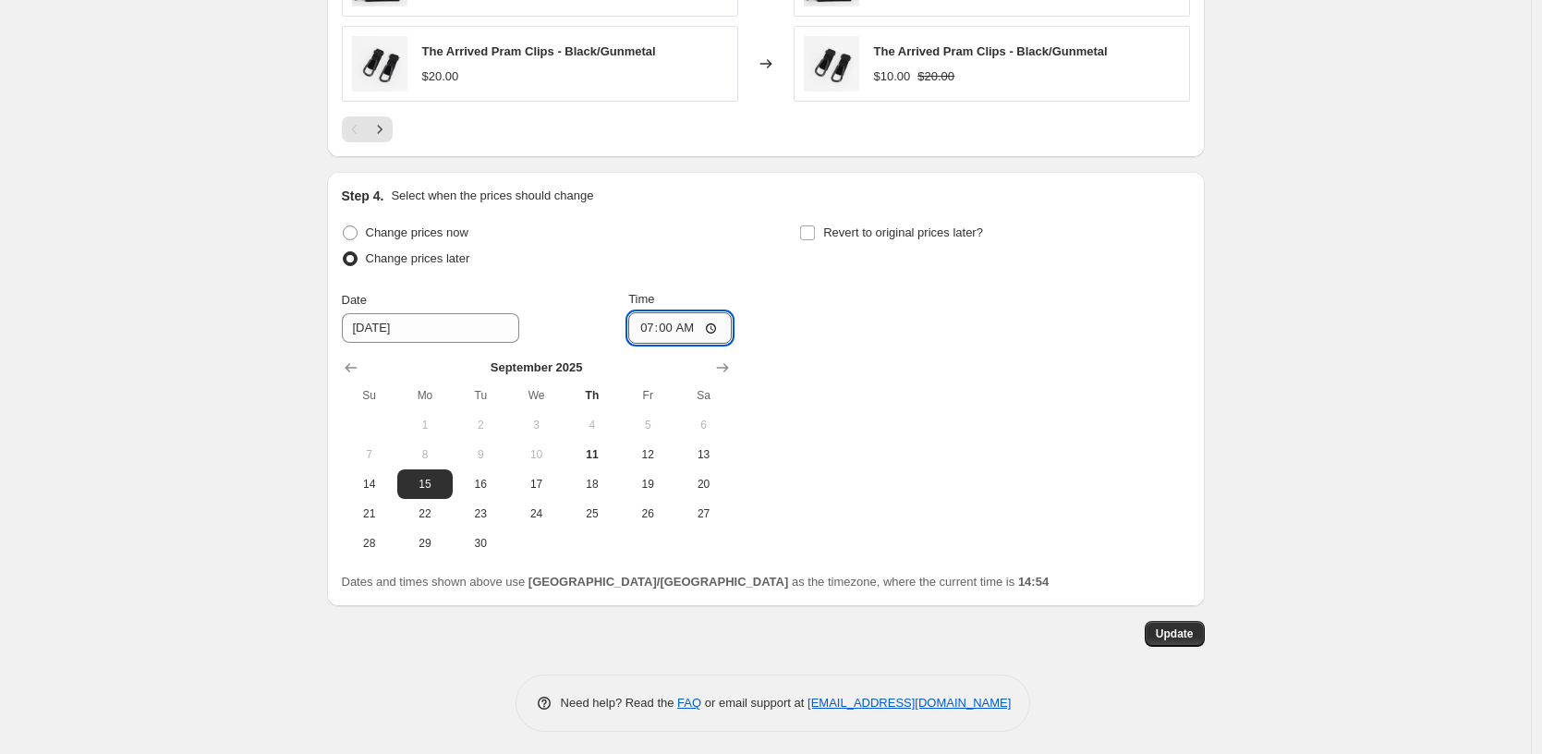
click at [656, 323] on input "07:00" at bounding box center [679, 327] width 103 height 31
click at [650, 324] on input "07:00" at bounding box center [679, 327] width 103 height 31
type input "05:00"
click at [1180, 627] on span "Update" at bounding box center [1175, 633] width 38 height 15
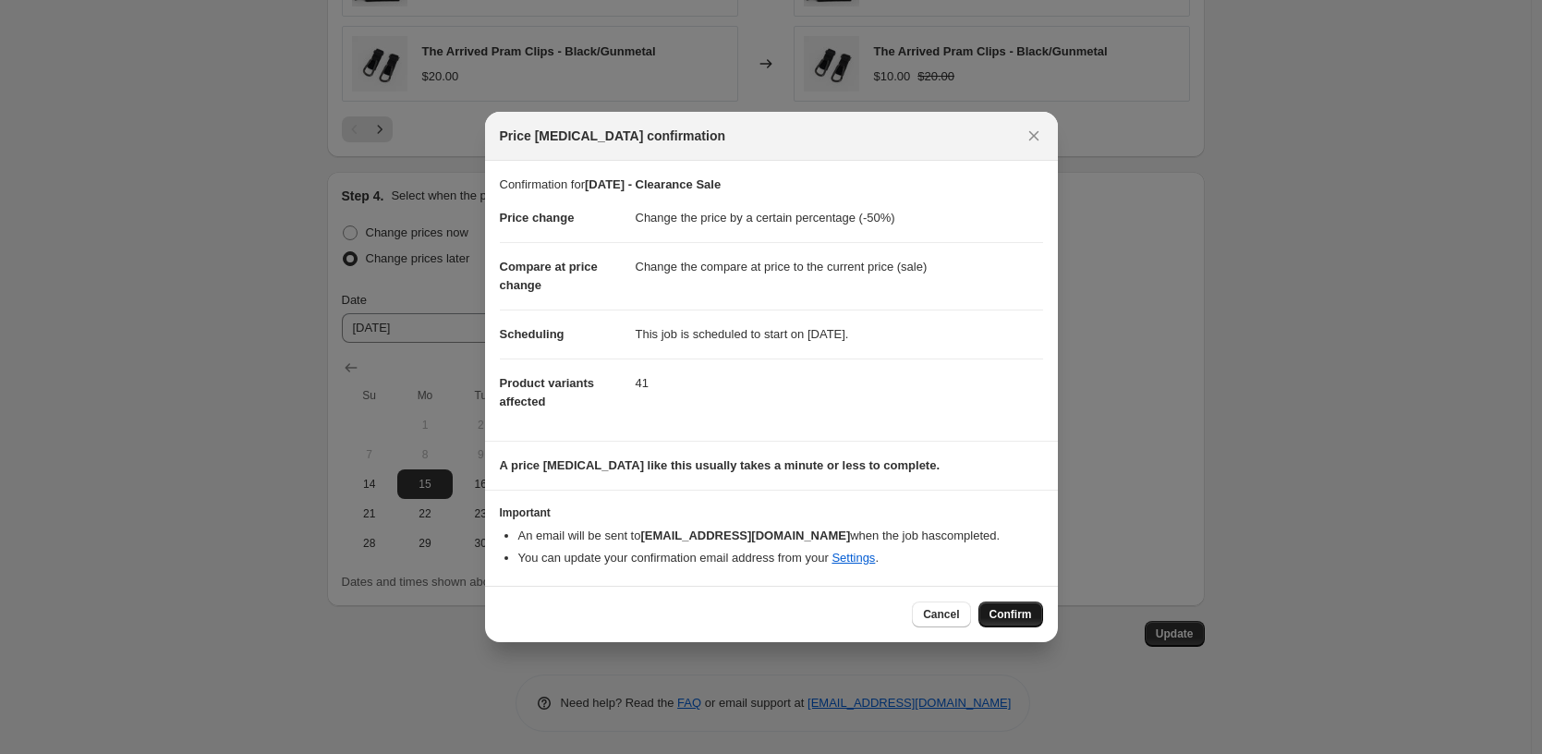
click at [1008, 612] on span "Confirm" at bounding box center [1010, 614] width 42 height 15
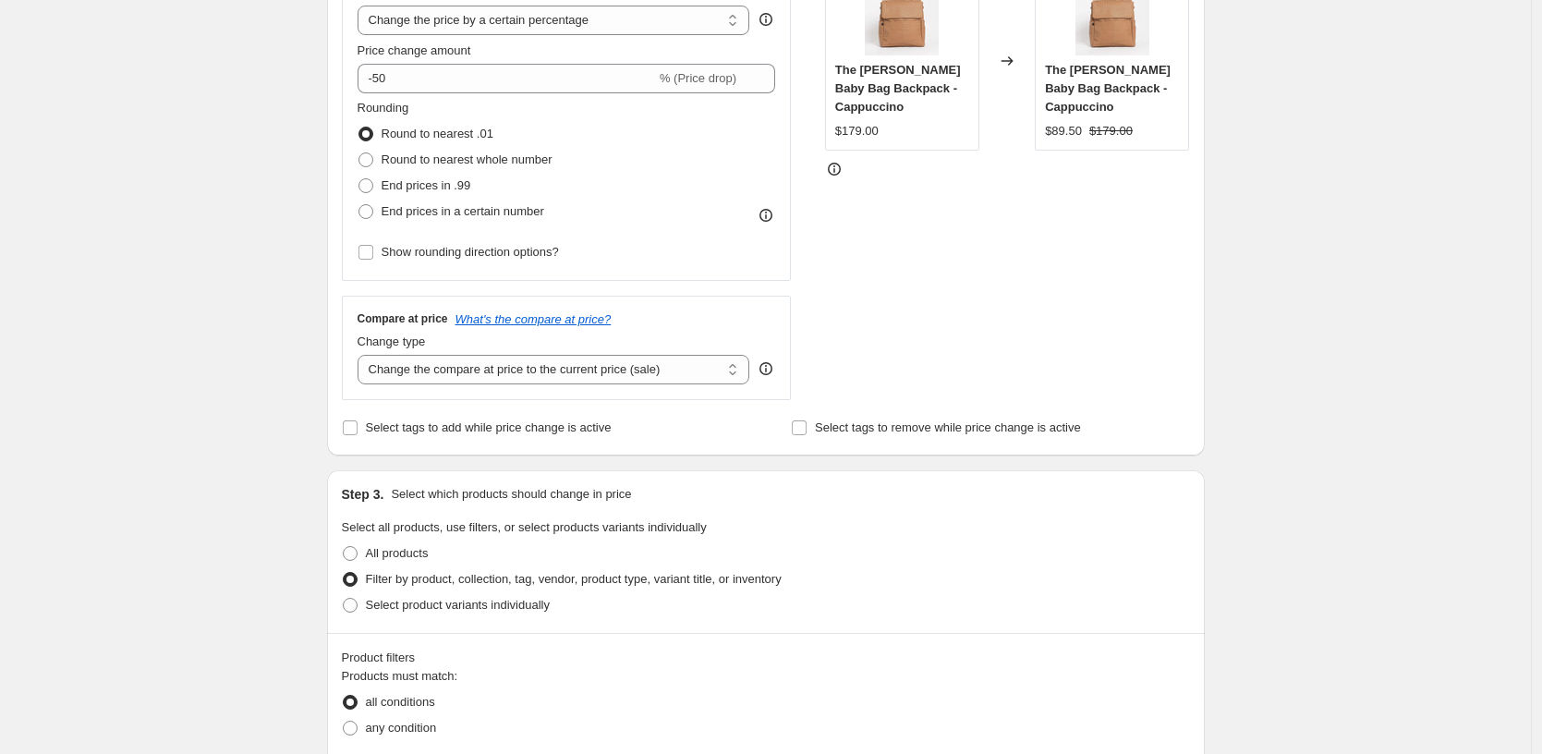
scroll to position [0, 0]
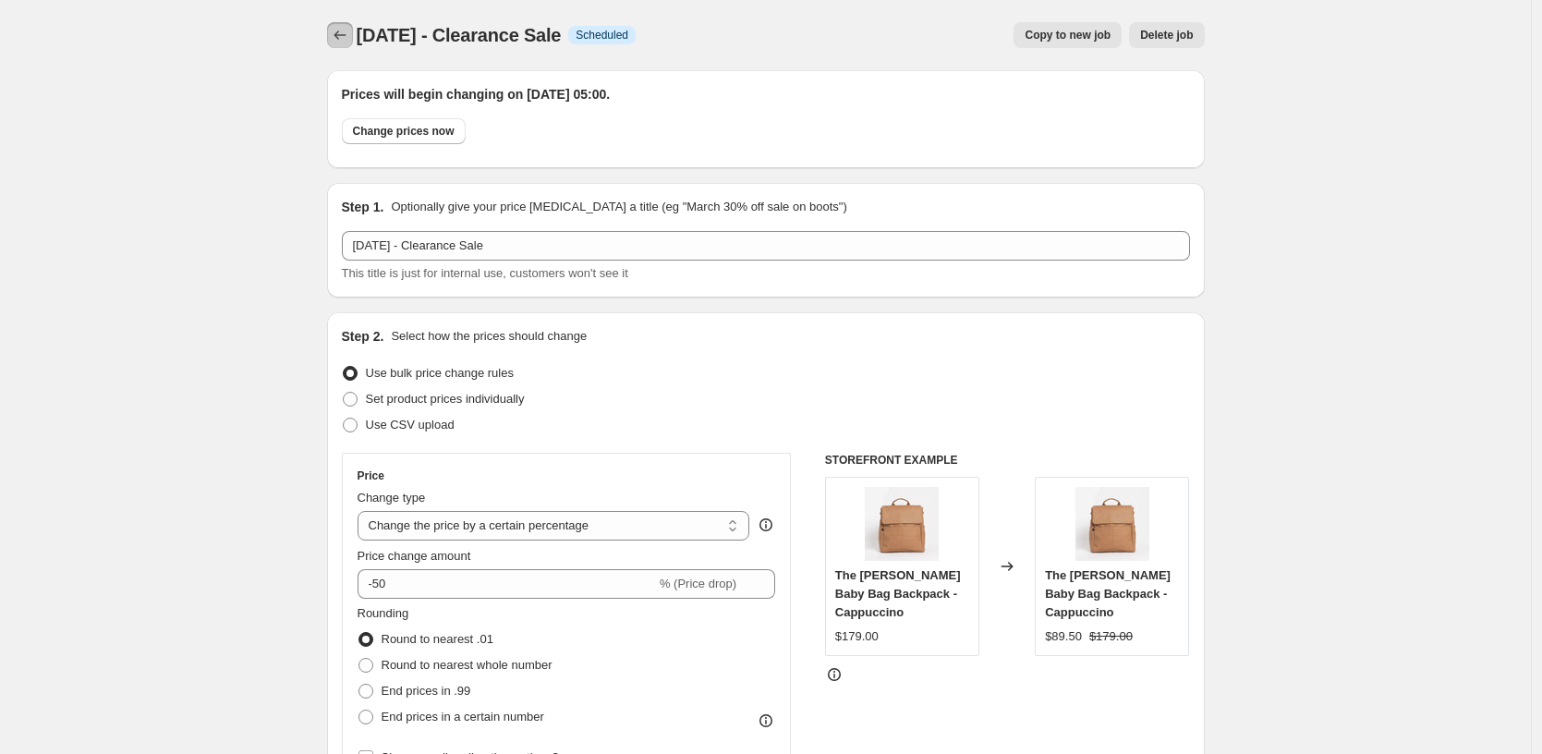
click at [349, 37] on icon "Price change jobs" at bounding box center [340, 35] width 18 height 18
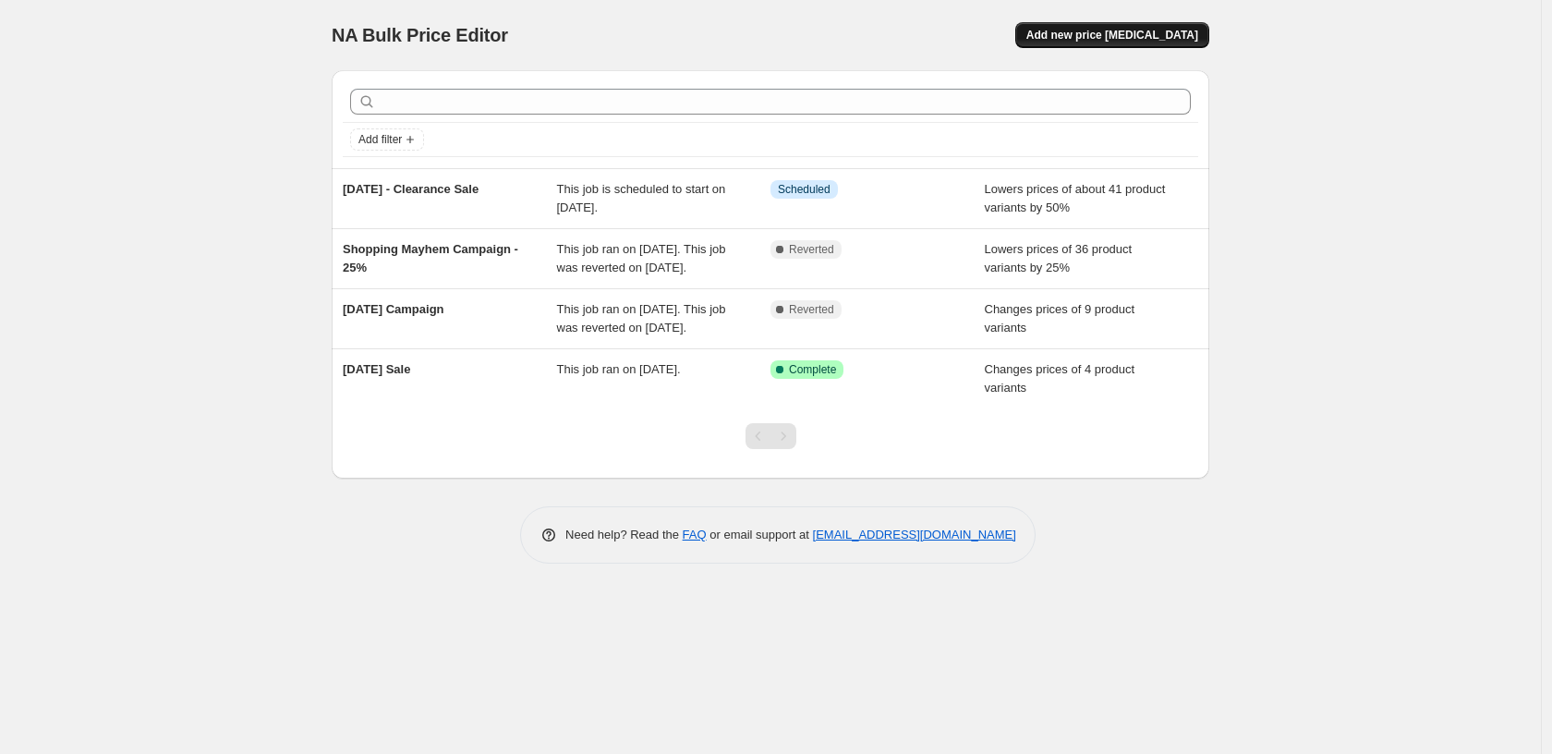
click at [1110, 42] on button "Add new price [MEDICAL_DATA]" at bounding box center [1112, 35] width 194 height 26
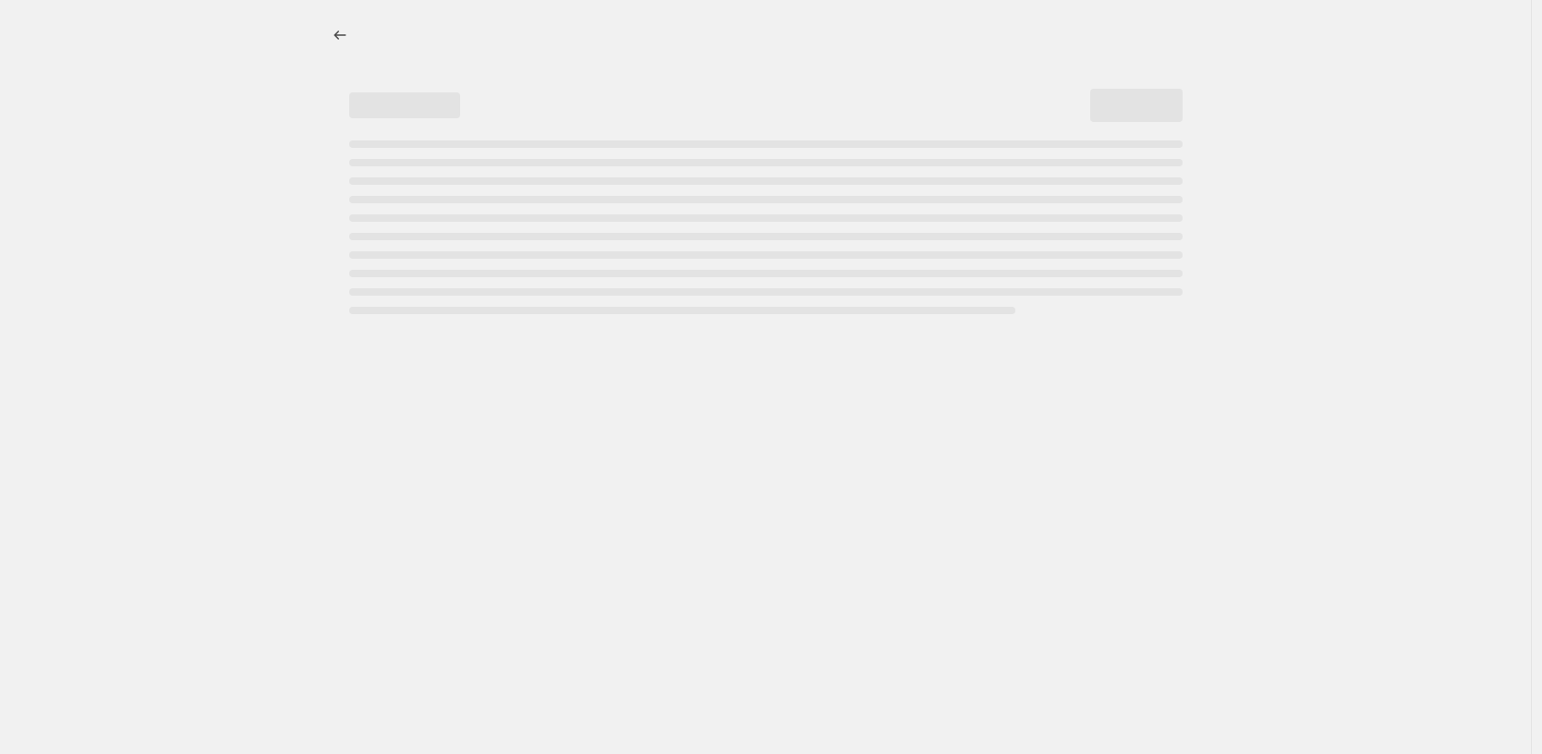
select select "percentage"
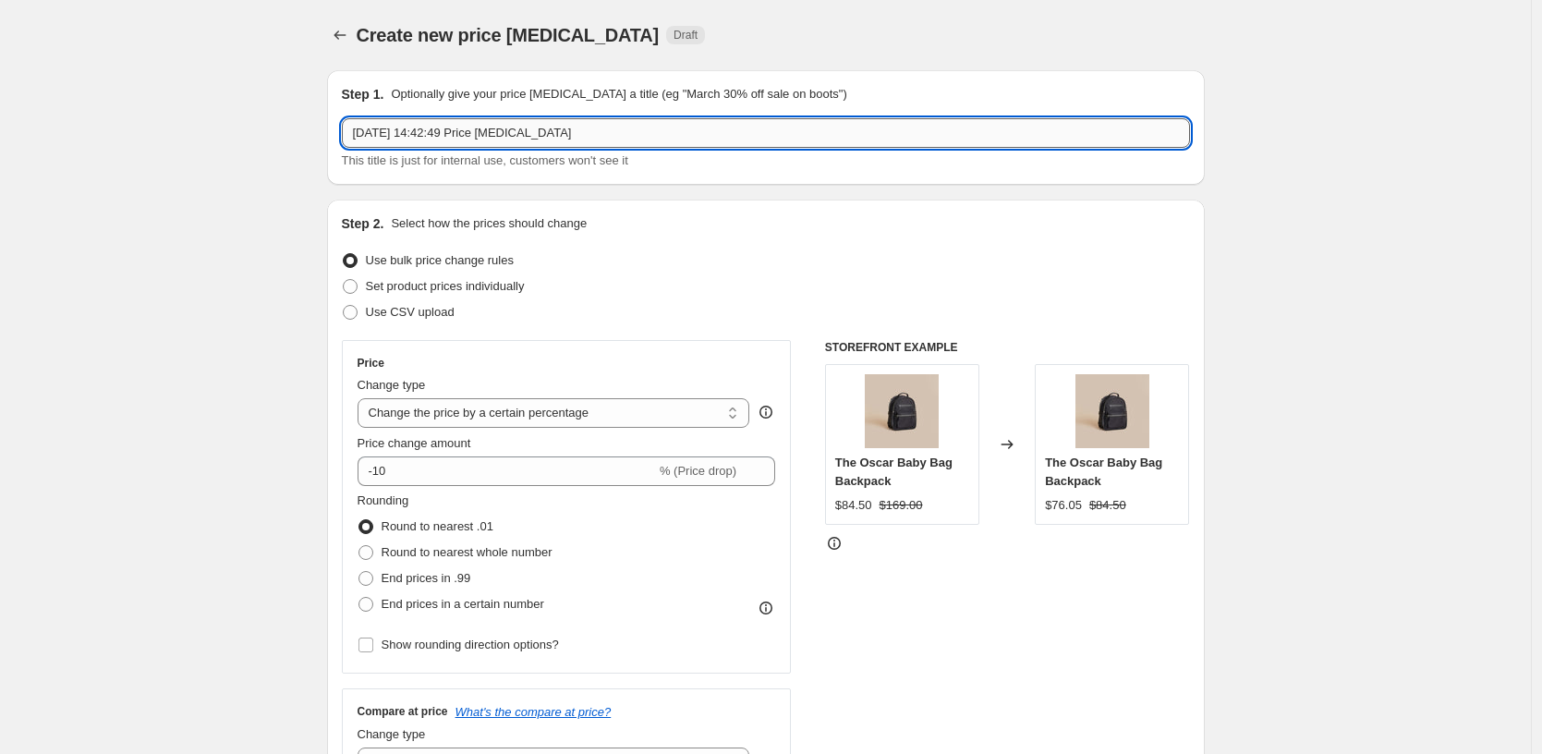
click at [370, 128] on input "[DATE] 14:42:49 Price [MEDICAL_DATA]" at bounding box center [766, 133] width 848 height 30
drag, startPoint x: 434, startPoint y: 133, endPoint x: 677, endPoint y: 139, distance: 243.0
click at [677, 139] on input "[DATE] 14:42:49 Price [MEDICAL_DATA]" at bounding box center [766, 133] width 848 height 30
type input "[DATE] - Clearance Sale"
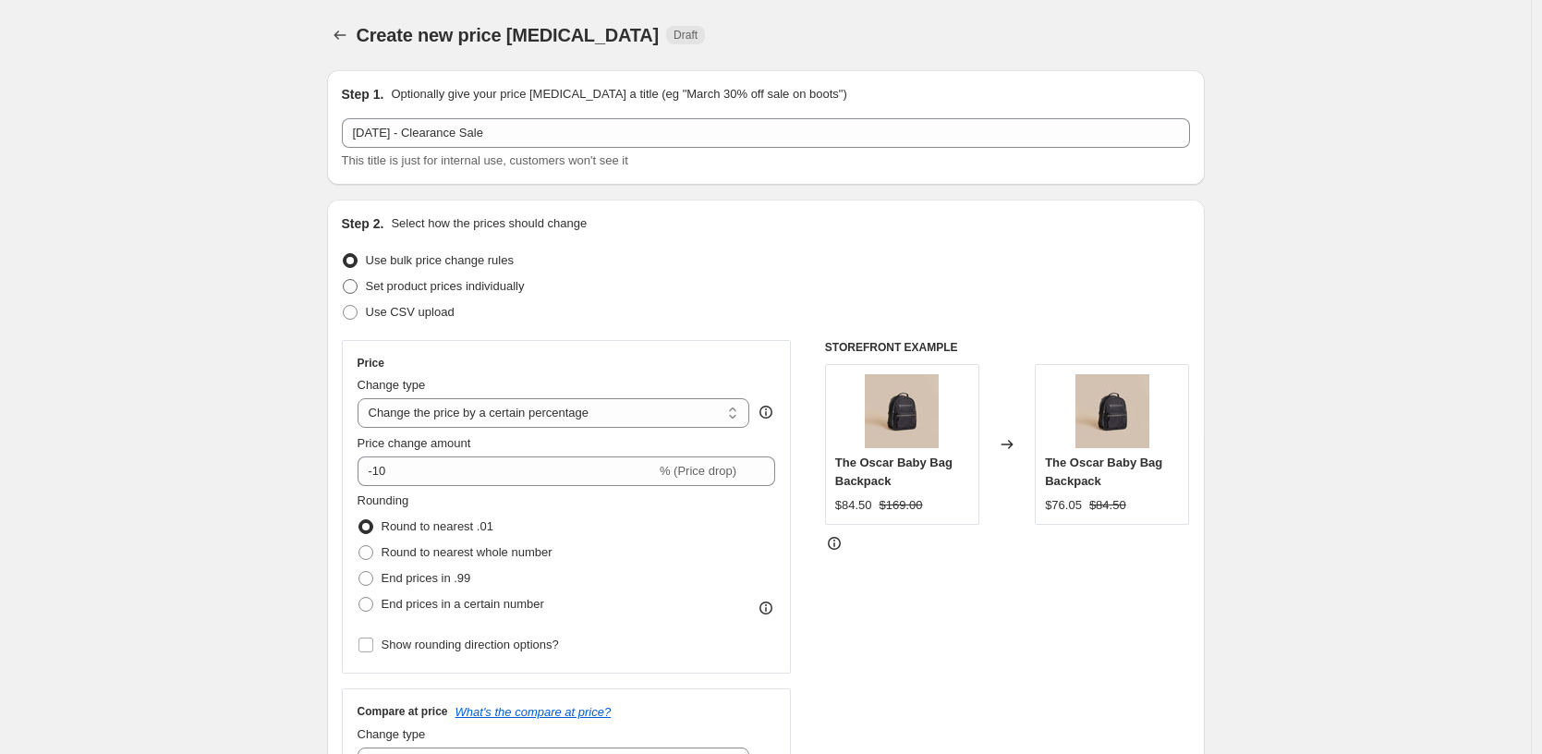
click at [351, 287] on span at bounding box center [350, 286] width 15 height 15
click at [344, 280] on input "Set product prices individually" at bounding box center [343, 279] width 1 height 1
radio input "true"
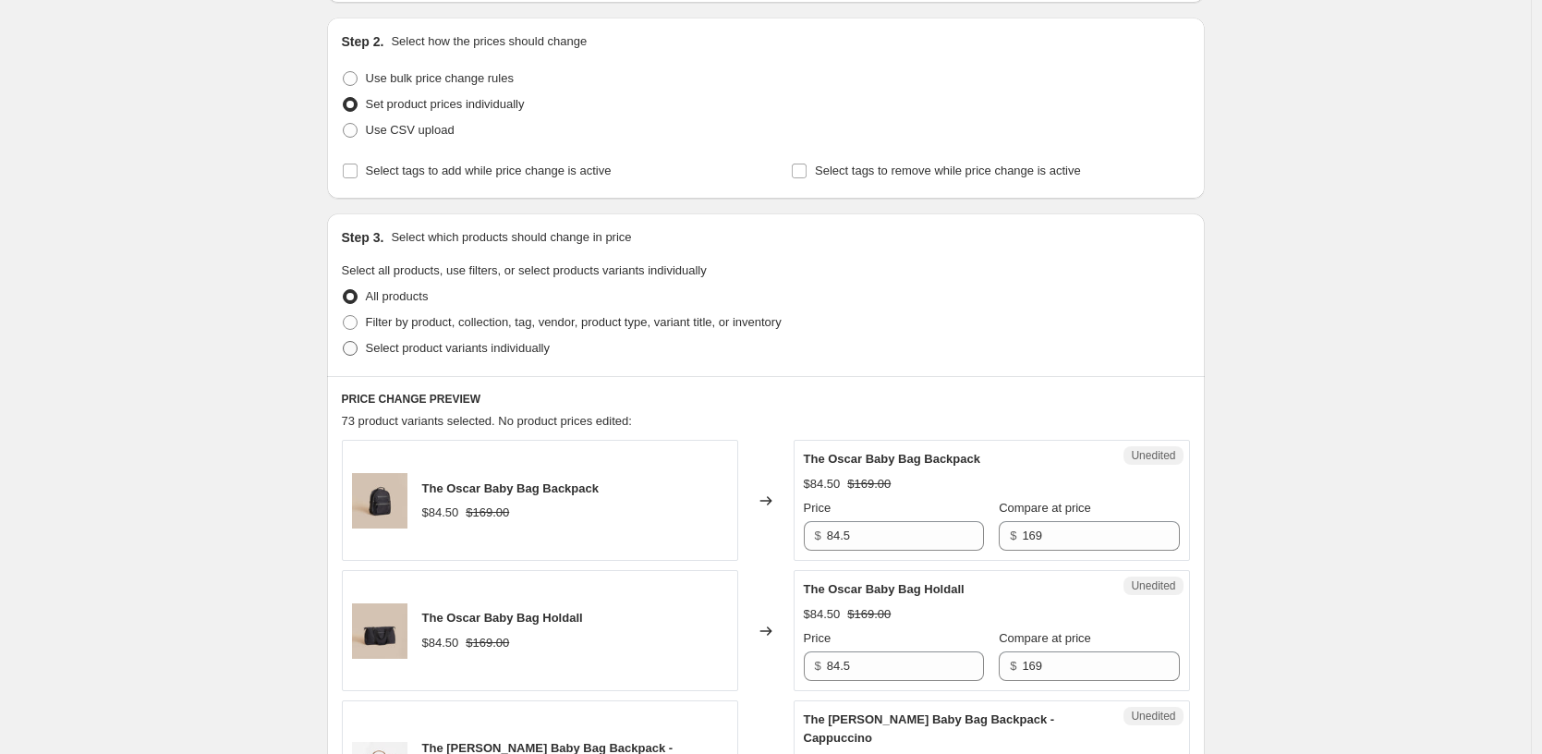
scroll to position [205, 0]
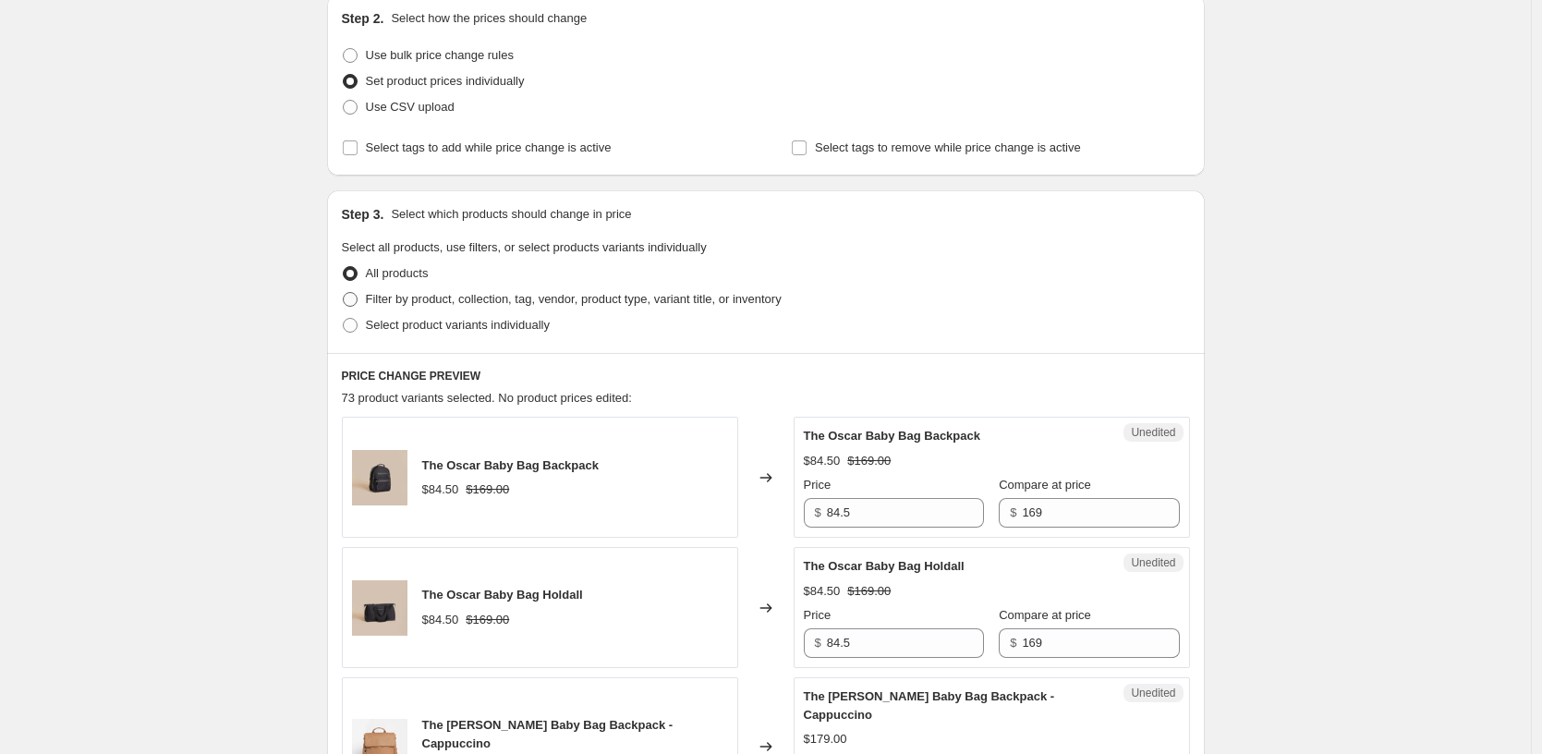
click at [356, 297] on span at bounding box center [350, 299] width 15 height 15
click at [344, 293] on input "Filter by product, collection, tag, vendor, product type, variant title, or inv…" at bounding box center [343, 292] width 1 height 1
radio input "true"
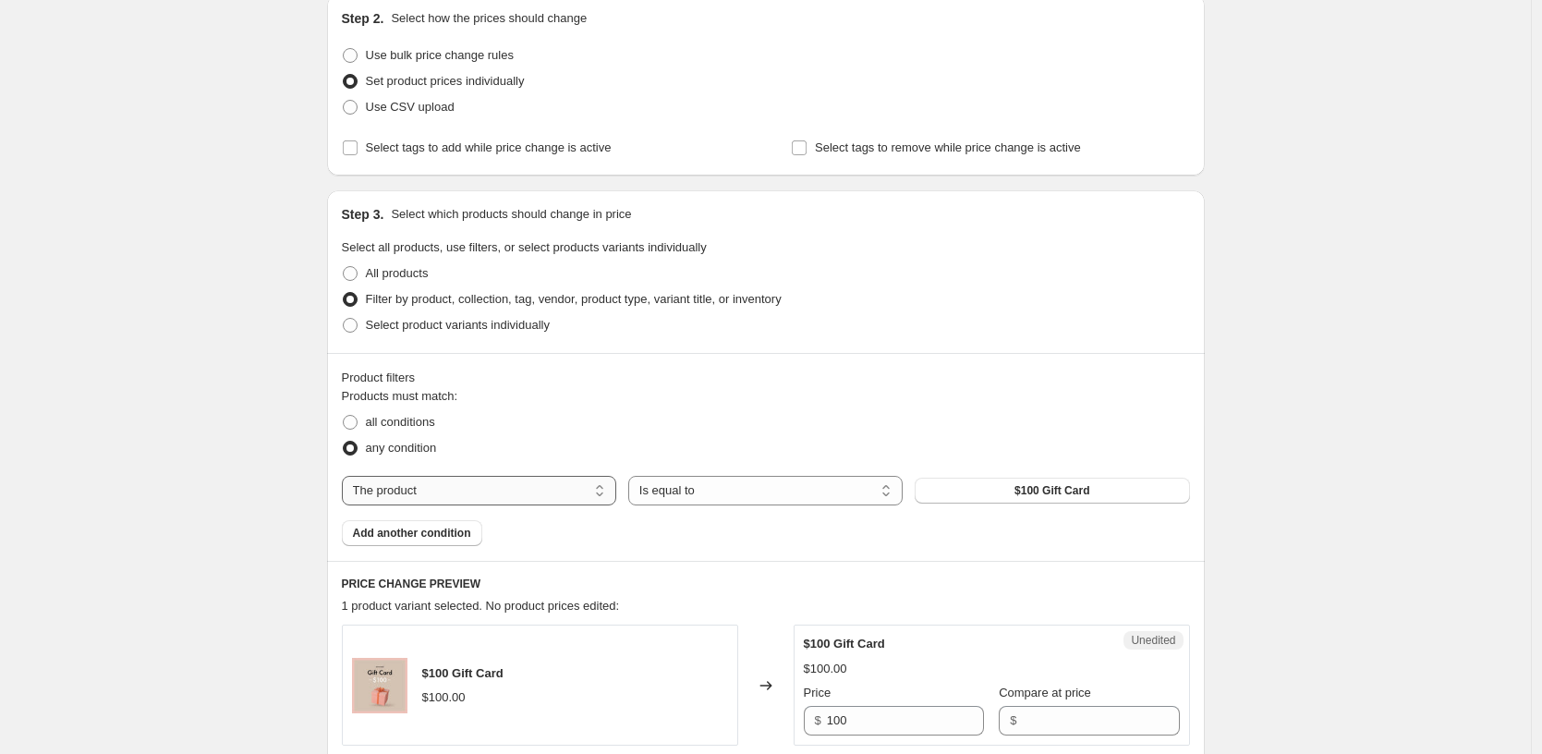
click at [569, 491] on select "The product The product's collection The product's tag The product's vendor The…" at bounding box center [479, 491] width 274 height 30
select select "tag"
click at [1034, 485] on span "Accessories" at bounding box center [1052, 490] width 66 height 15
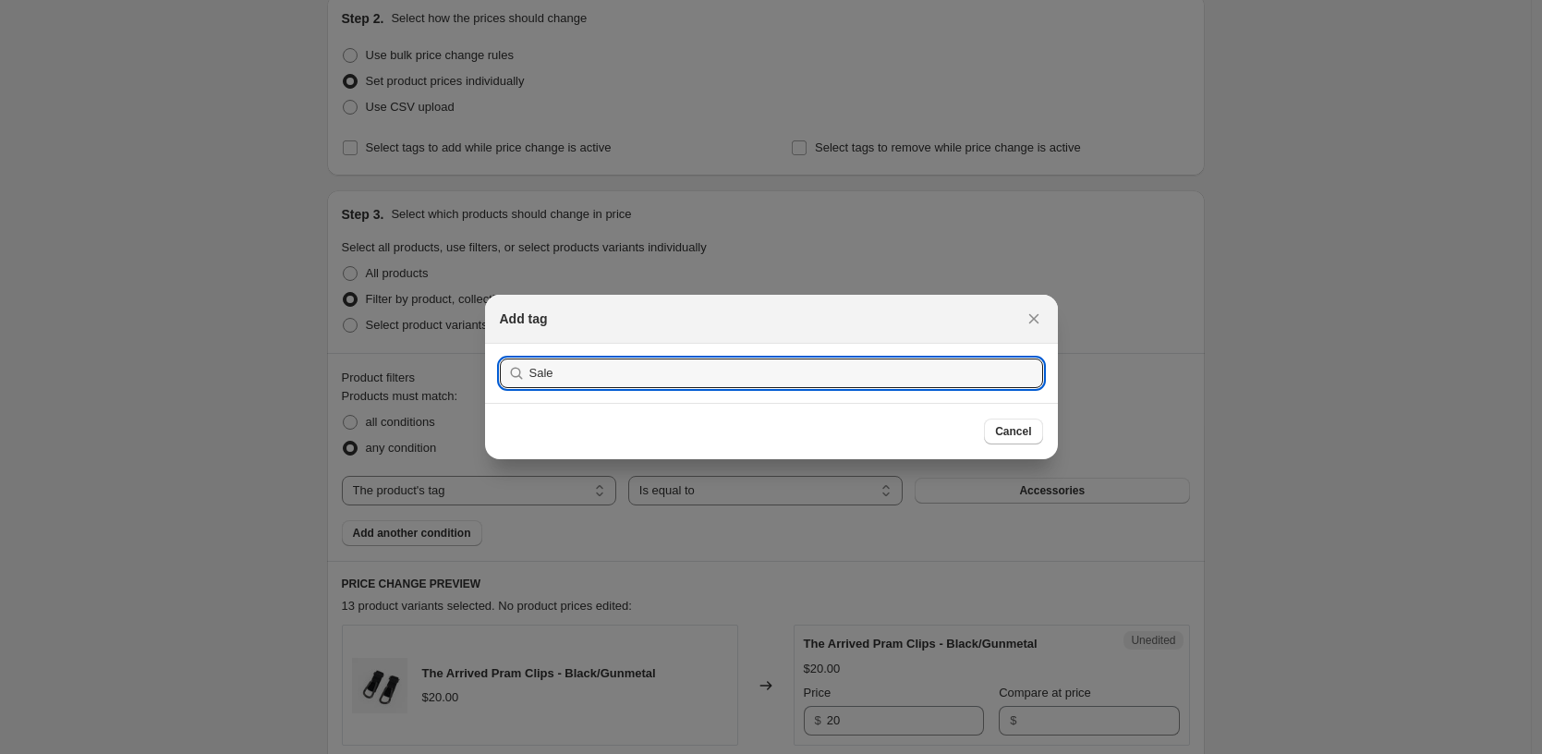
type input "Sale"
click at [500, 344] on button "Submit" at bounding box center [526, 353] width 53 height 19
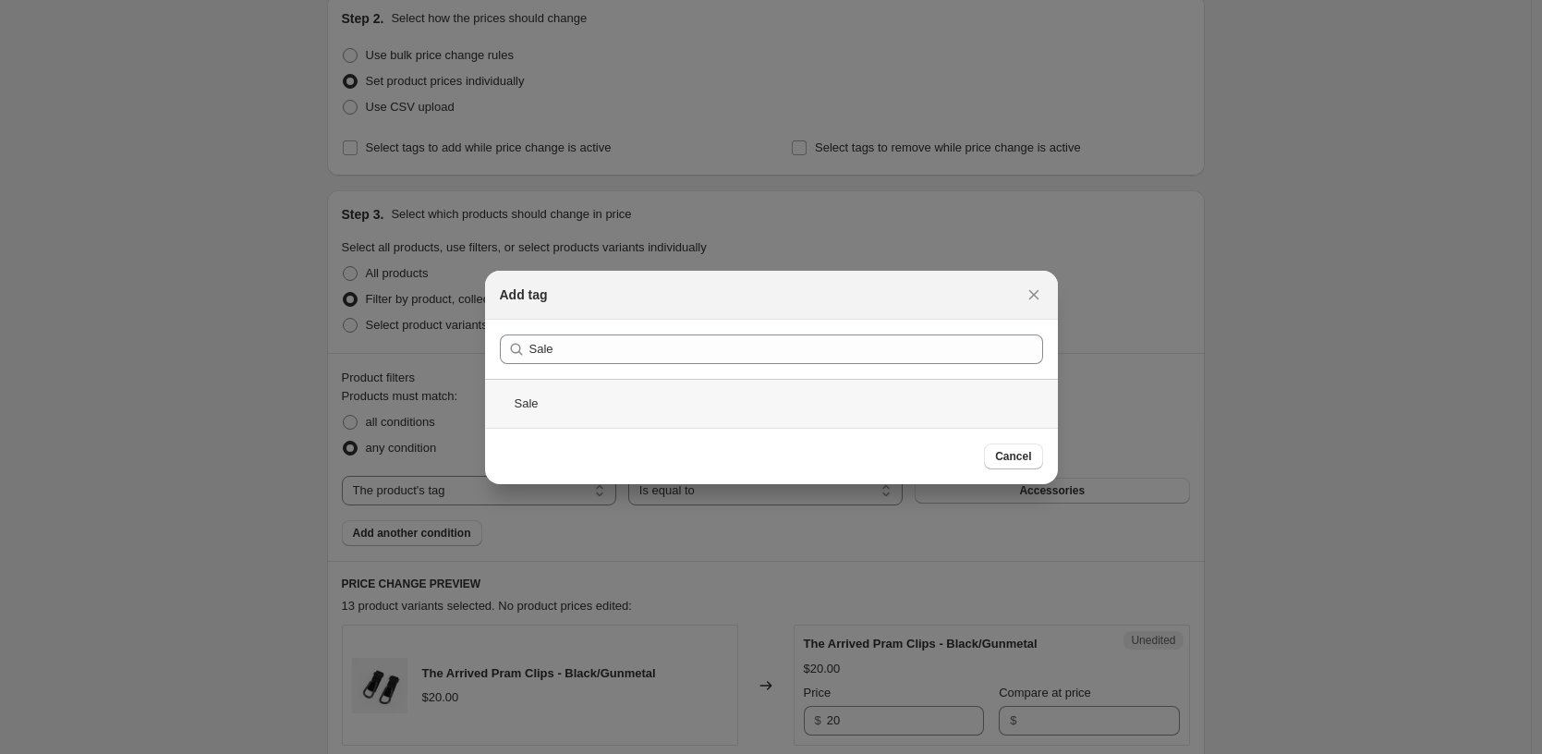
click at [749, 393] on div "Sale" at bounding box center [771, 403] width 573 height 49
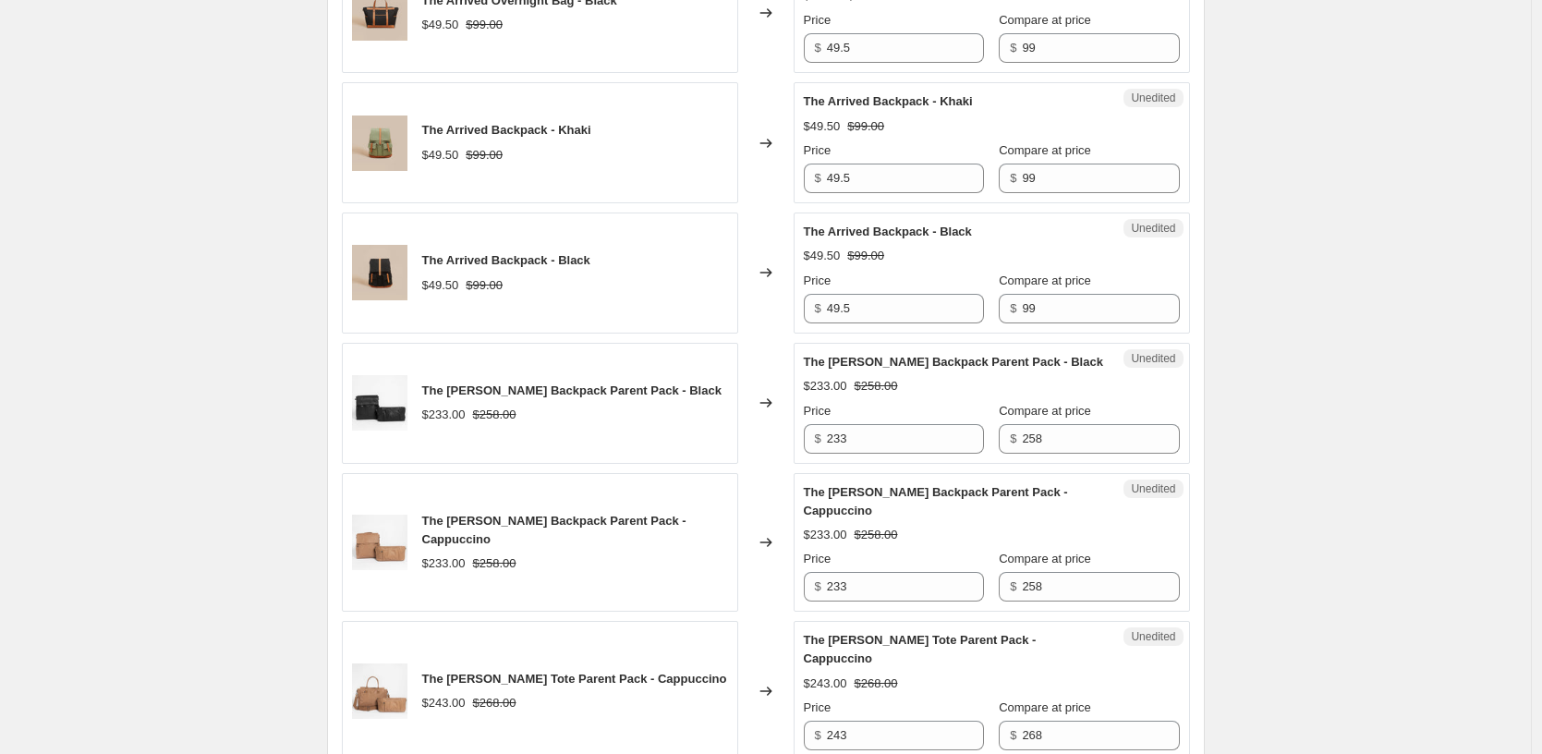
scroll to position [1409, 0]
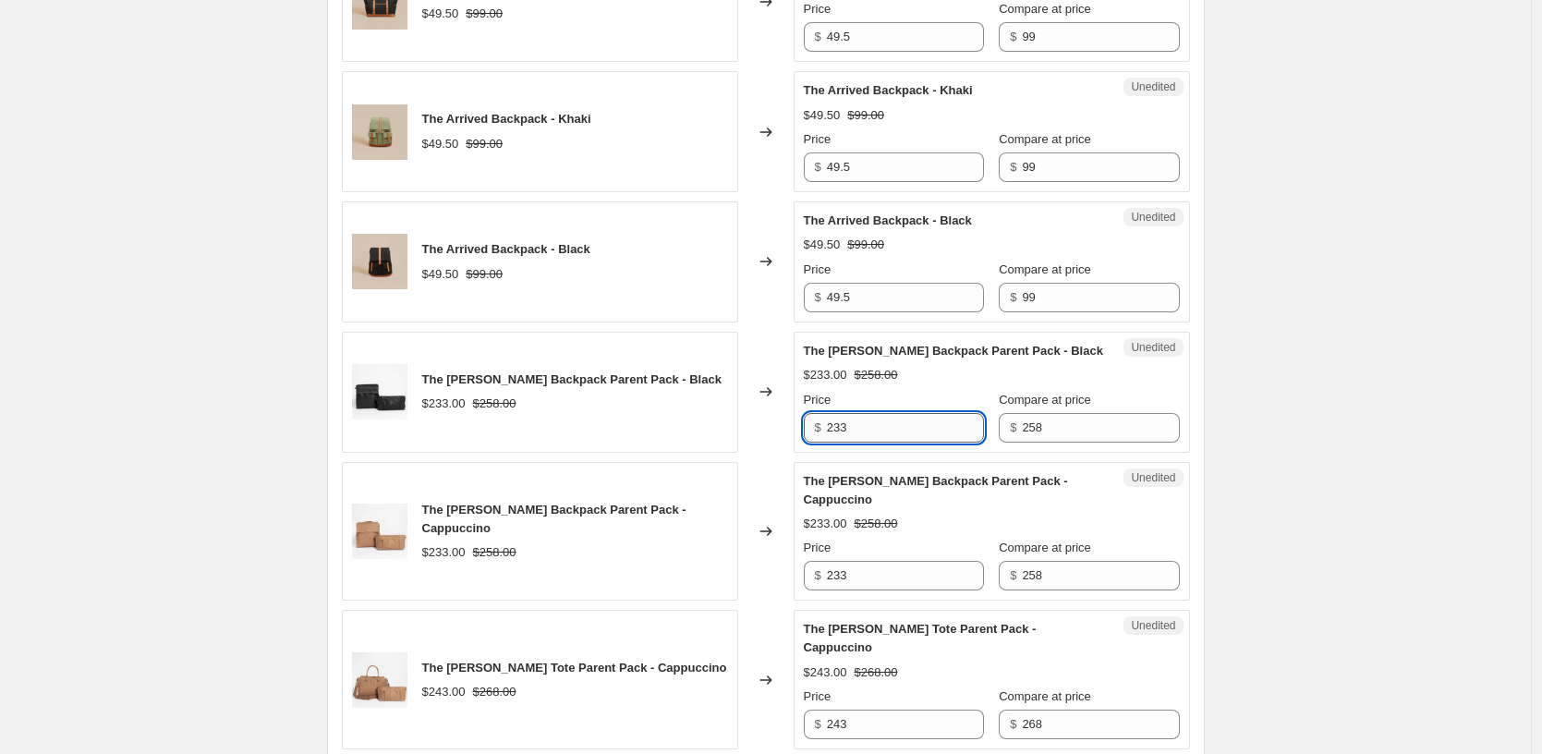
click at [861, 427] on input "233" at bounding box center [905, 428] width 157 height 30
type input "129"
click at [867, 572] on input "233" at bounding box center [905, 576] width 157 height 30
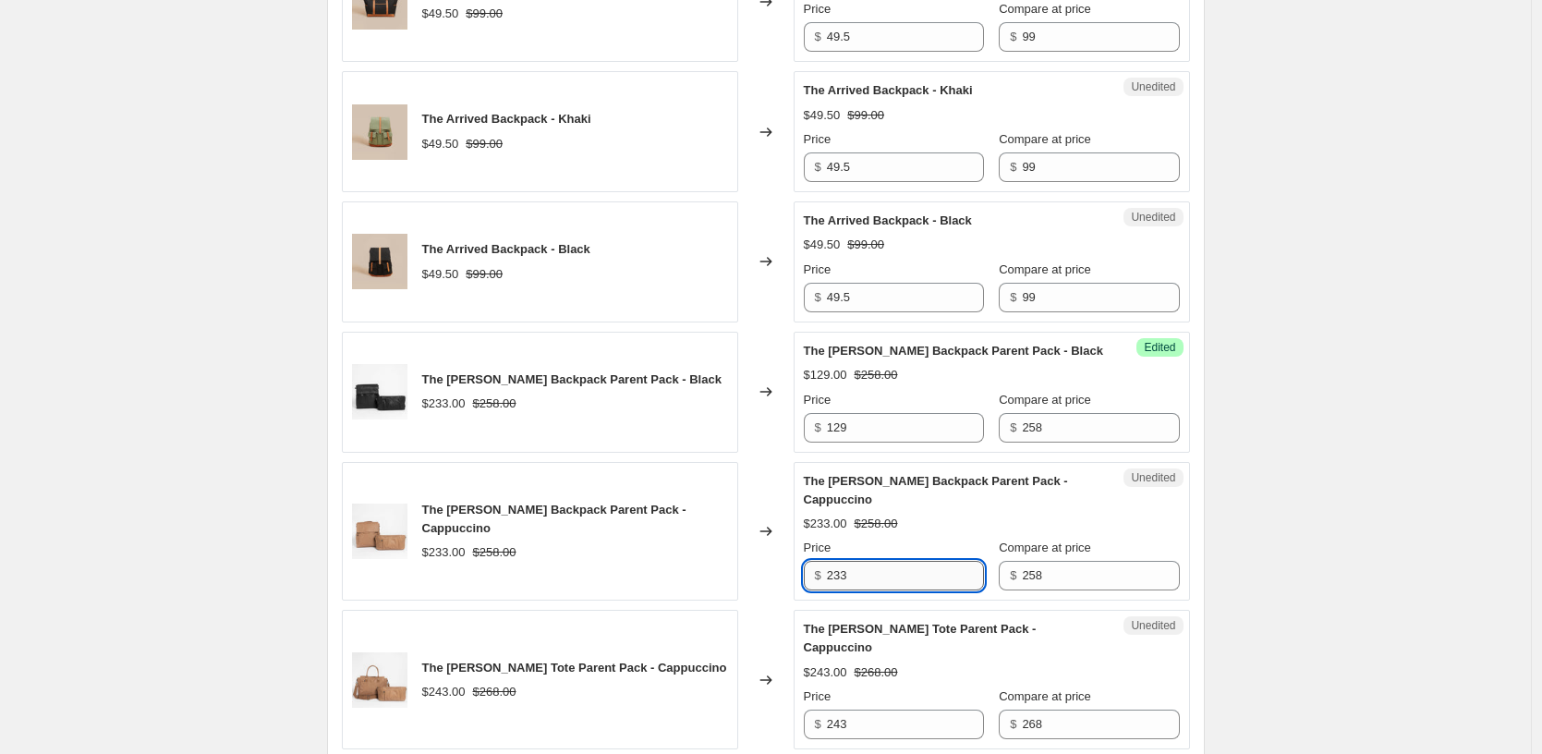
paste input "129"
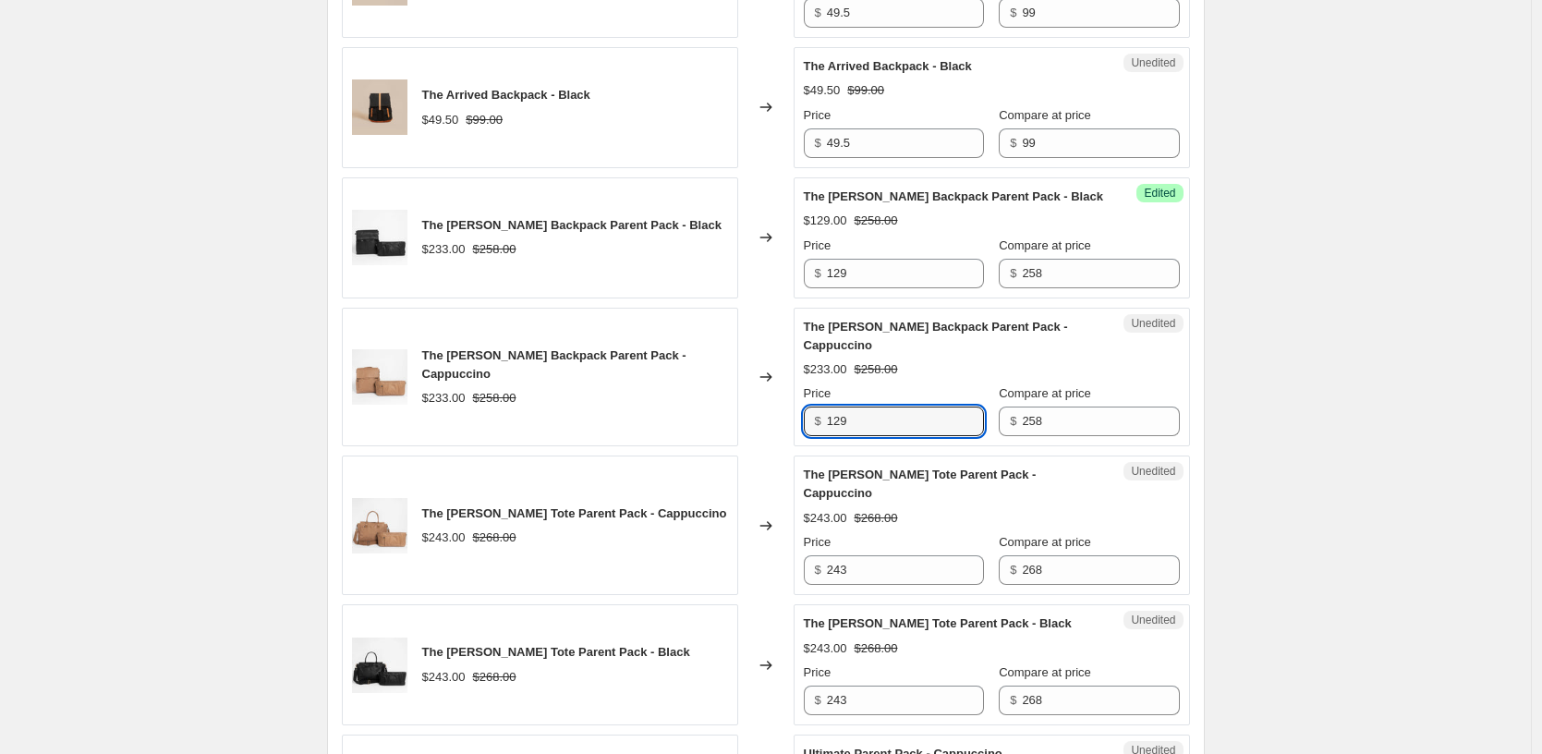
scroll to position [1575, 0]
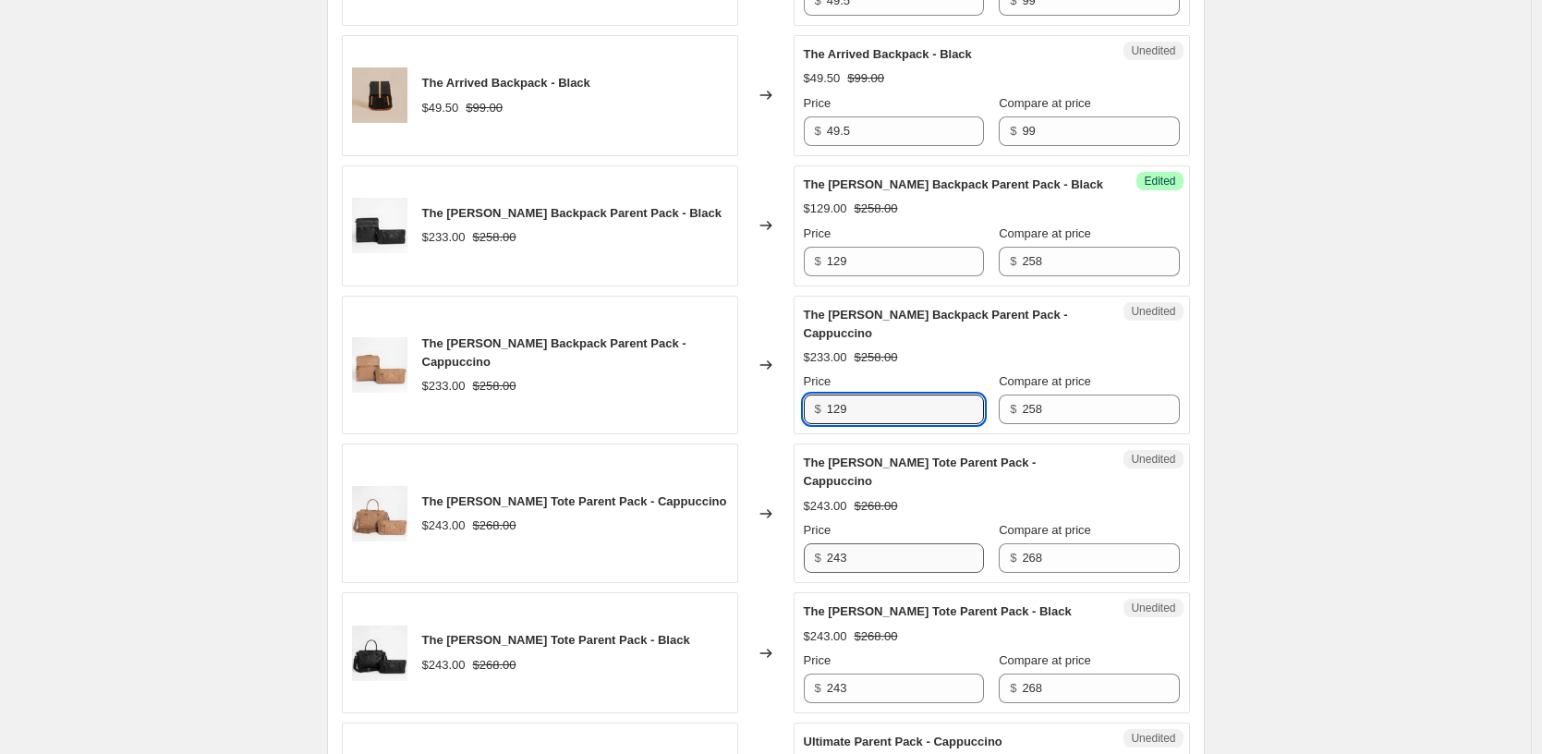
type input "129"
click at [881, 544] on input "243" at bounding box center [905, 558] width 157 height 30
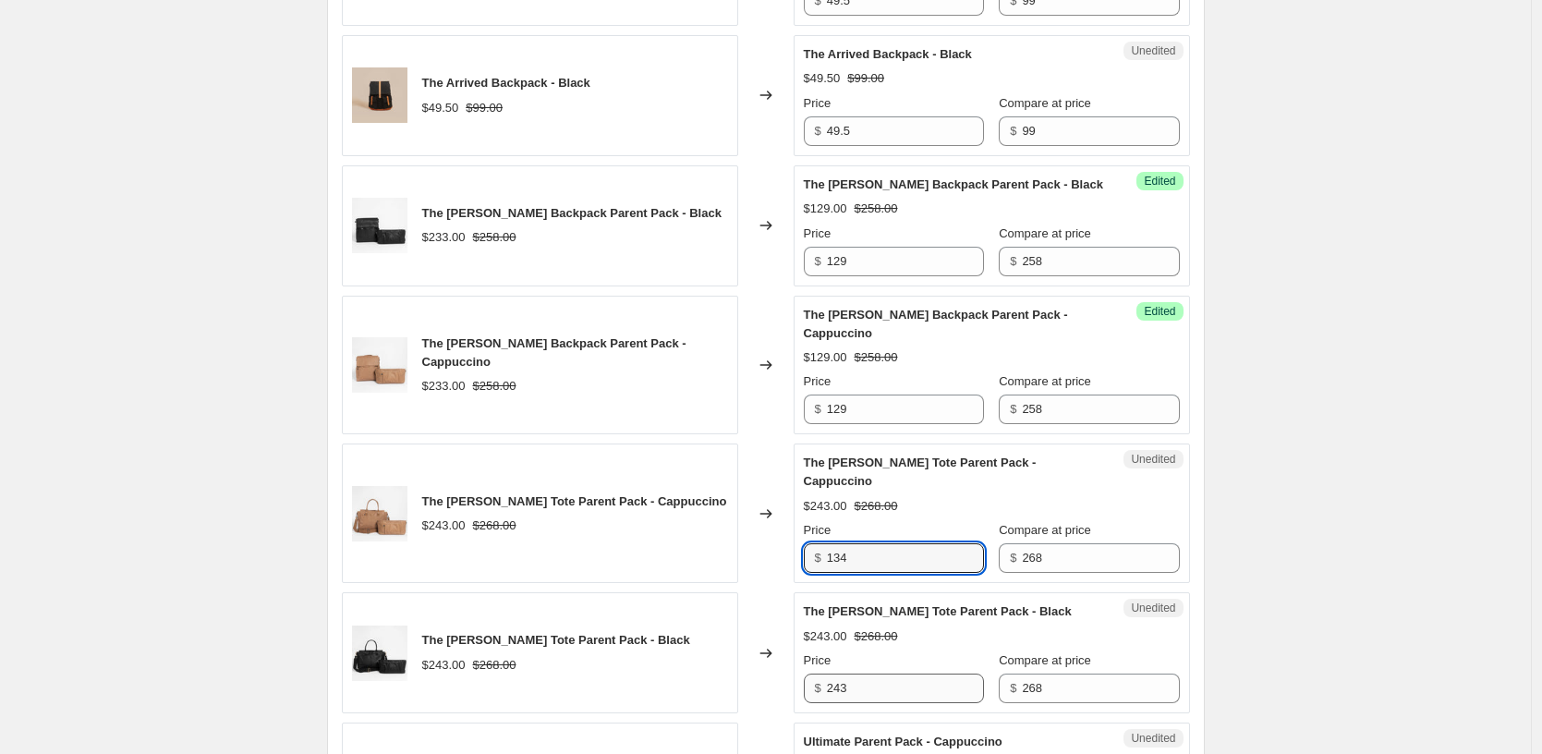
type input "134"
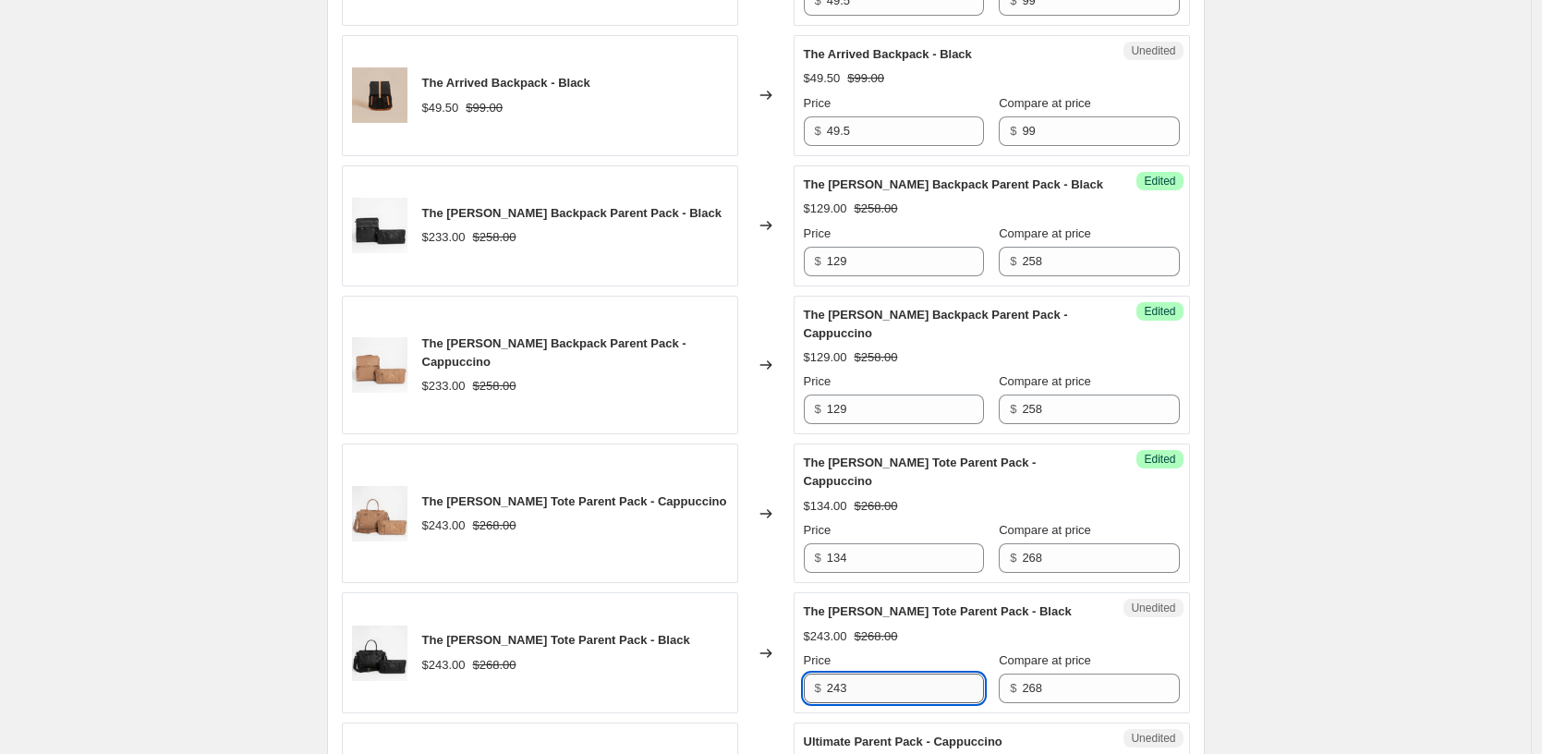
click at [855, 673] on input "243" at bounding box center [905, 688] width 157 height 30
paste input "134"
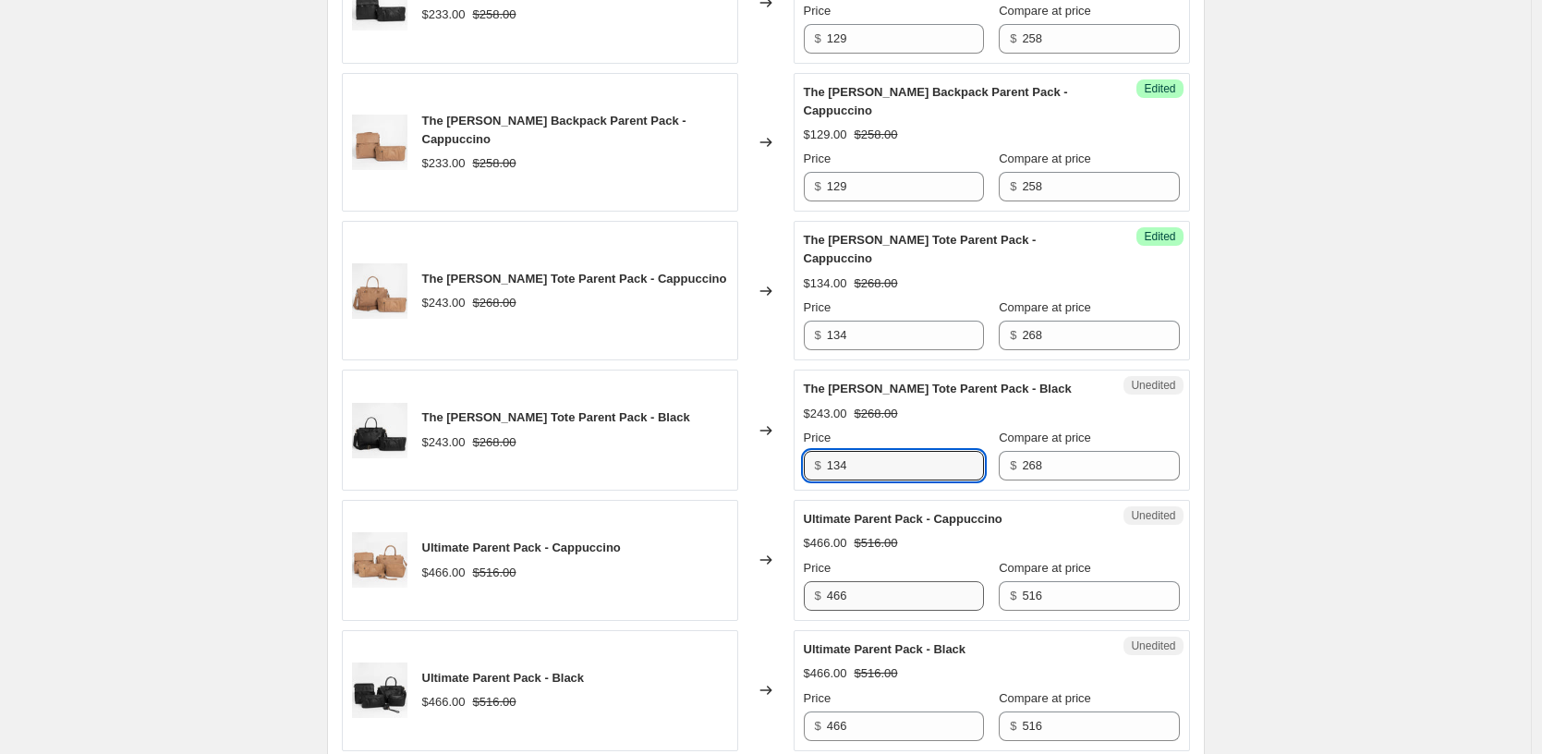
scroll to position [1815, 0]
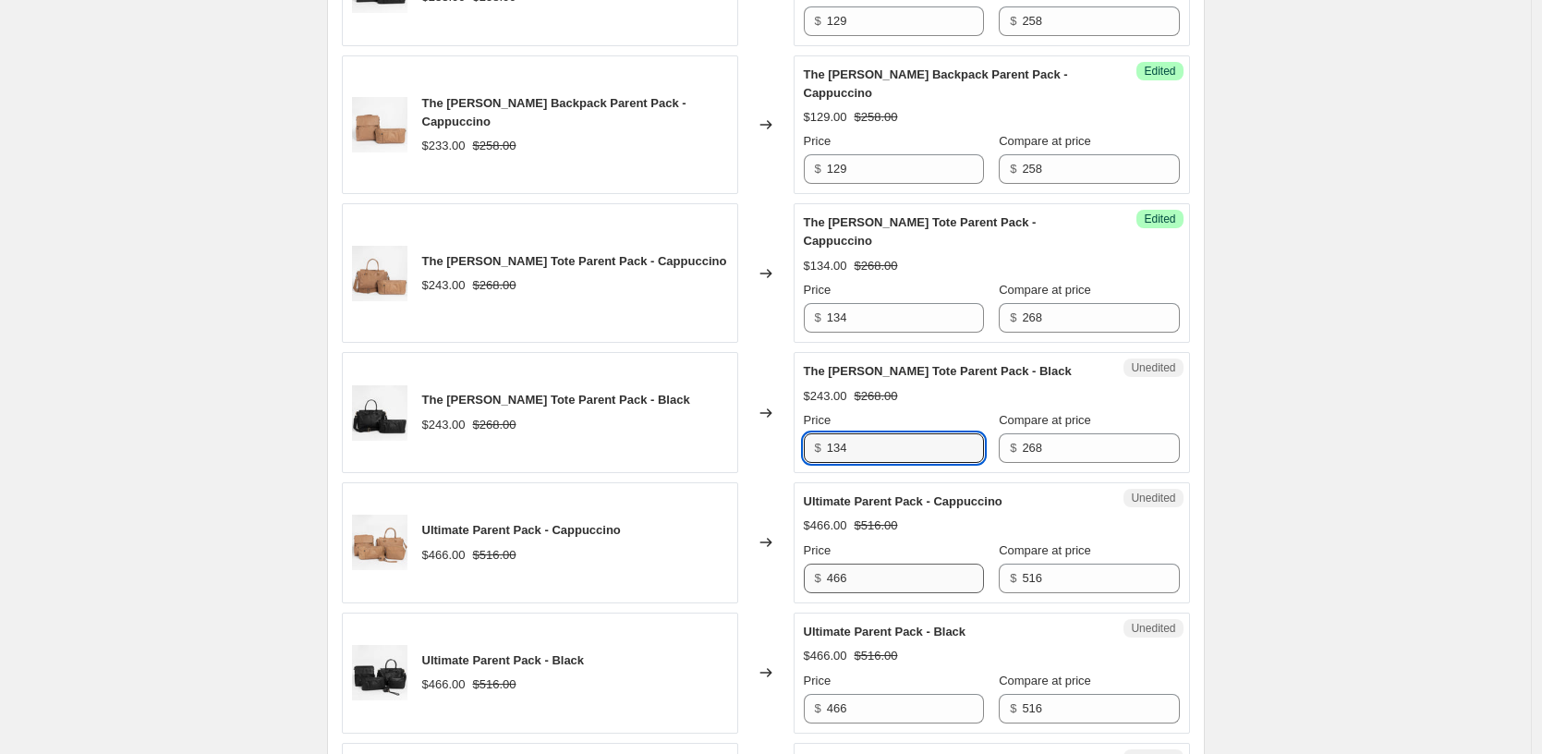
type input "134"
click at [879, 564] on input "466" at bounding box center [905, 579] width 157 height 30
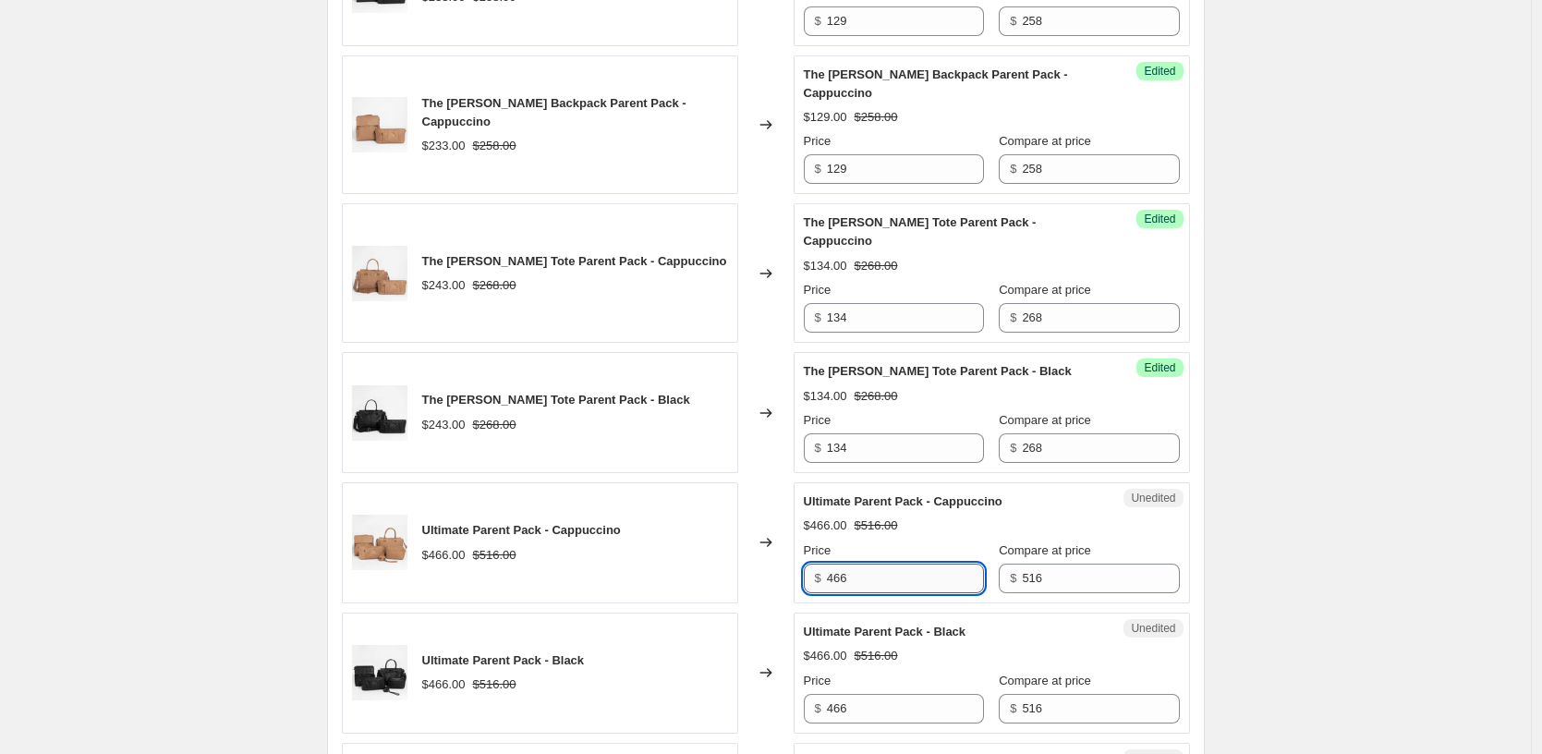
click at [879, 564] on input "466" at bounding box center [905, 579] width 157 height 30
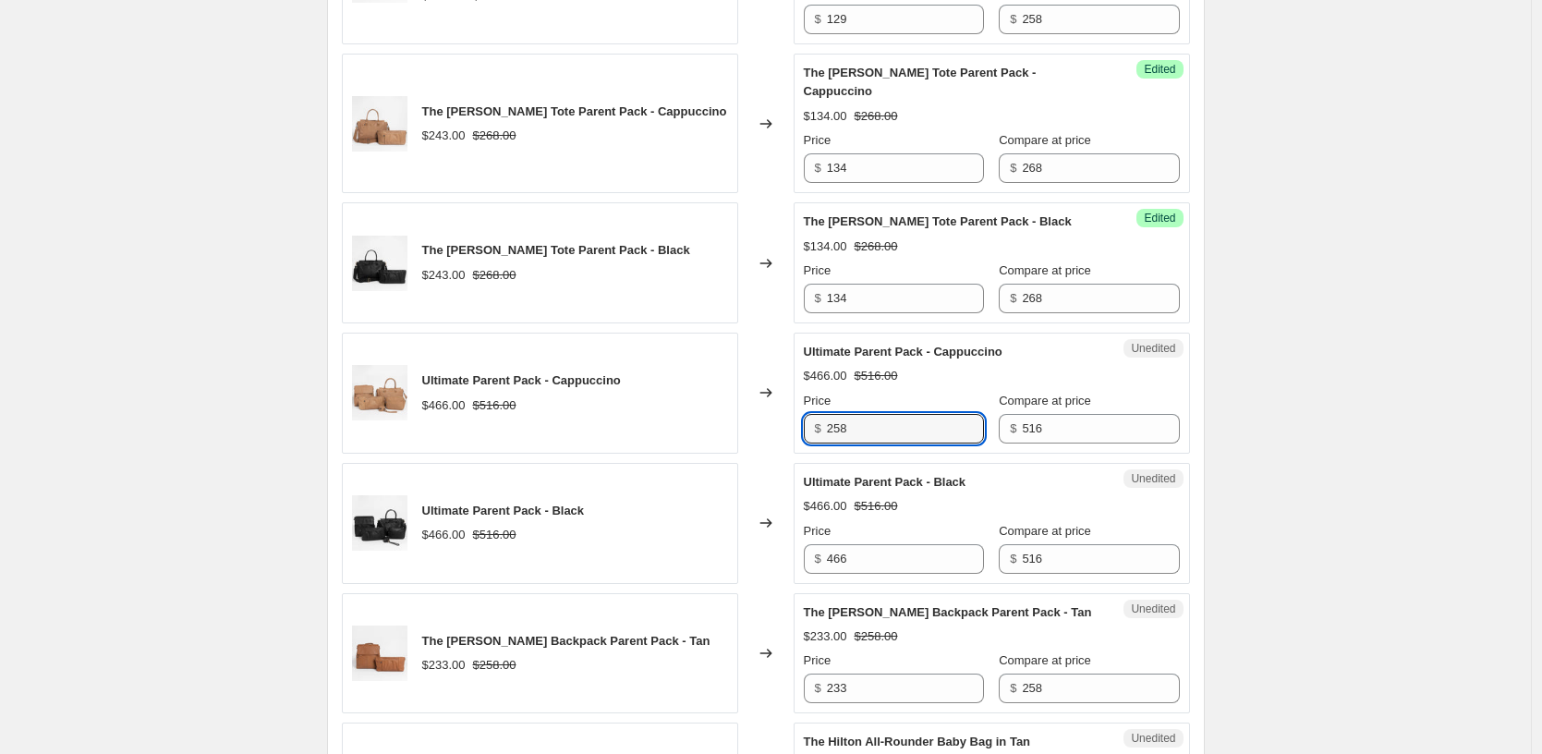
scroll to position [1967, 0]
type input "258"
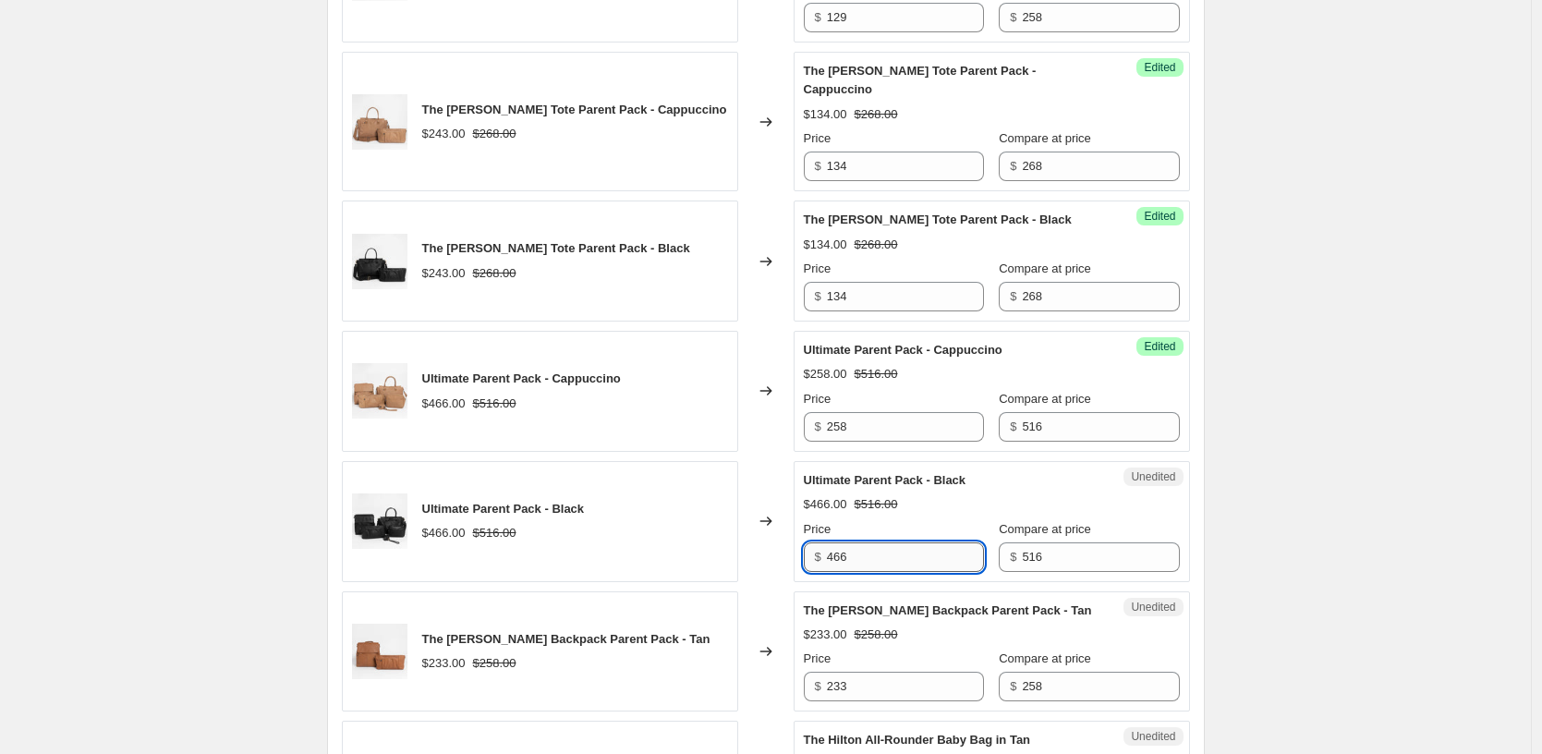
click at [867, 543] on input "466" at bounding box center [905, 557] width 157 height 30
paste input "258"
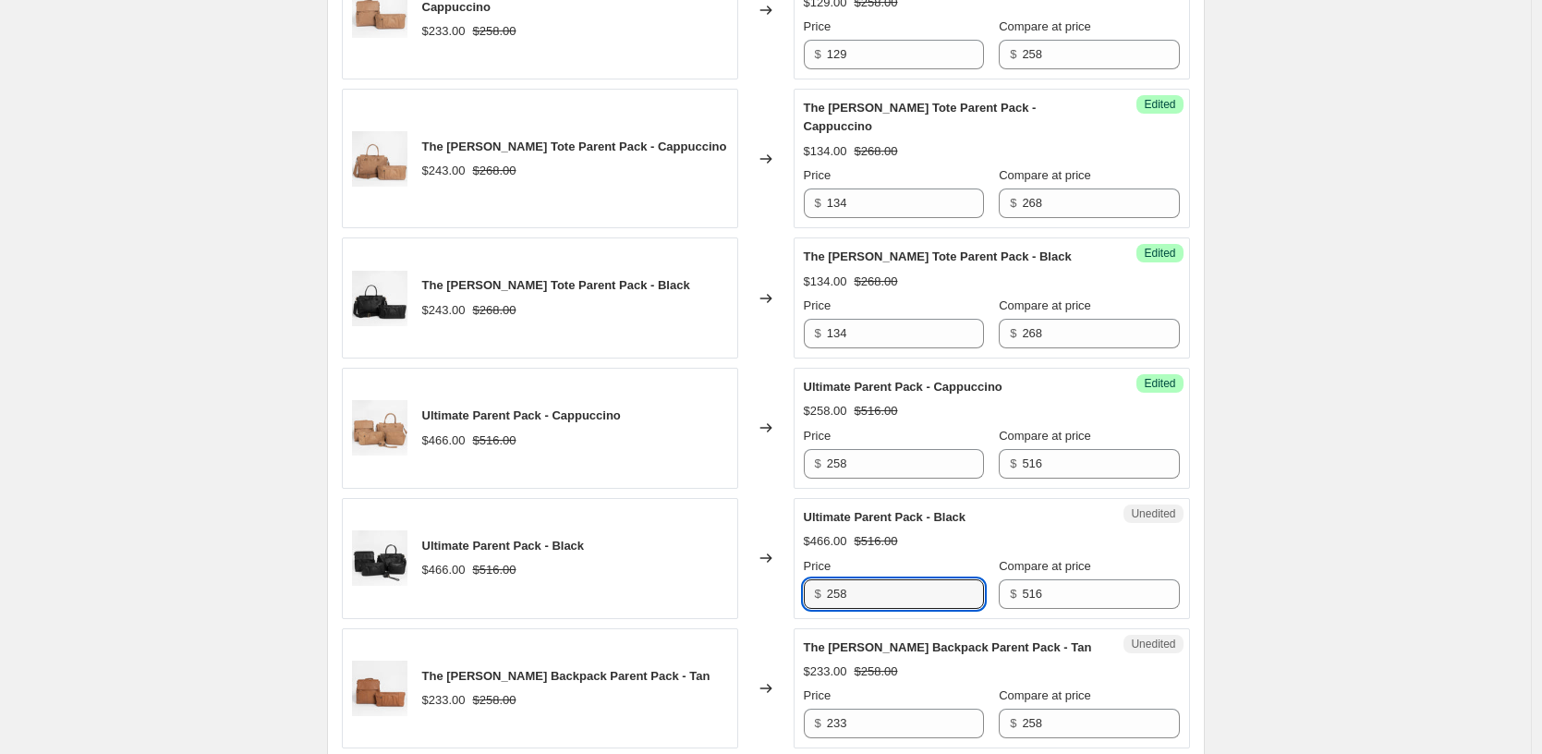
scroll to position [1934, 0]
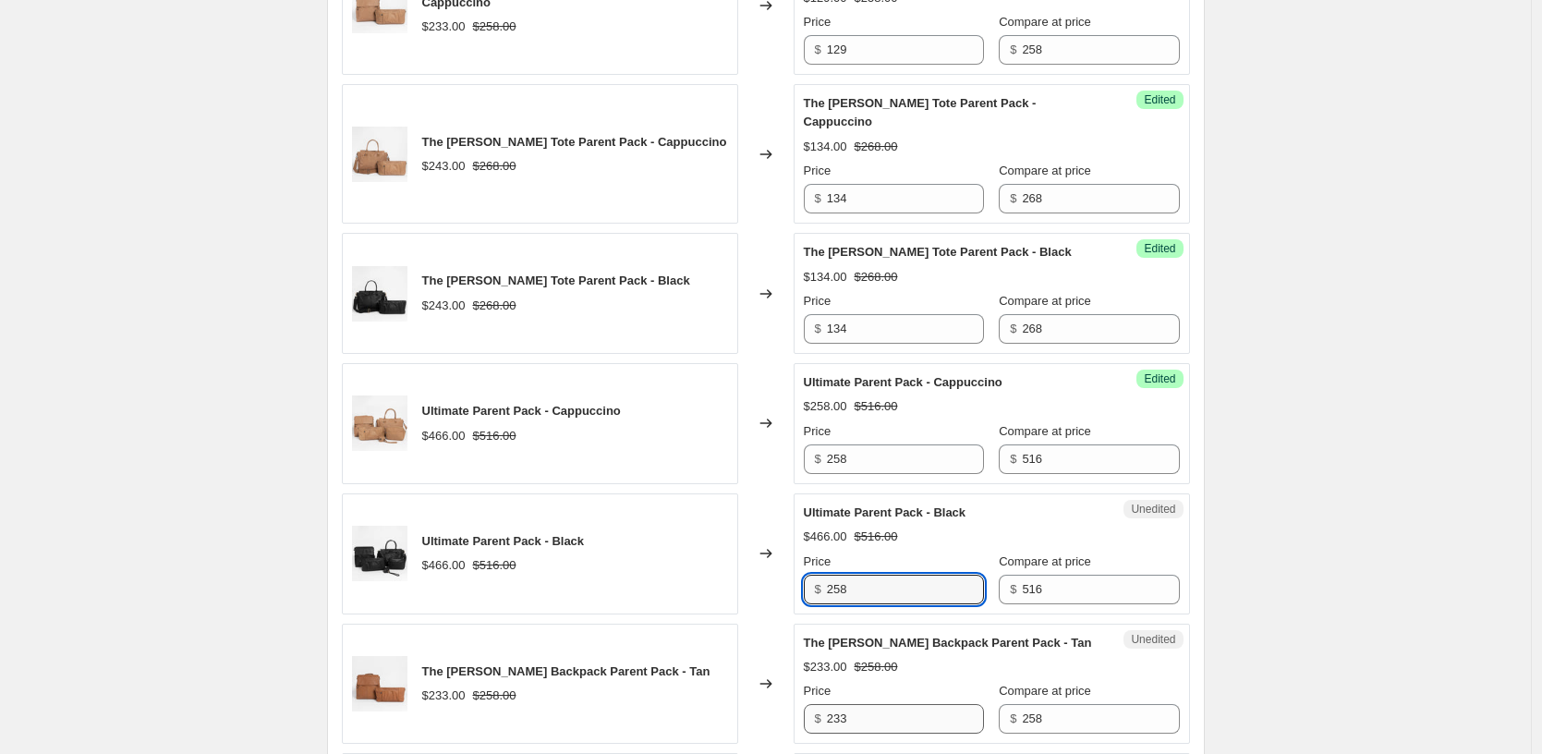
type input "258"
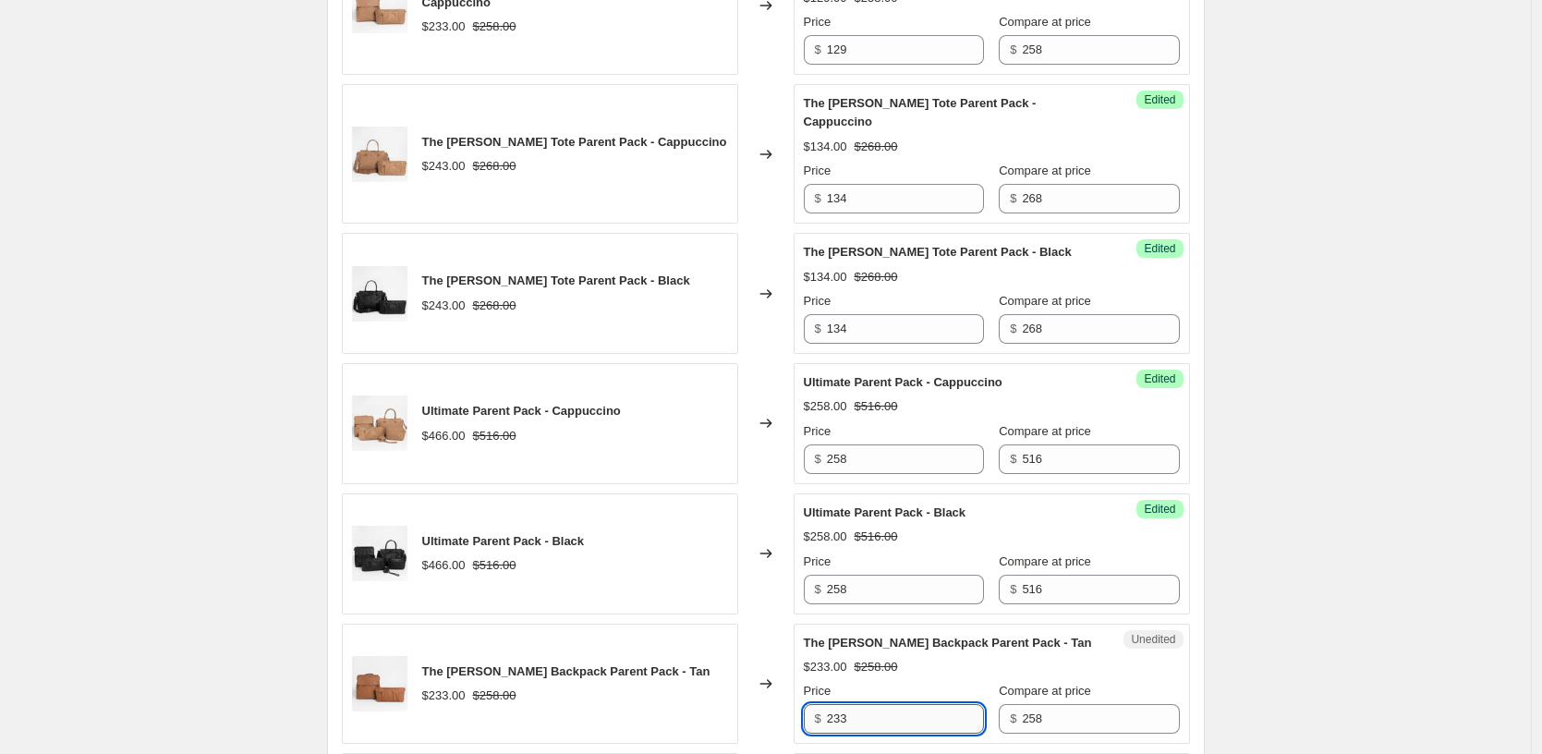
click at [853, 704] on input "233" at bounding box center [905, 719] width 157 height 30
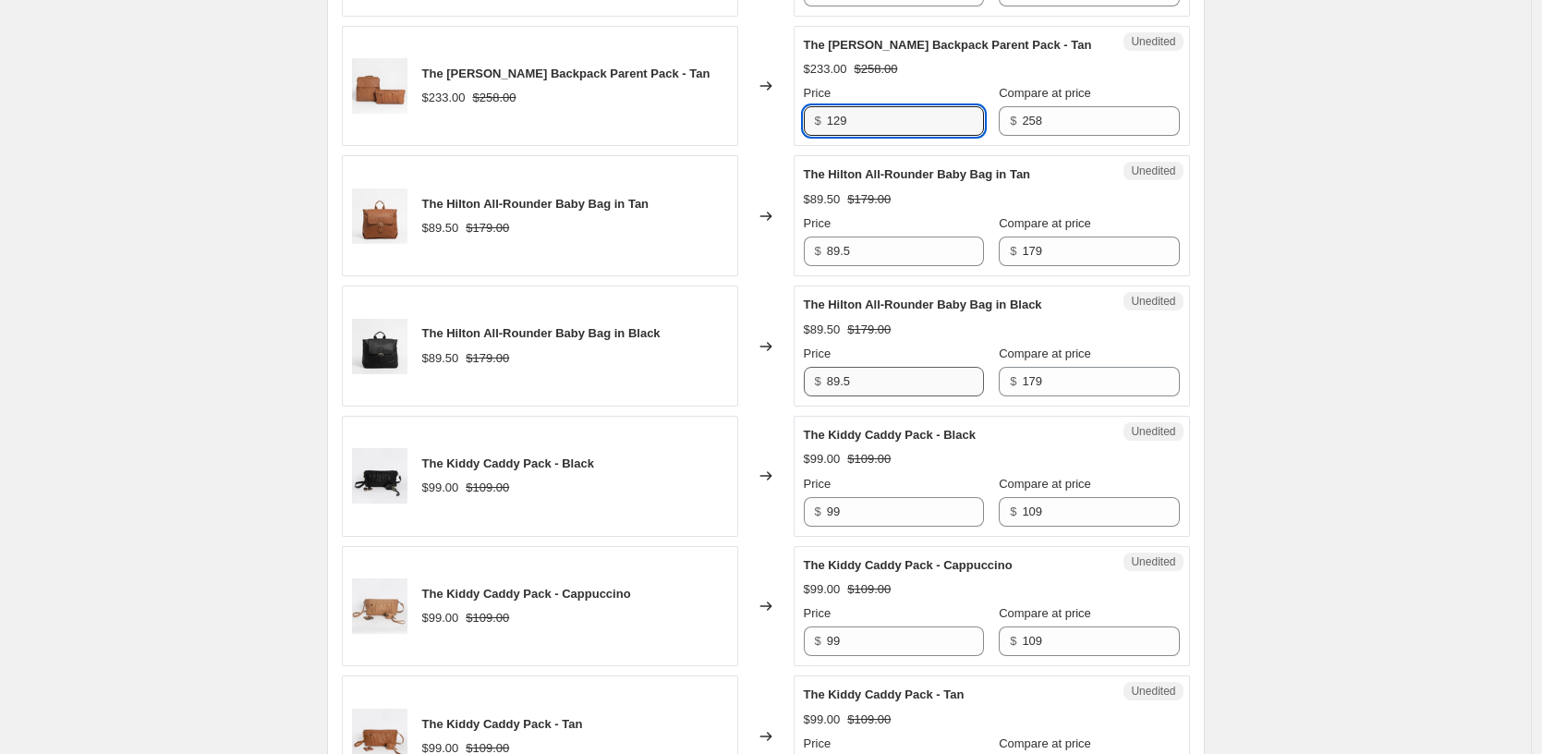
scroll to position [2534, 0]
type input "129"
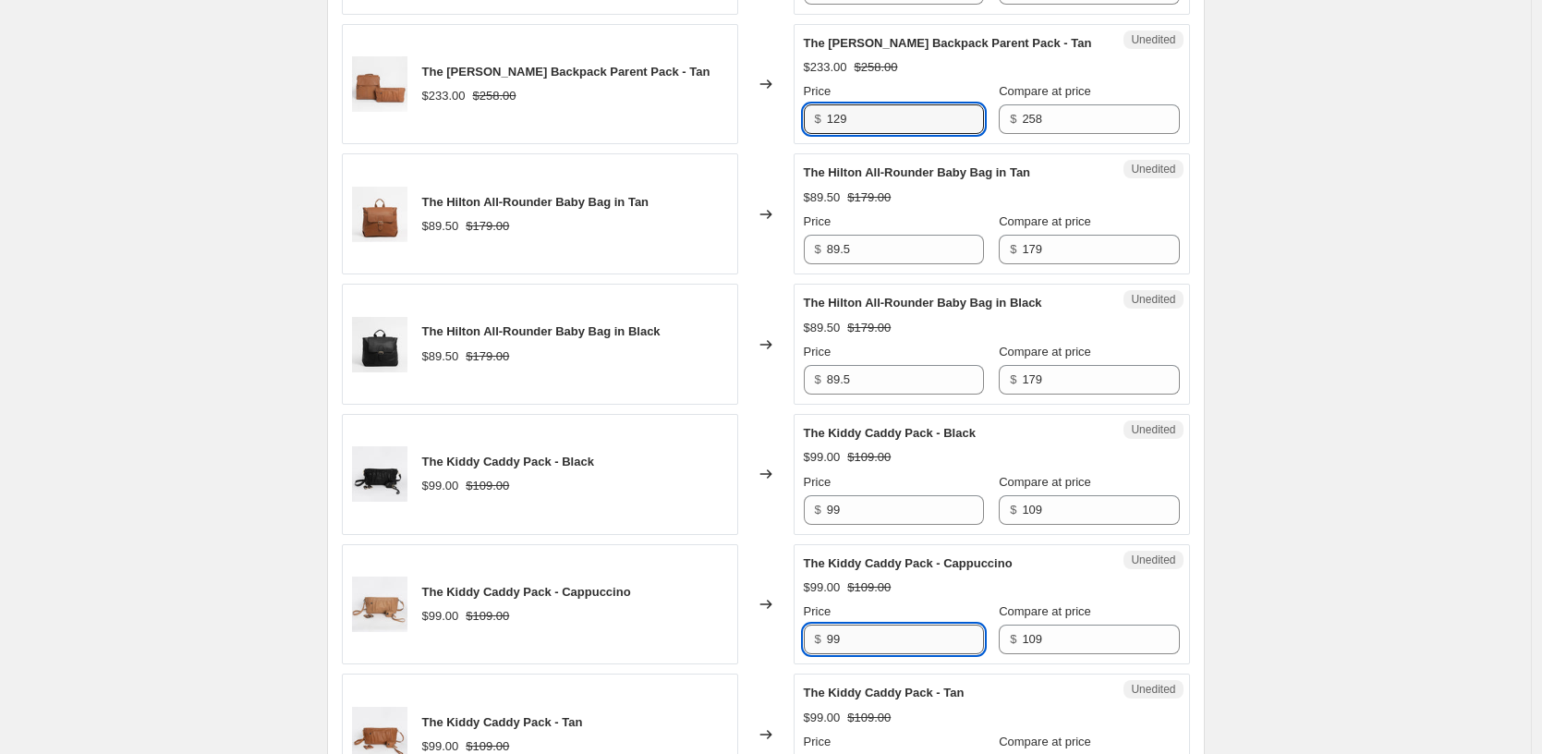
click at [889, 624] on input "99" at bounding box center [905, 639] width 157 height 30
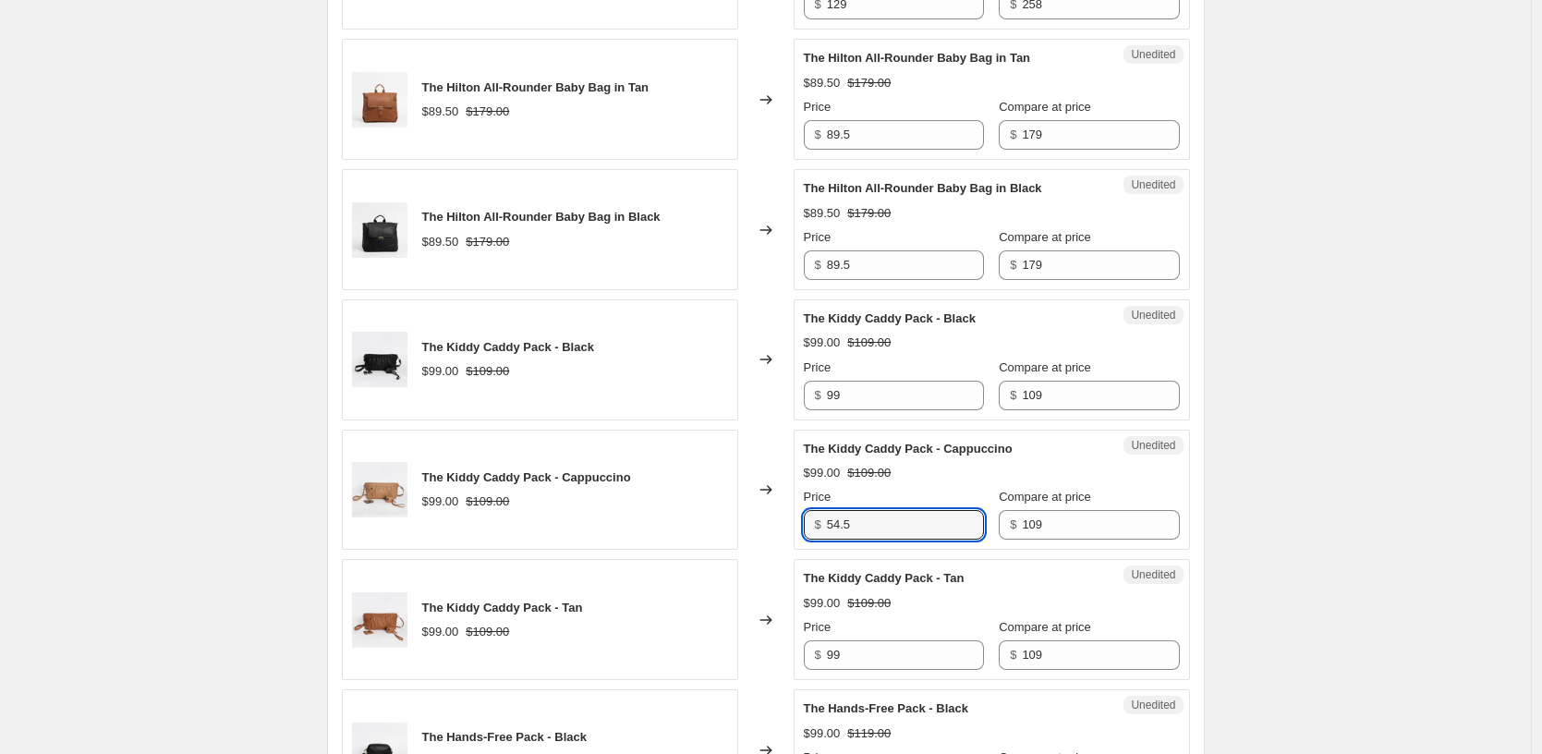
type input "54.5"
click at [1025, 464] on div "$54.50 $109.00" at bounding box center [992, 473] width 376 height 18
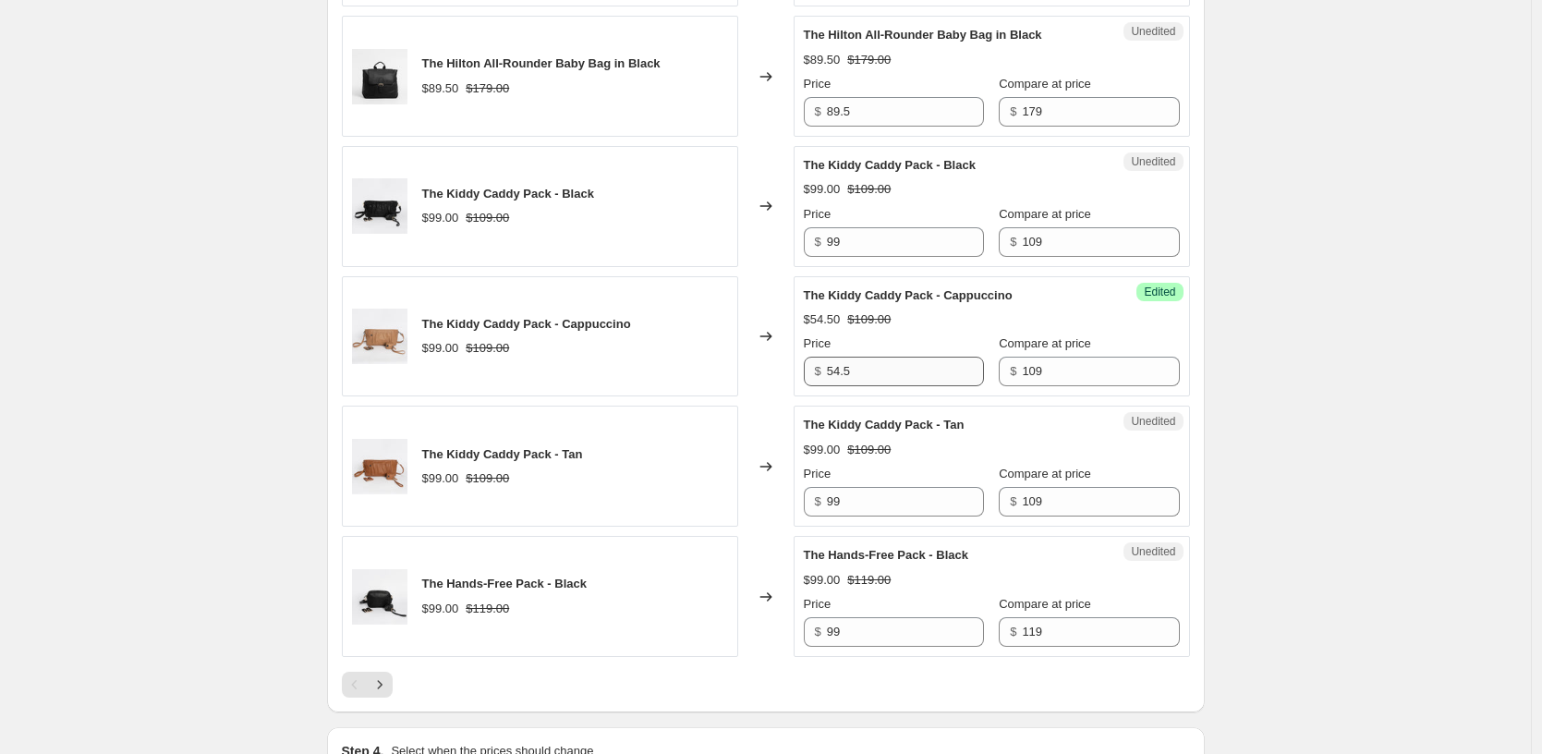
scroll to position [2803, 0]
click at [854, 356] on input "54.5" at bounding box center [905, 371] width 157 height 30
click at [886, 490] on input "99" at bounding box center [905, 501] width 157 height 30
paste input "54.5"
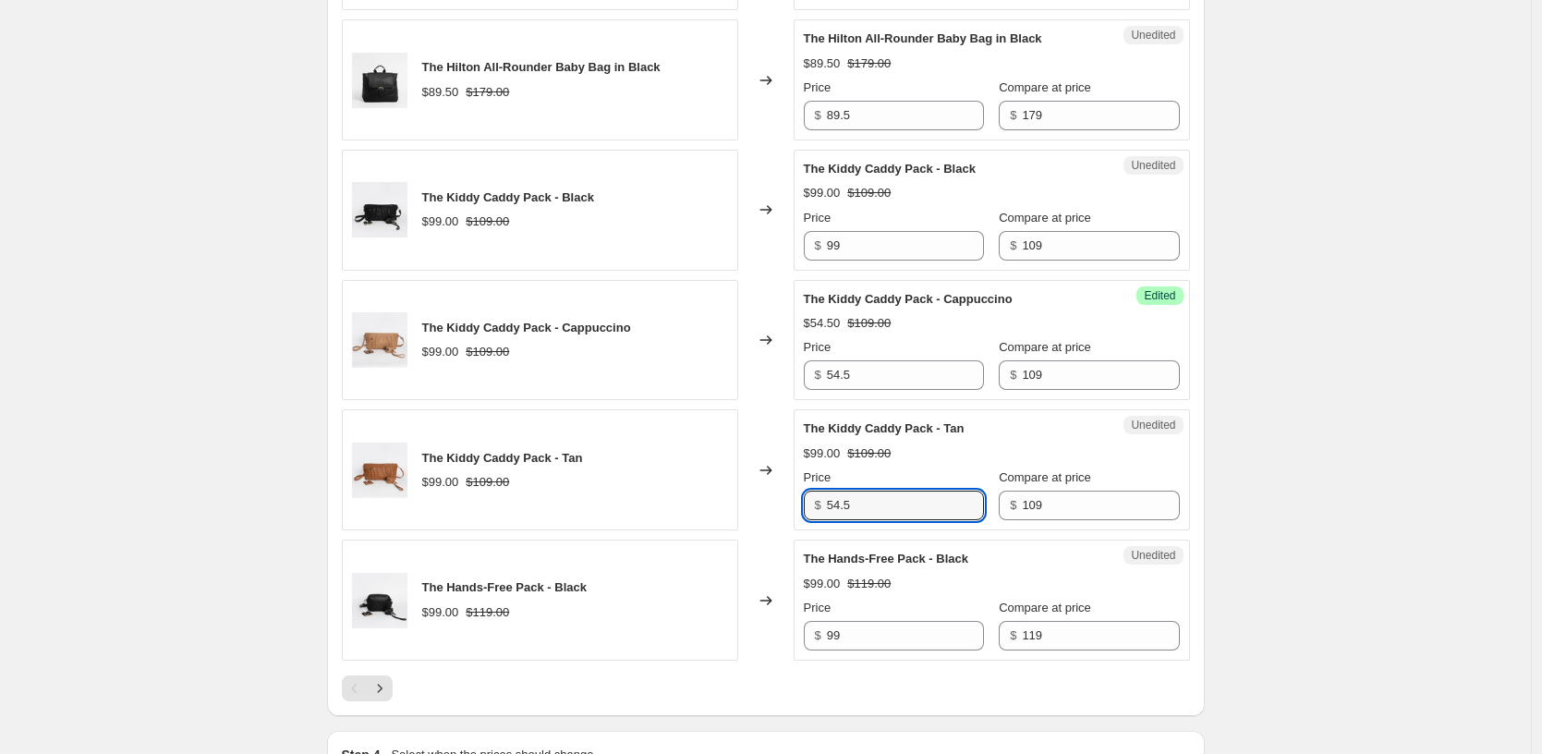
scroll to position [2794, 0]
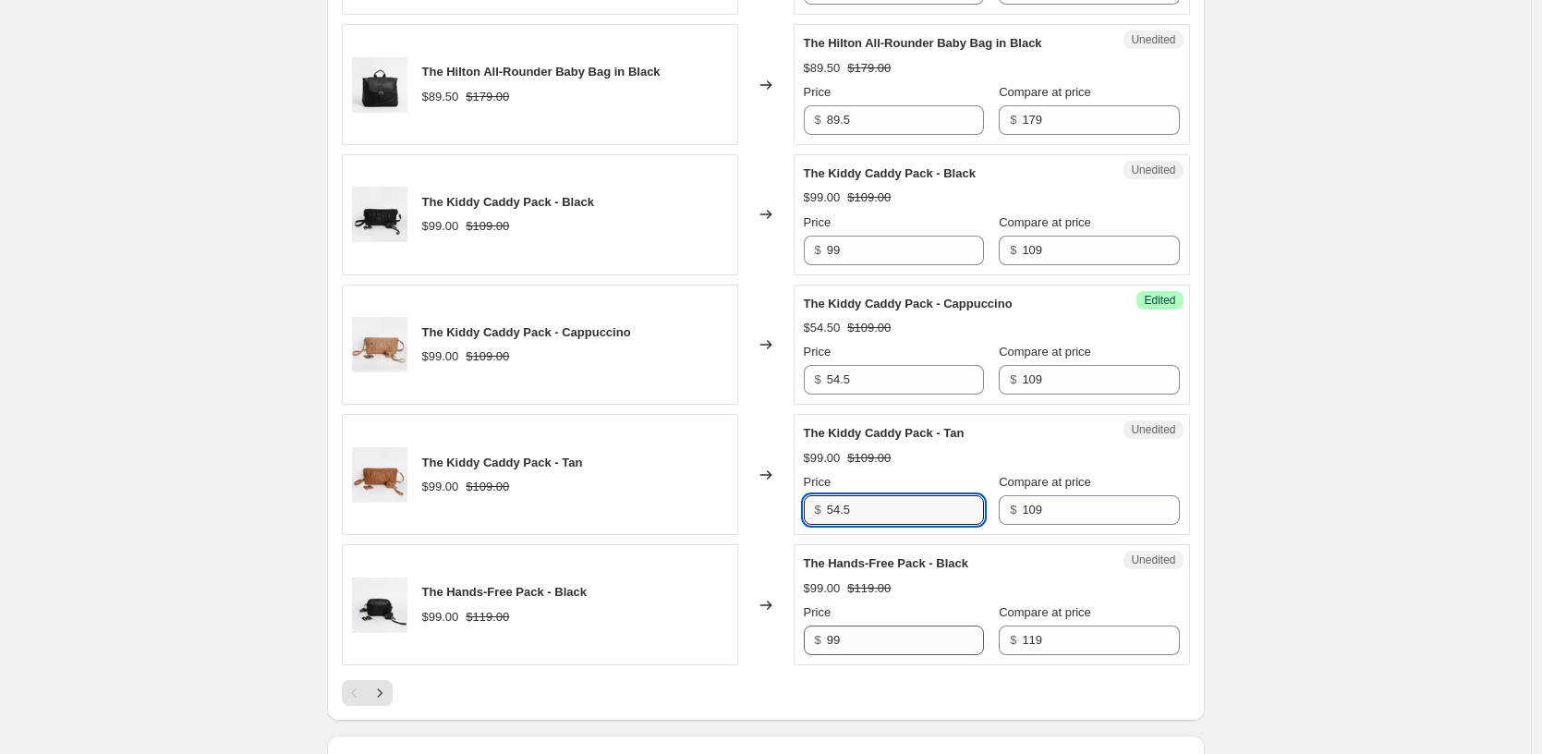
type input "54.5"
click at [863, 625] on input "99" at bounding box center [905, 640] width 157 height 30
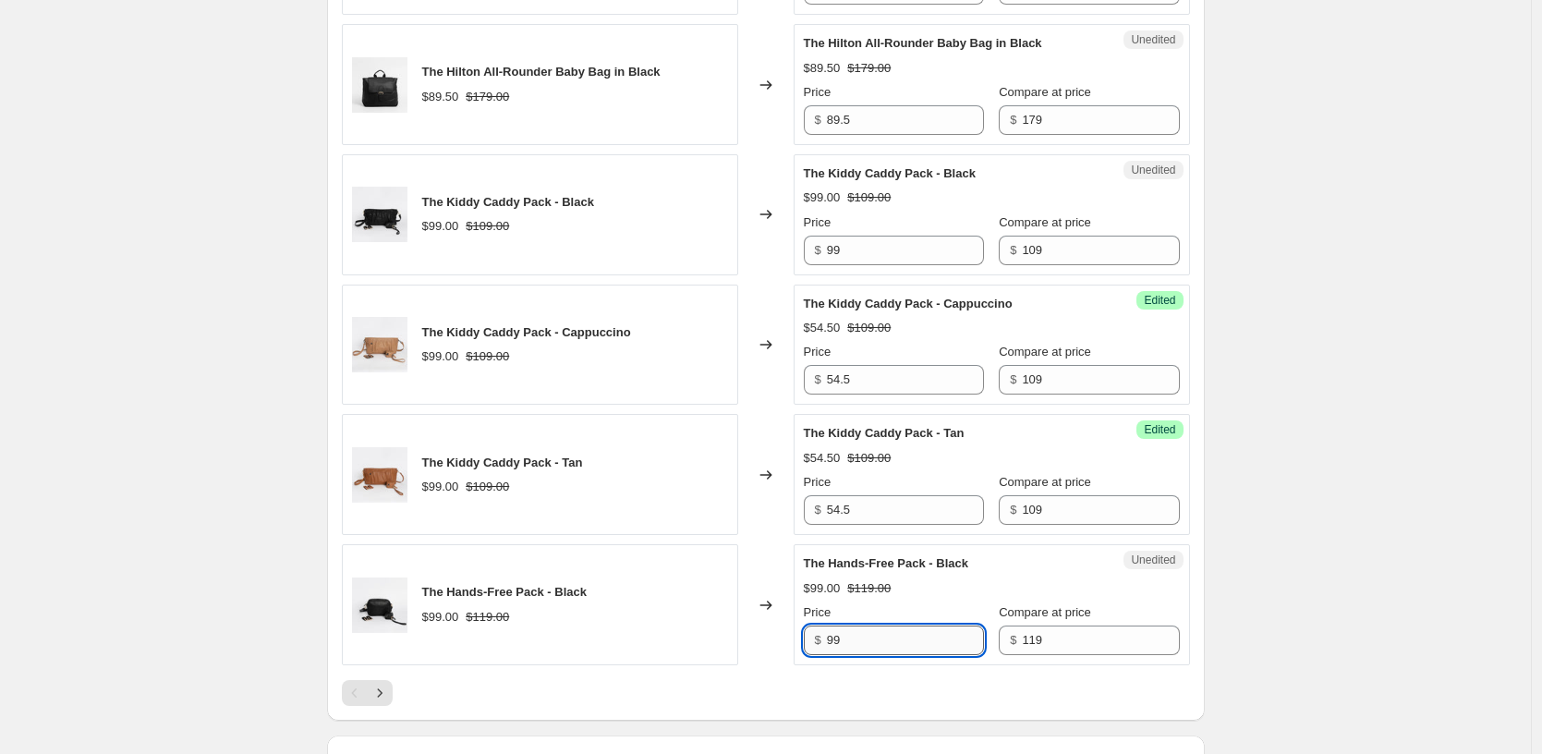
click at [878, 626] on input "99" at bounding box center [905, 640] width 157 height 30
type input "59.5"
click at [383, 684] on icon "Next" at bounding box center [379, 693] width 18 height 18
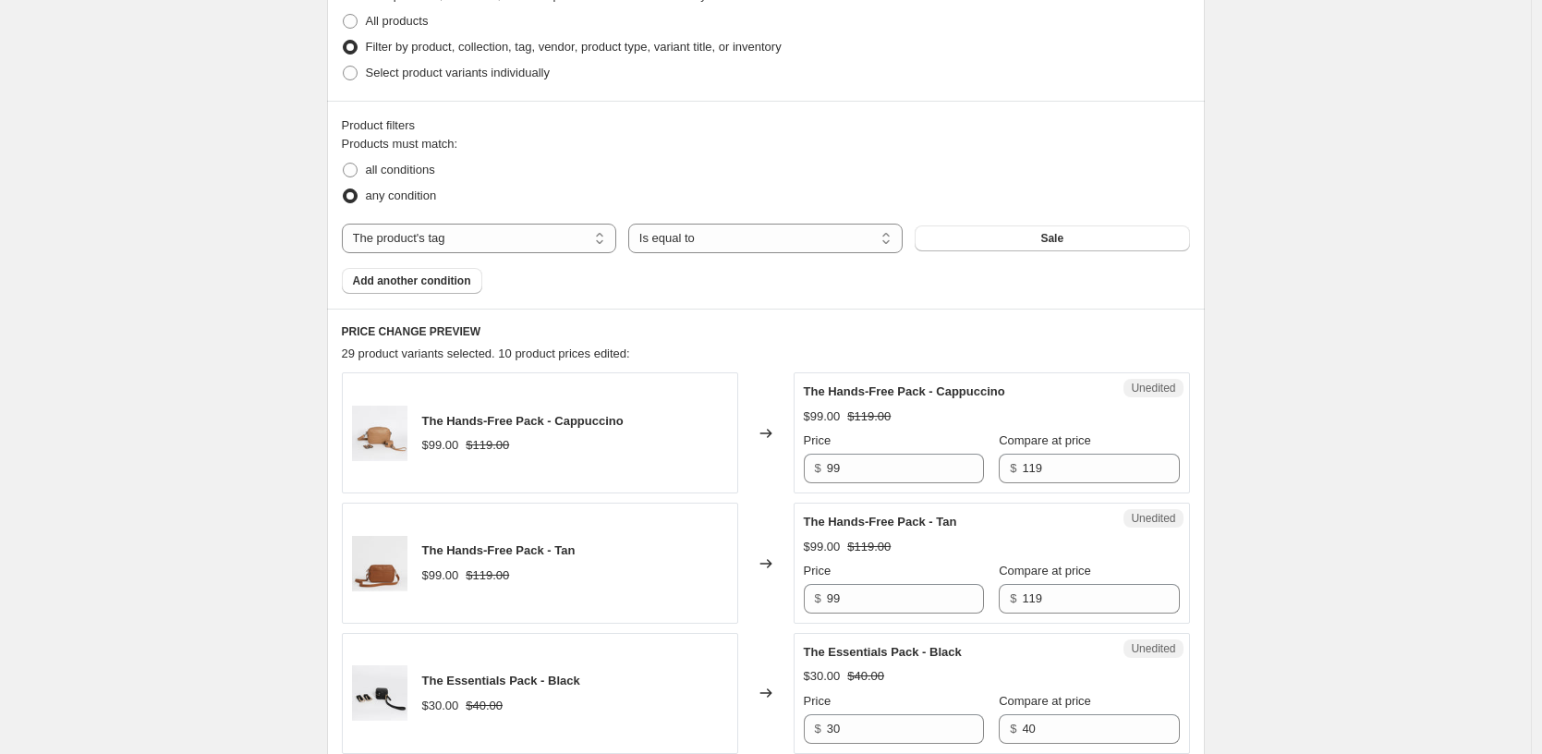
scroll to position [471, 0]
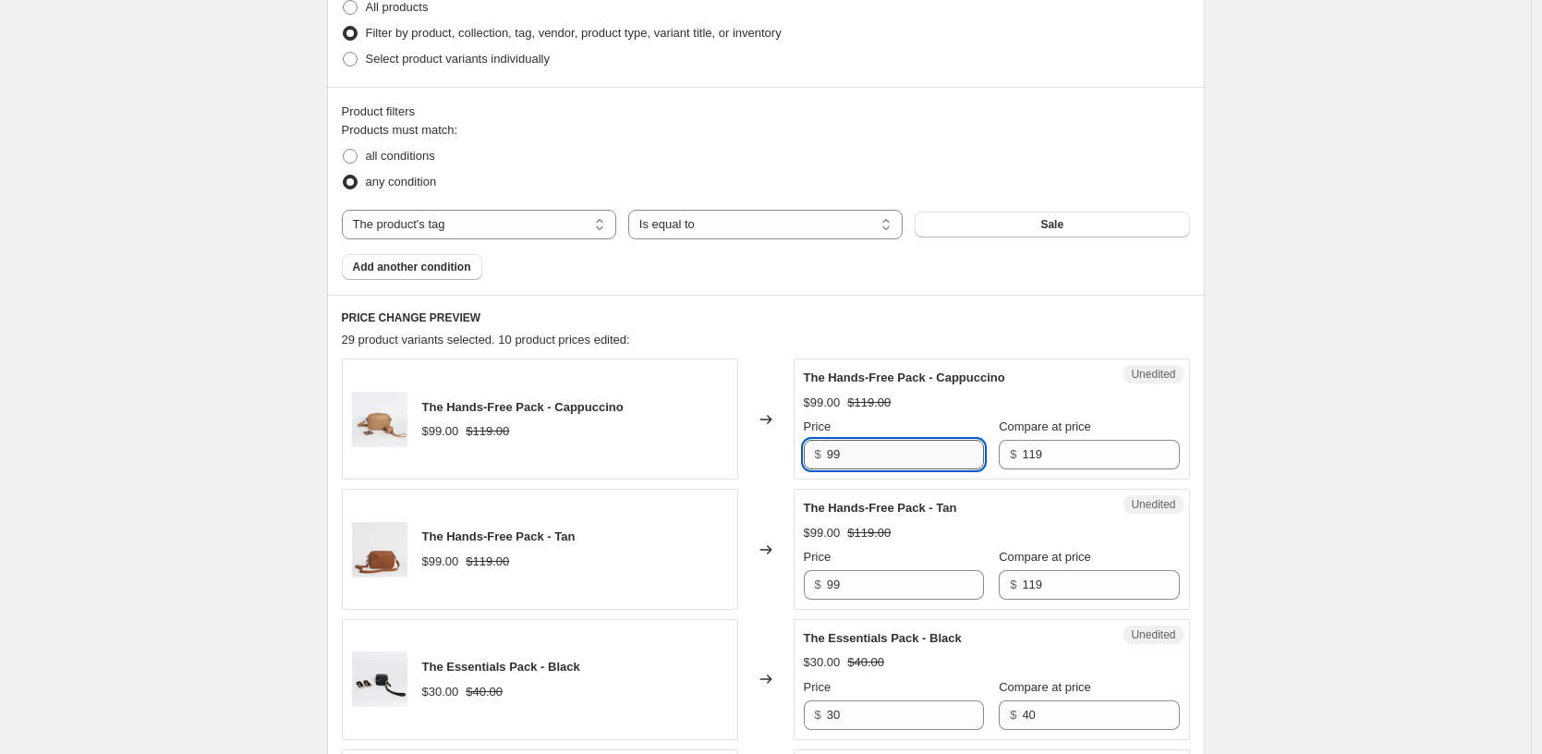
click at [926, 460] on input "99" at bounding box center [905, 455] width 157 height 30
type input "59.5"
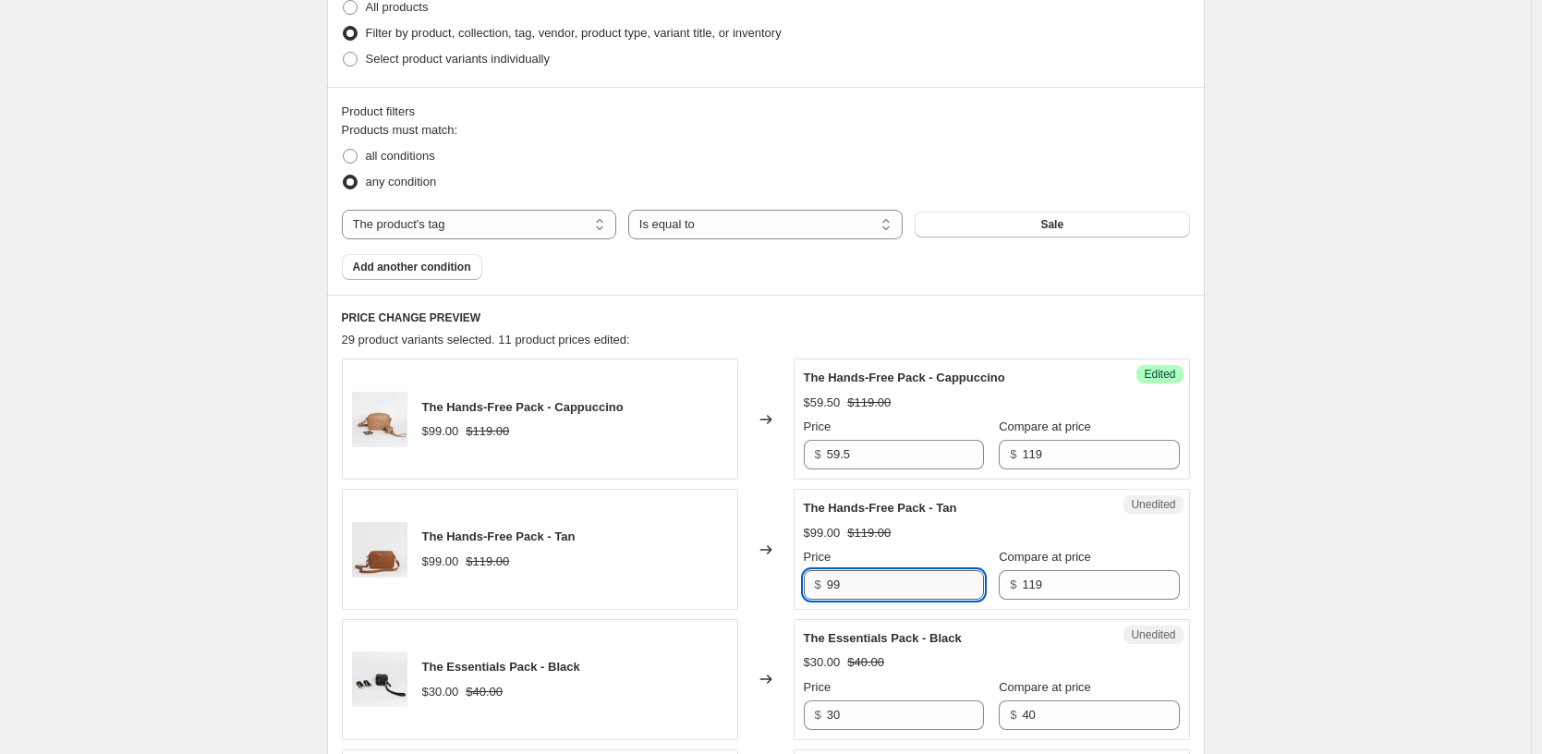
click at [876, 581] on input "99" at bounding box center [905, 585] width 157 height 30
paste input "59.5"
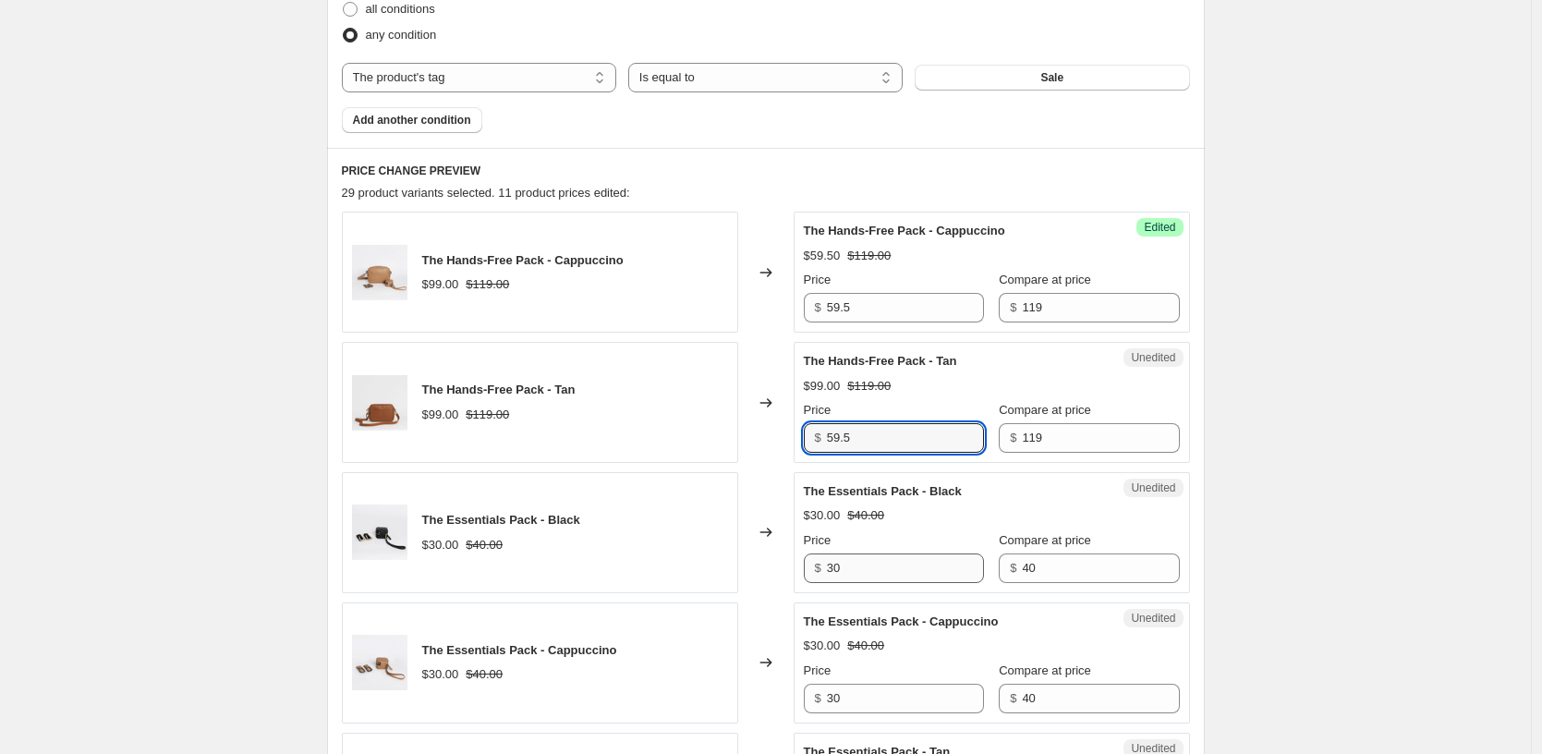
scroll to position [619, 0]
type input "59.5"
click at [870, 574] on input "30" at bounding box center [905, 567] width 157 height 30
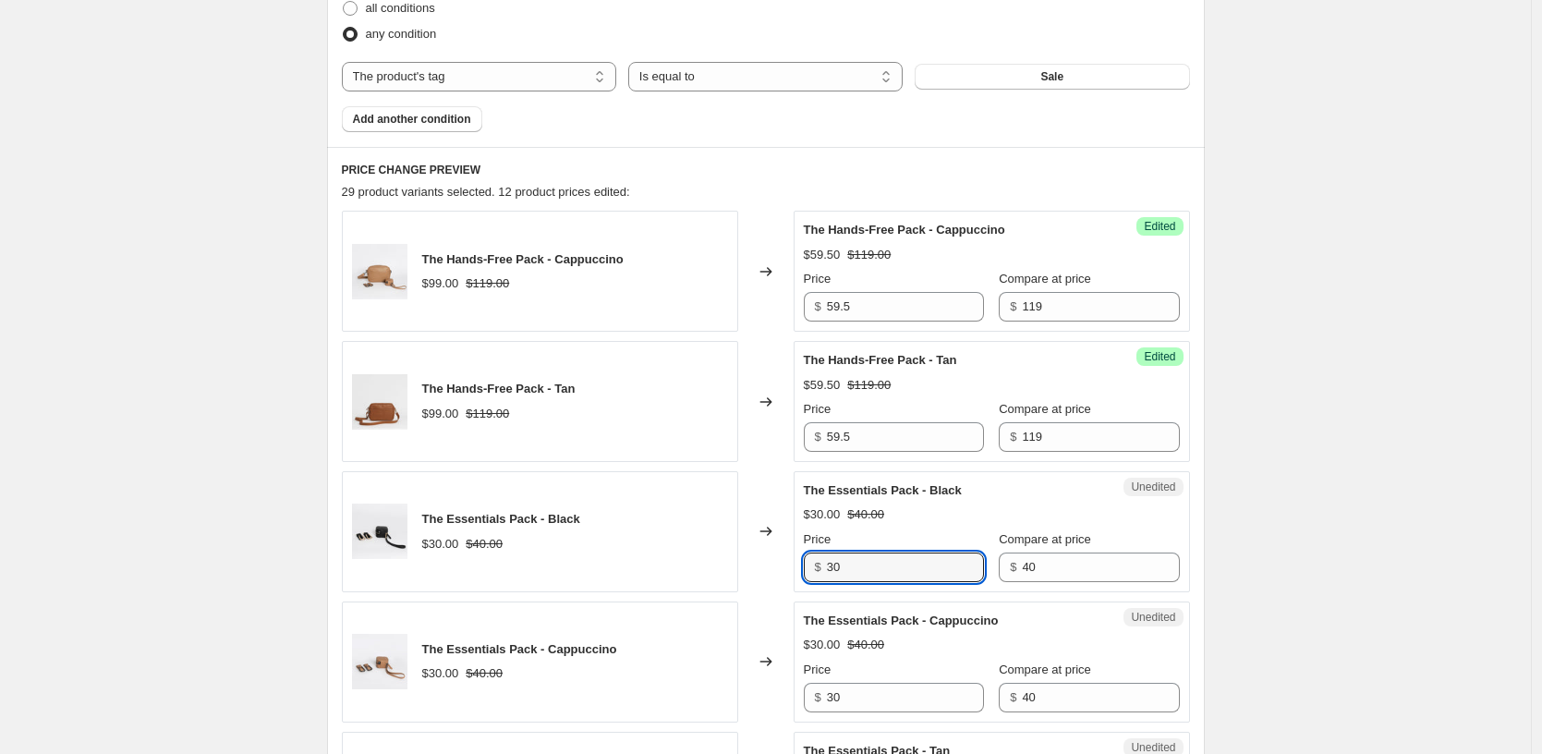
type input "3"
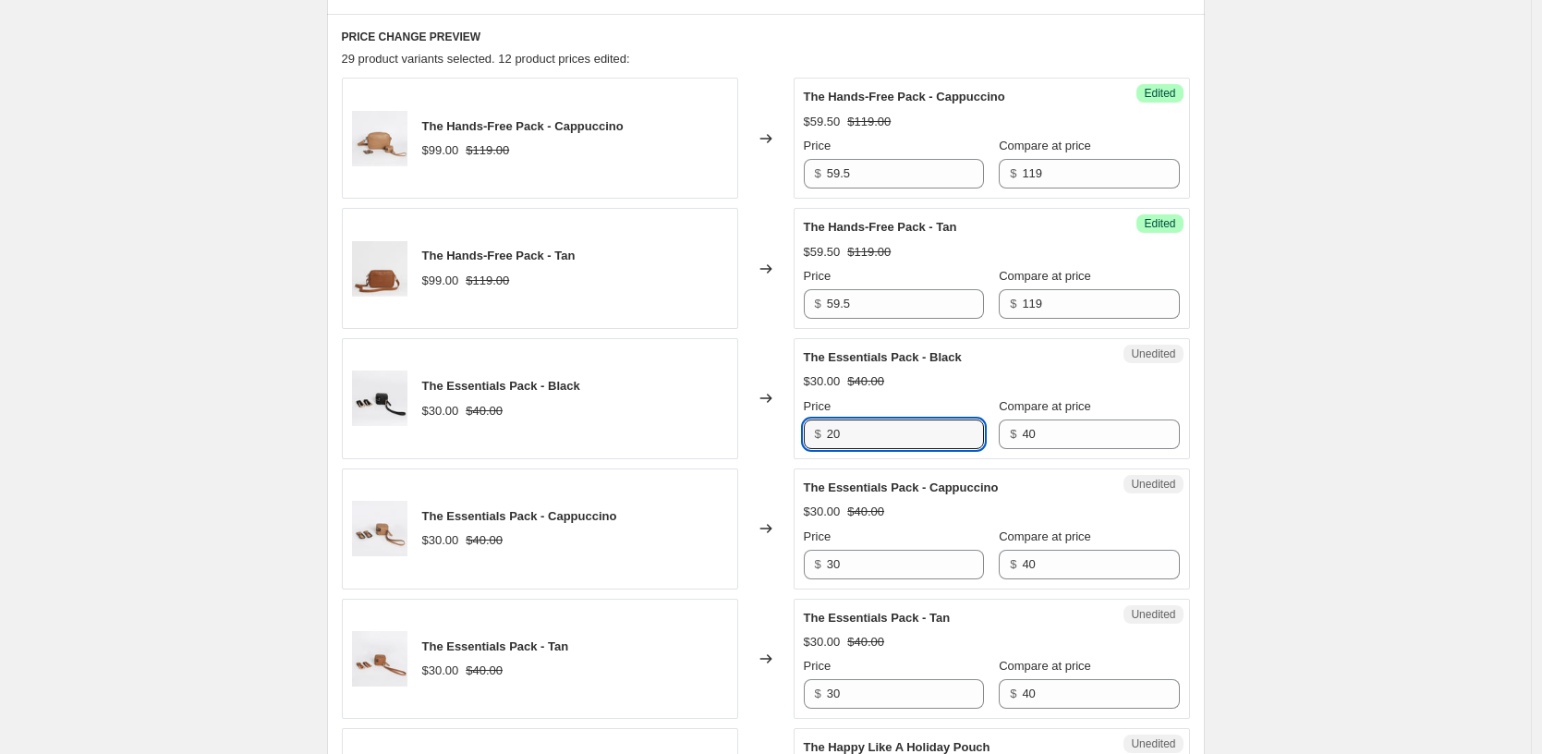
scroll to position [772, 0]
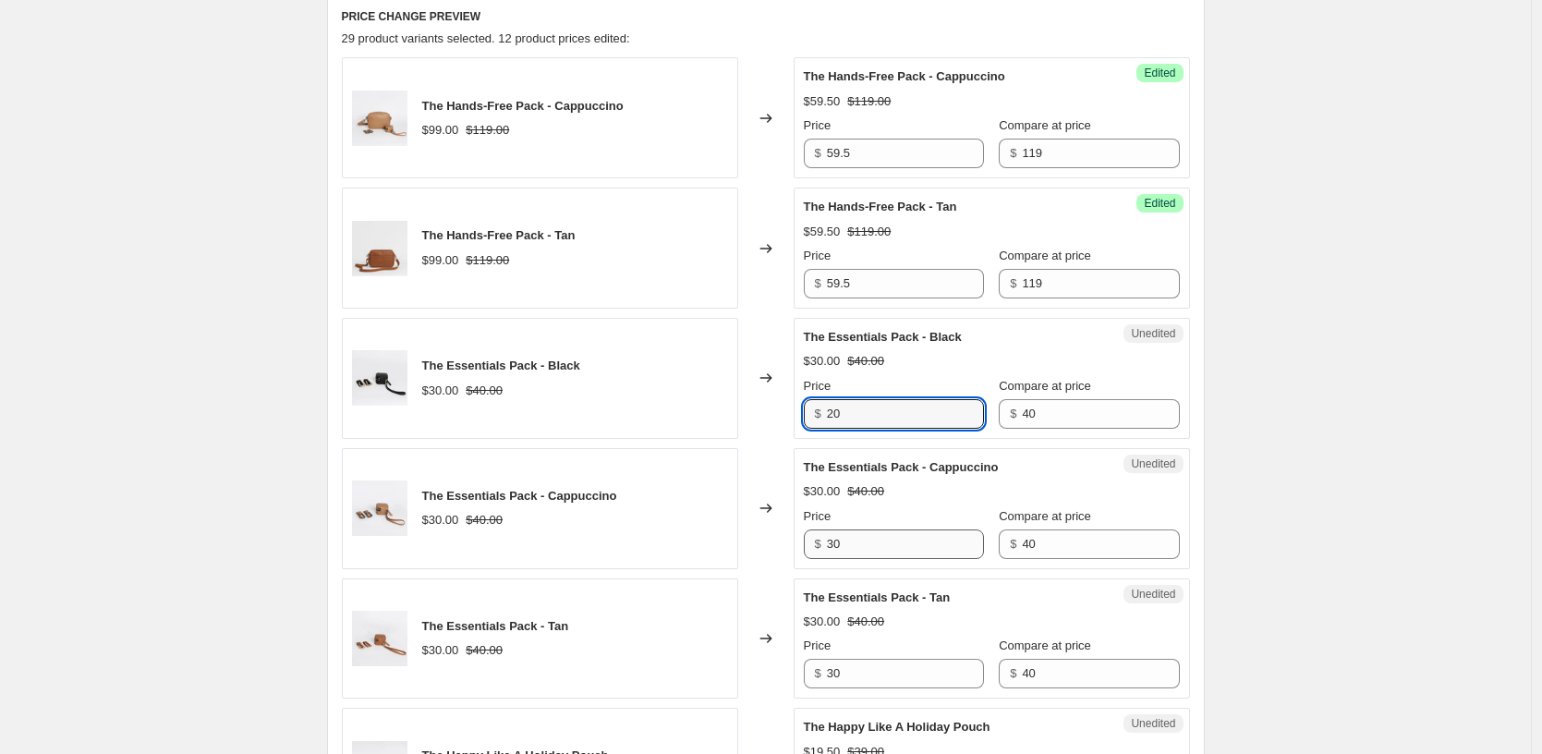
type input "20"
click at [919, 547] on input "30" at bounding box center [905, 544] width 157 height 30
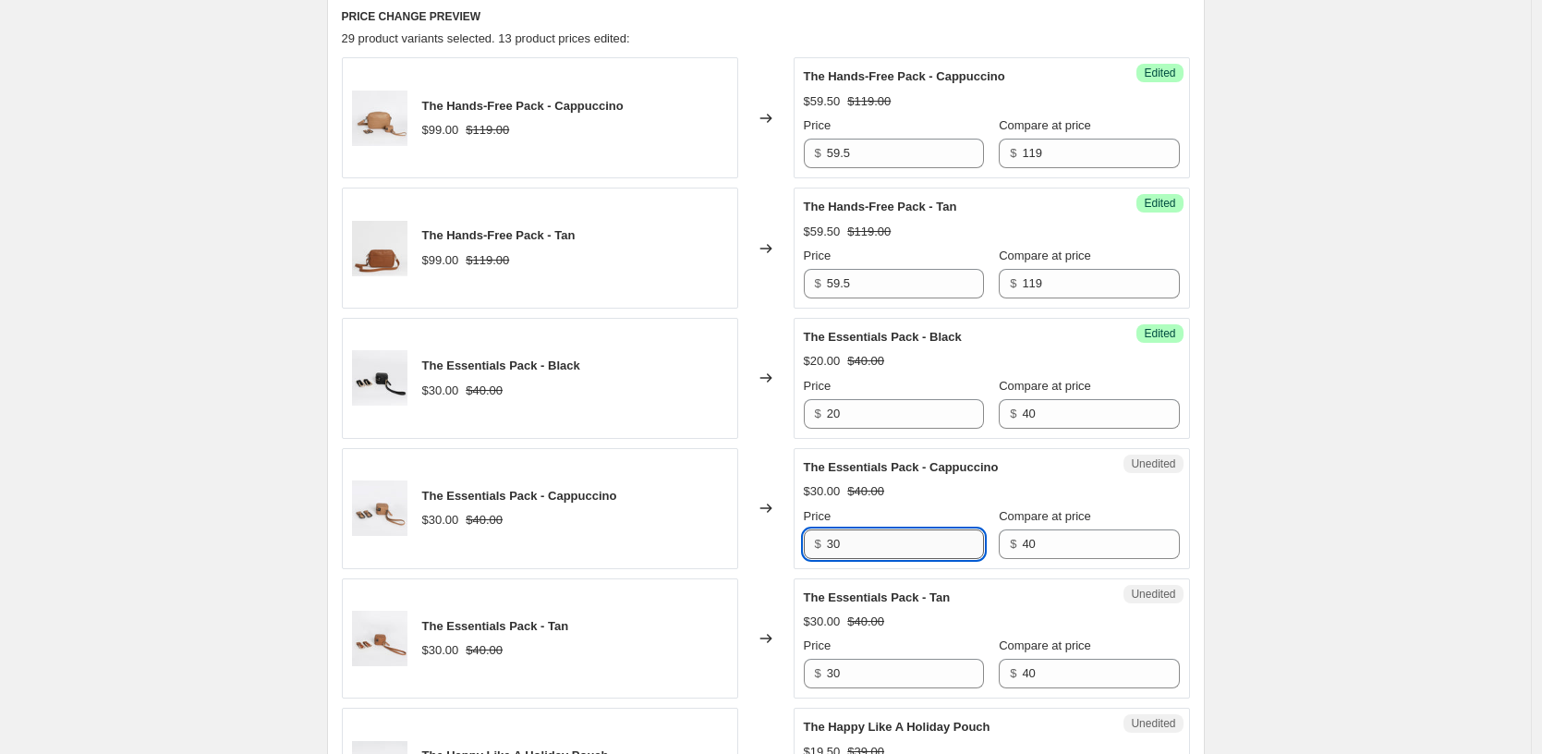
type input "3"
type input "20"
click at [879, 667] on input "30" at bounding box center [905, 674] width 157 height 30
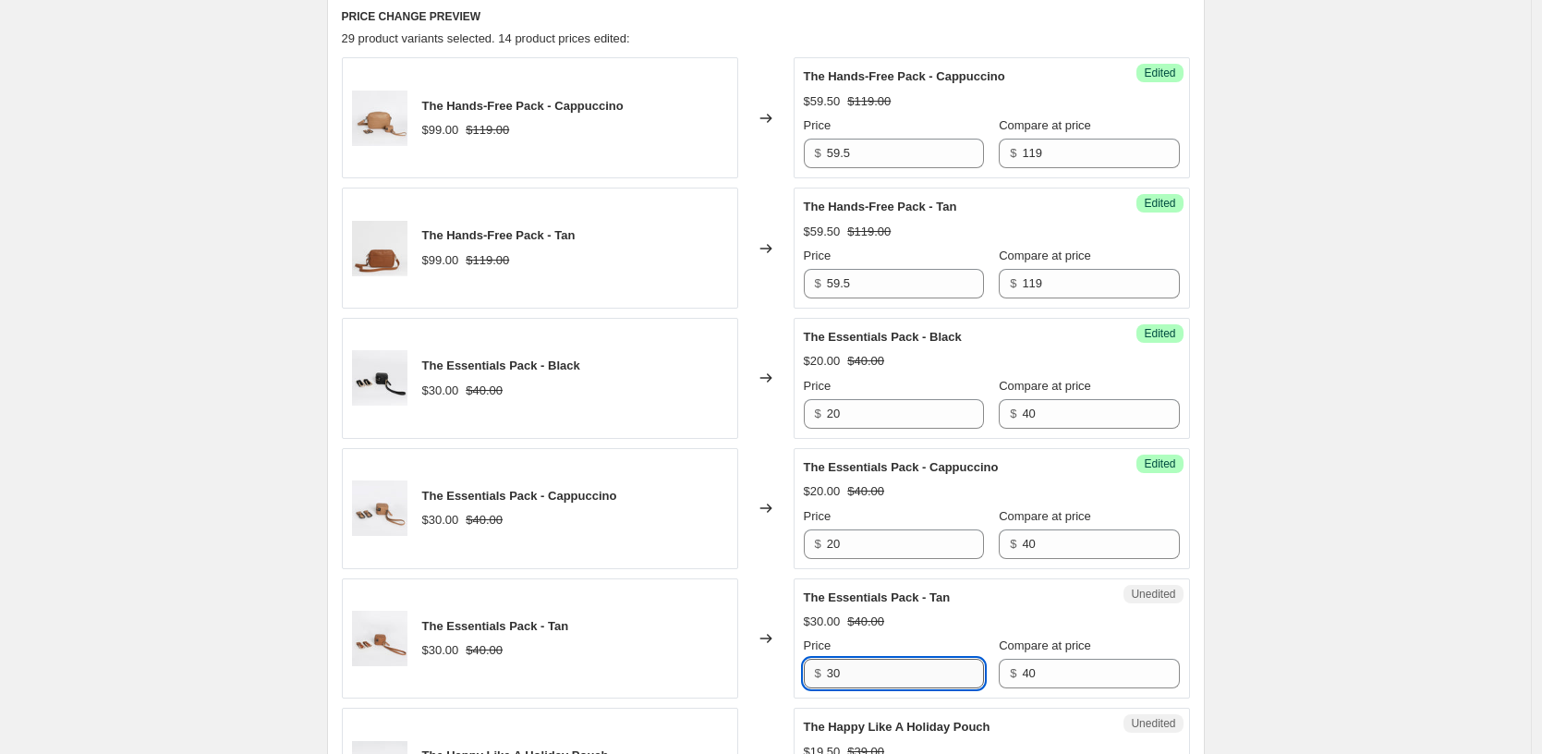
type input "3"
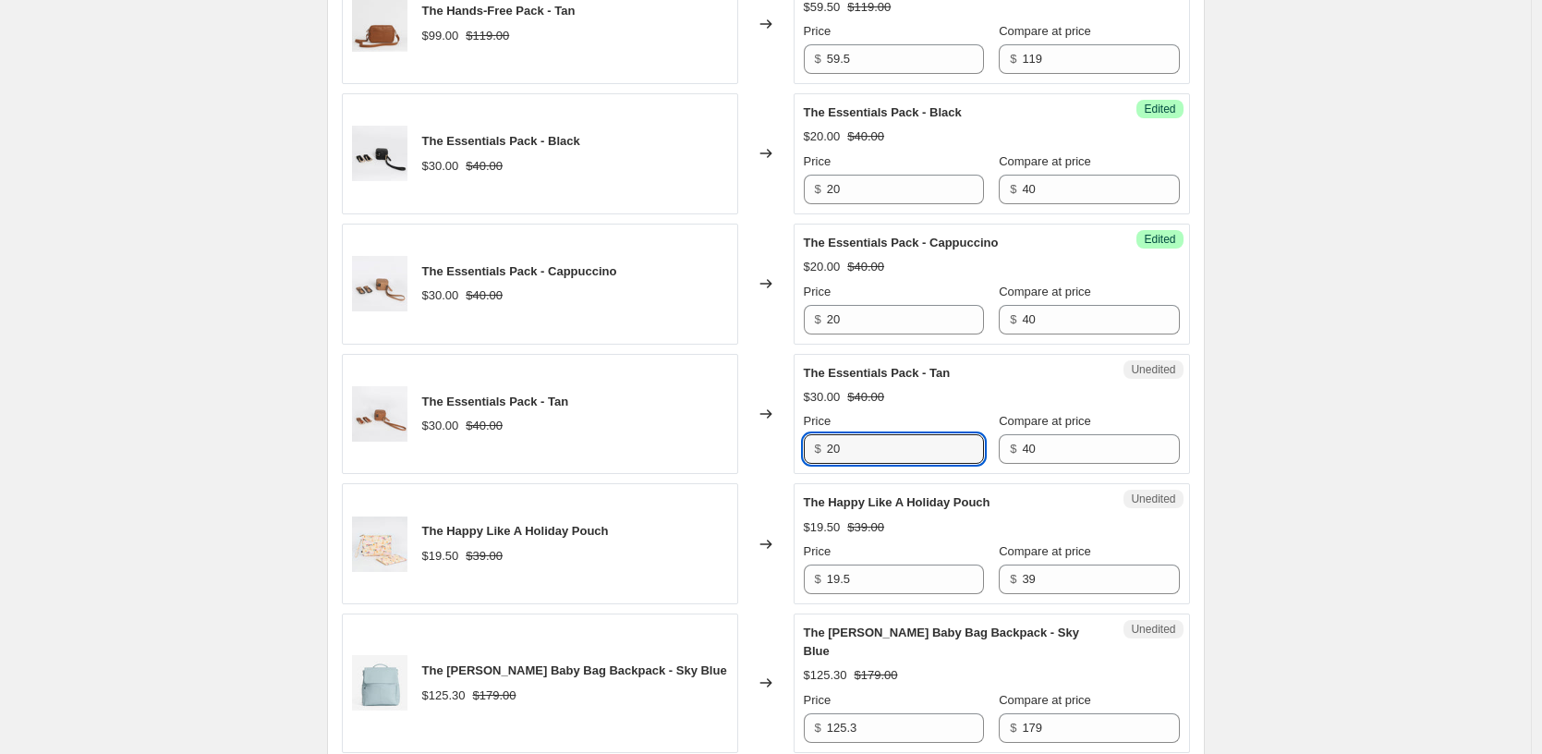
scroll to position [1001, 0]
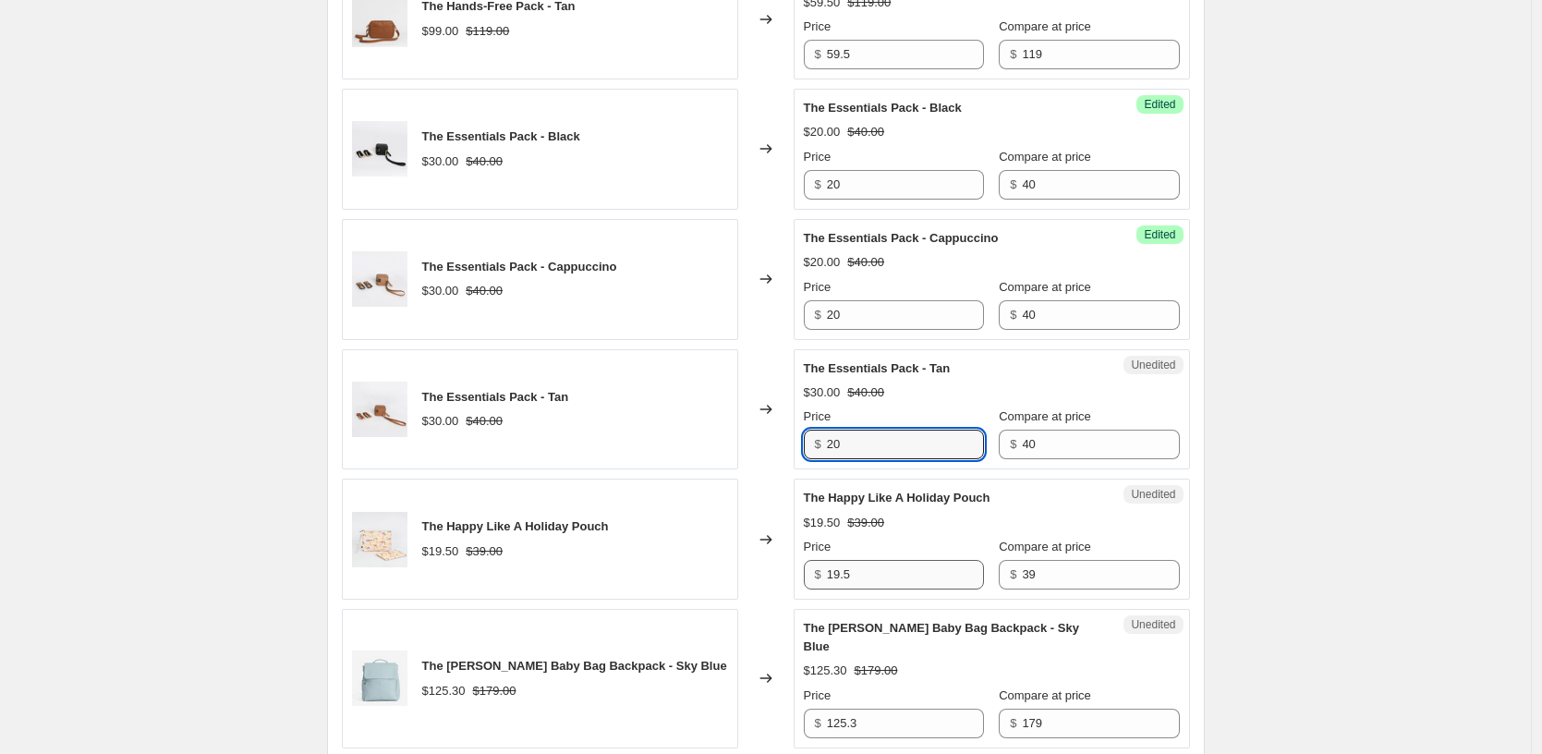
type input "20"
click at [868, 576] on input "19.5" at bounding box center [905, 575] width 157 height 30
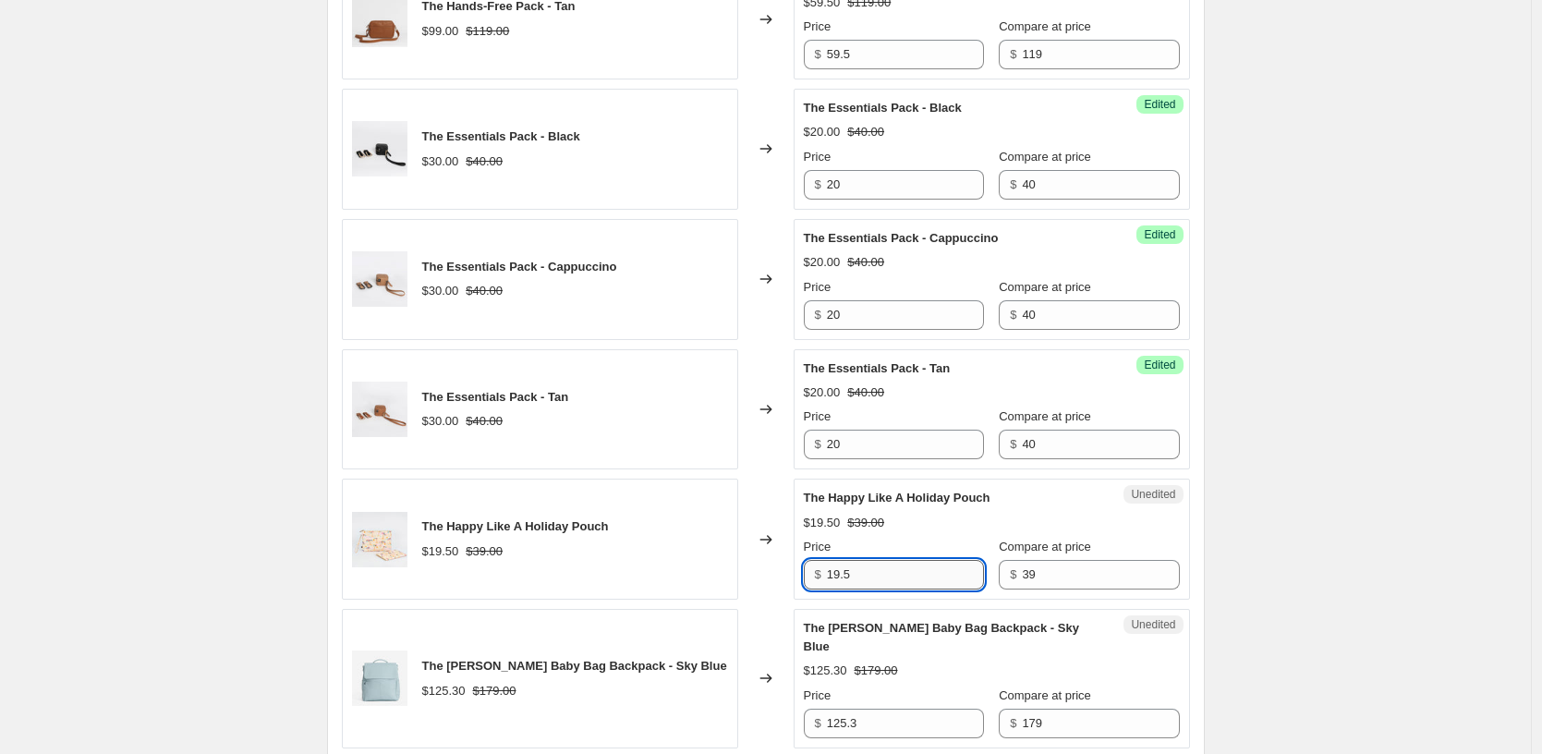
click at [923, 568] on input "19.5" at bounding box center [905, 575] width 157 height 30
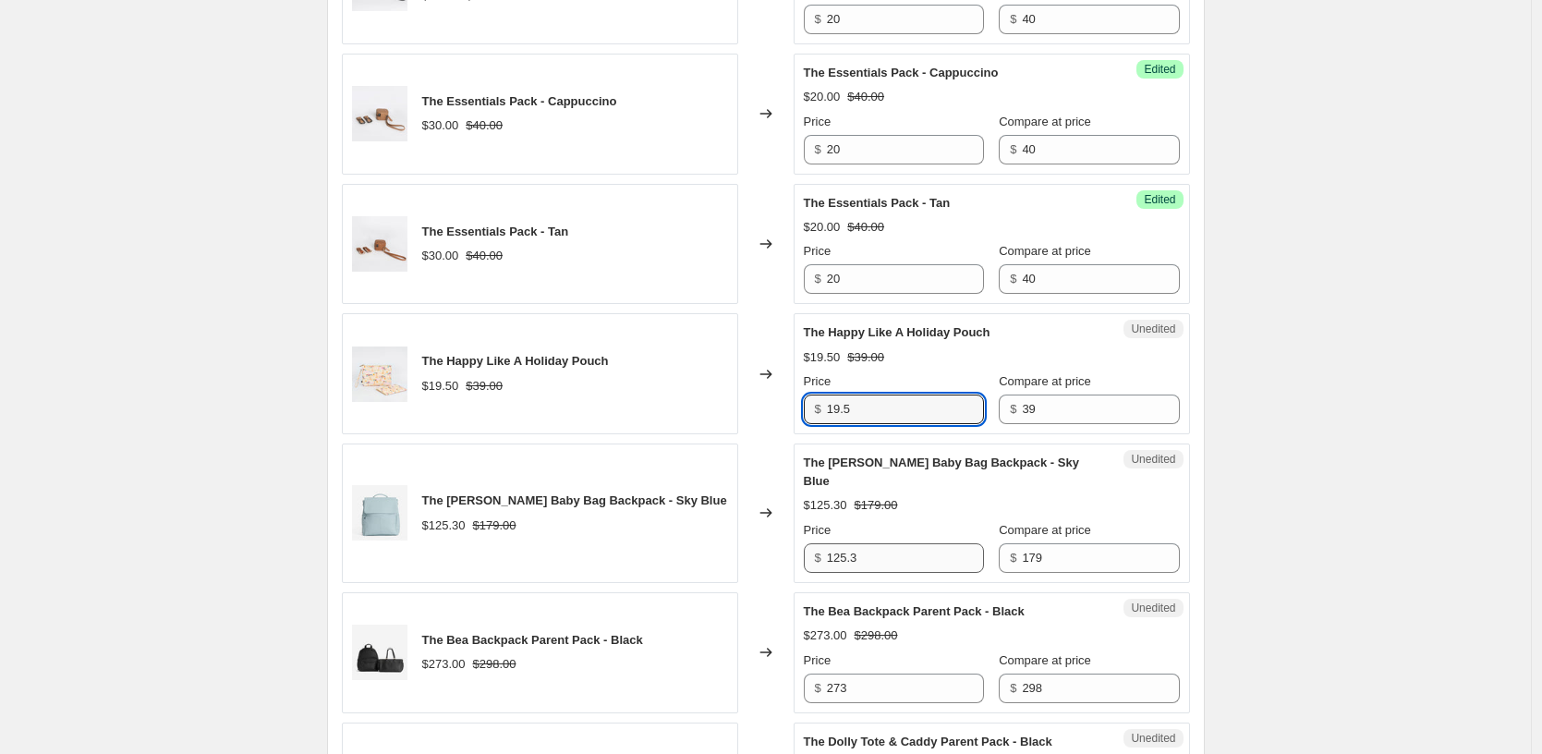
scroll to position [1182, 0]
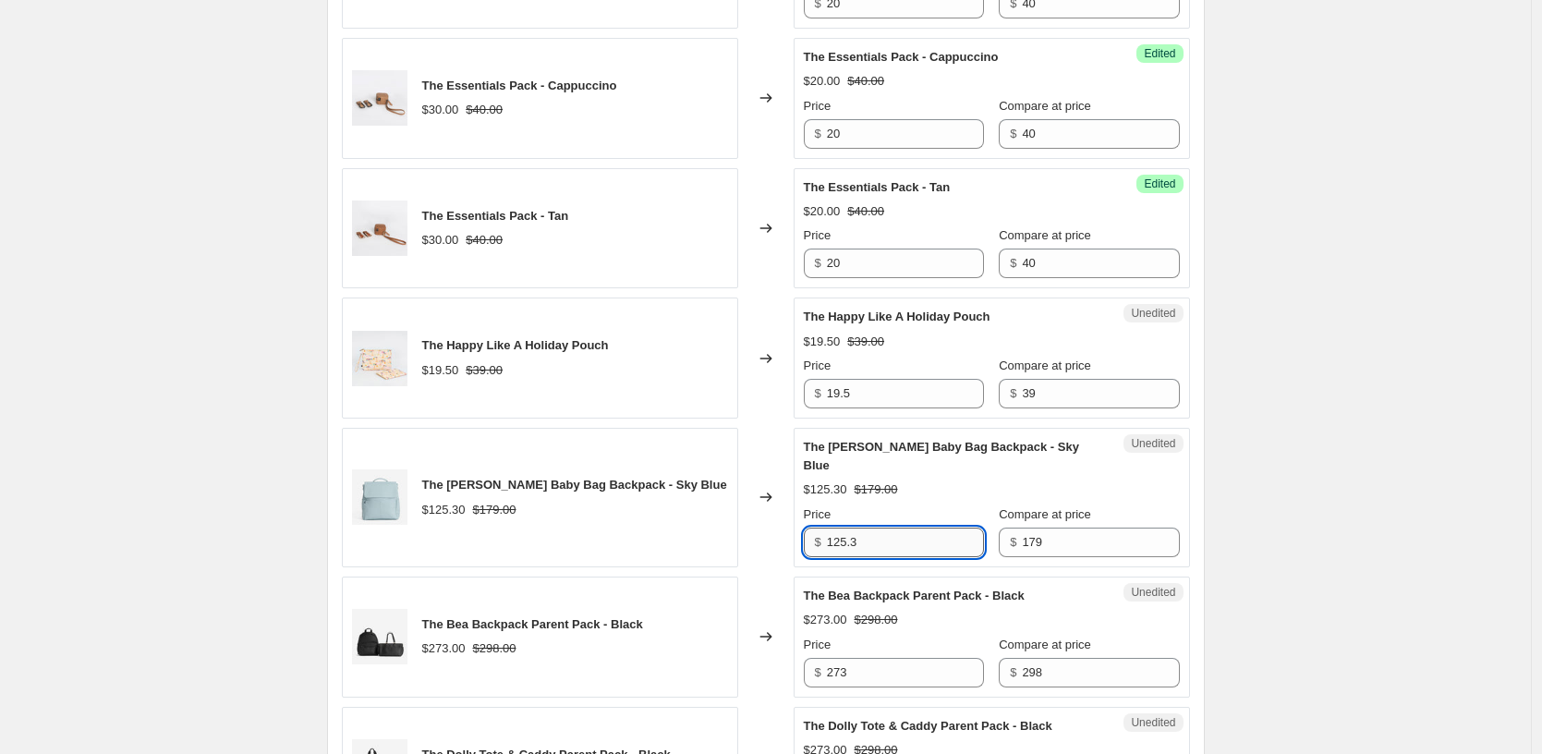
click at [897, 527] on input "125.3" at bounding box center [905, 542] width 157 height 30
drag, startPoint x: 907, startPoint y: 530, endPoint x: 795, endPoint y: 528, distance: 111.8
click at [795, 528] on div "The [PERSON_NAME] Baby Bag Backpack - Sky Blue $125.30 $179.00 Changed to Unedi…" at bounding box center [766, 497] width 848 height 139
click at [906, 527] on input "125.3" at bounding box center [905, 542] width 157 height 30
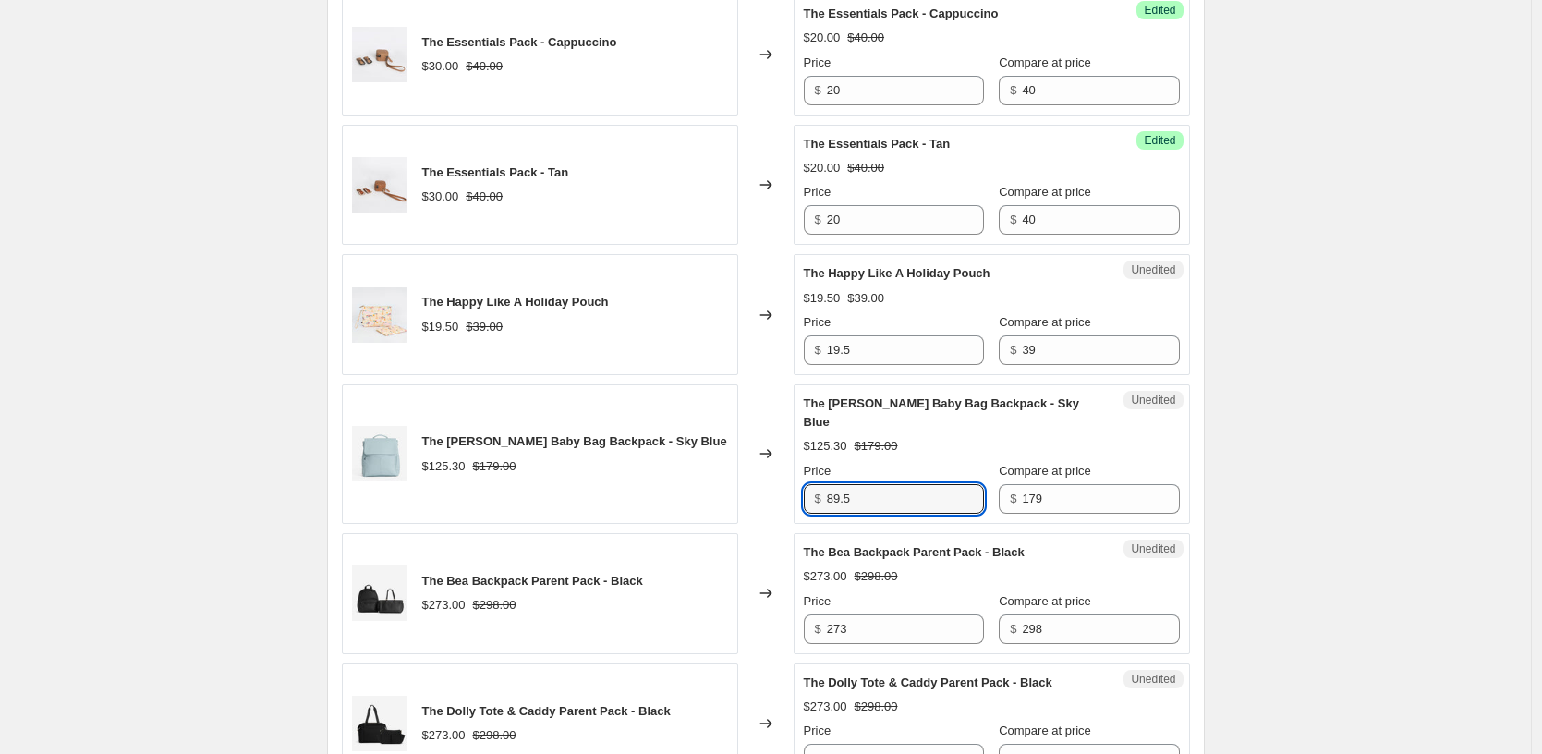
scroll to position [1258, 0]
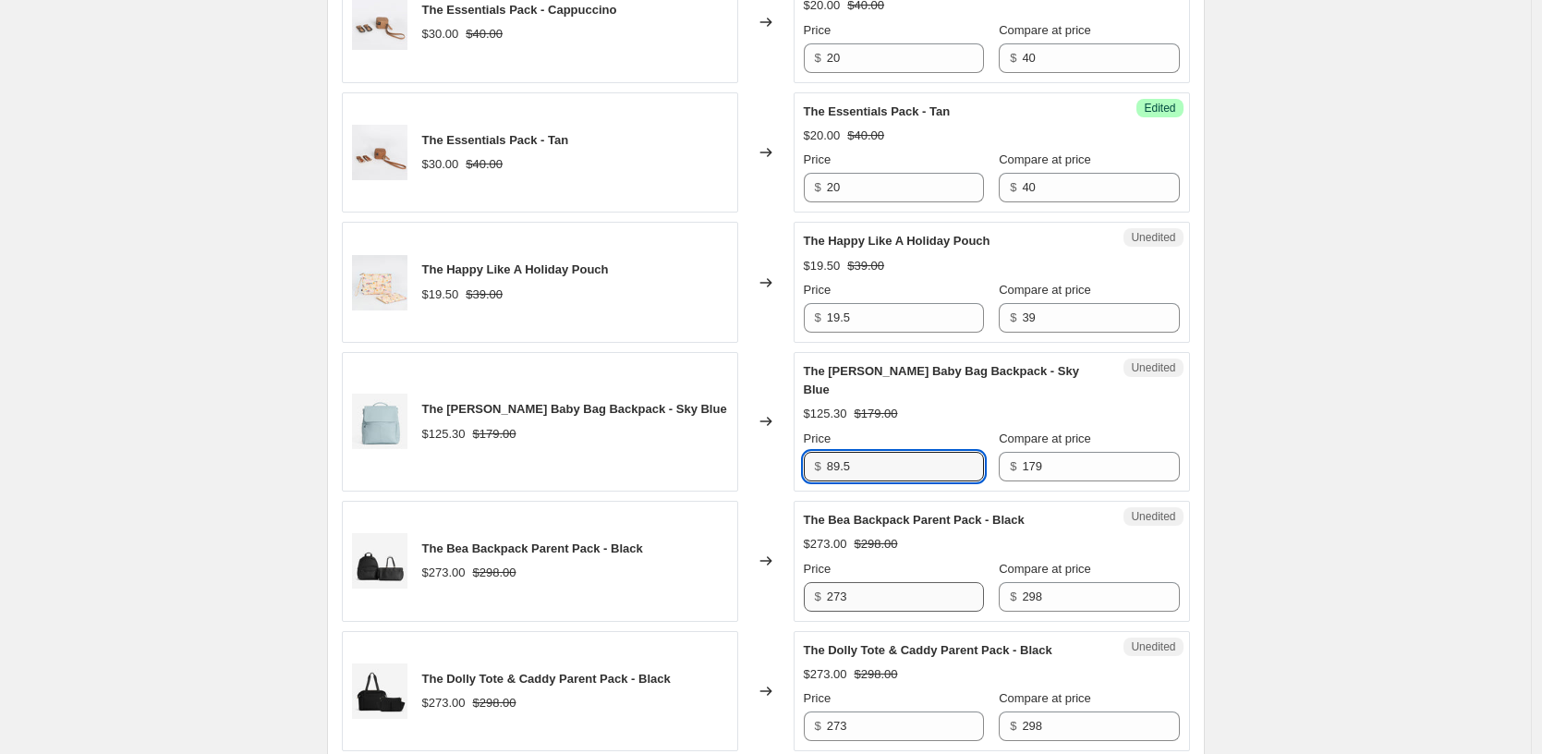
type input "89.5"
click at [878, 582] on input "273" at bounding box center [905, 597] width 157 height 30
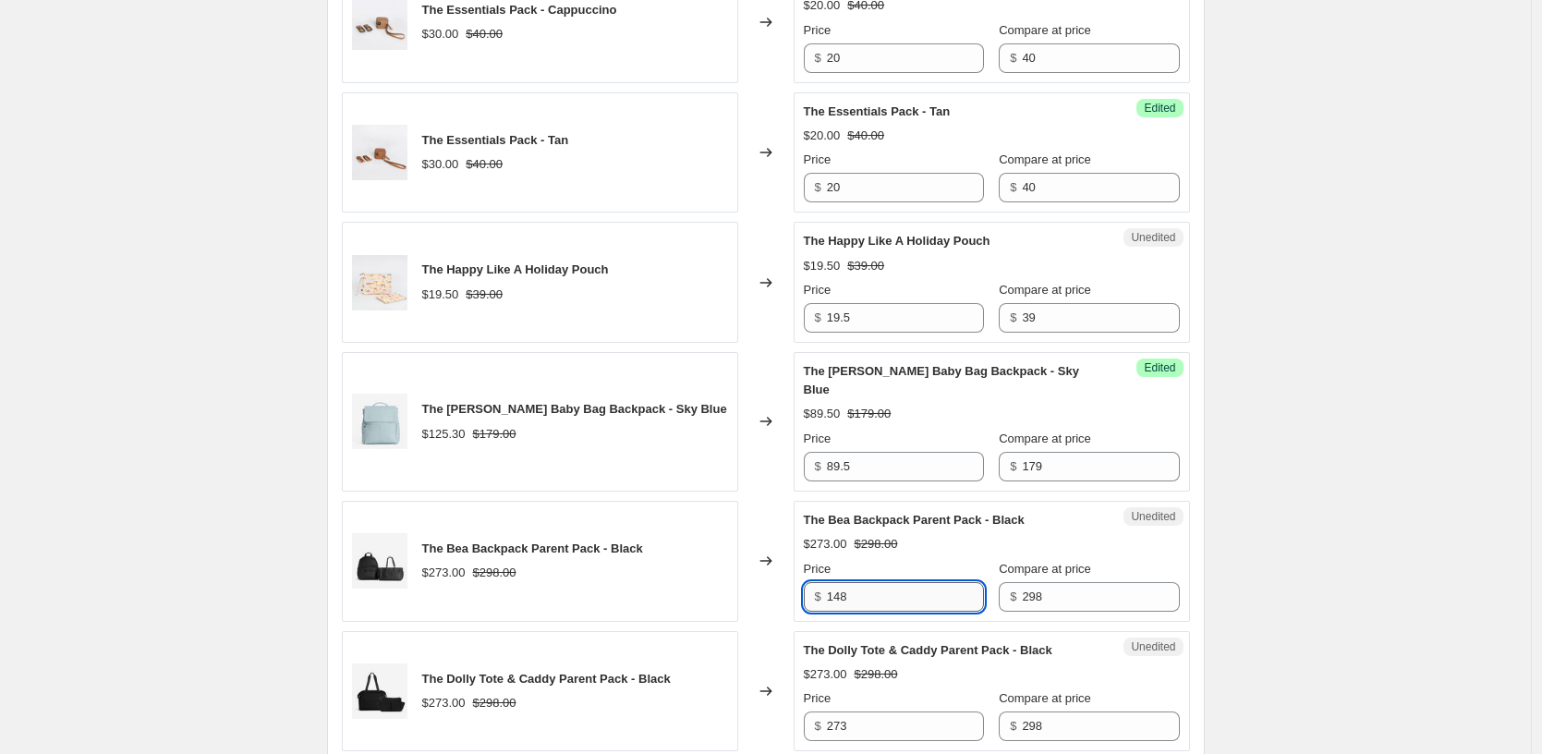
click at [867, 582] on input "148" at bounding box center [905, 597] width 157 height 30
click at [877, 582] on input "148" at bounding box center [905, 597] width 157 height 30
type input "149"
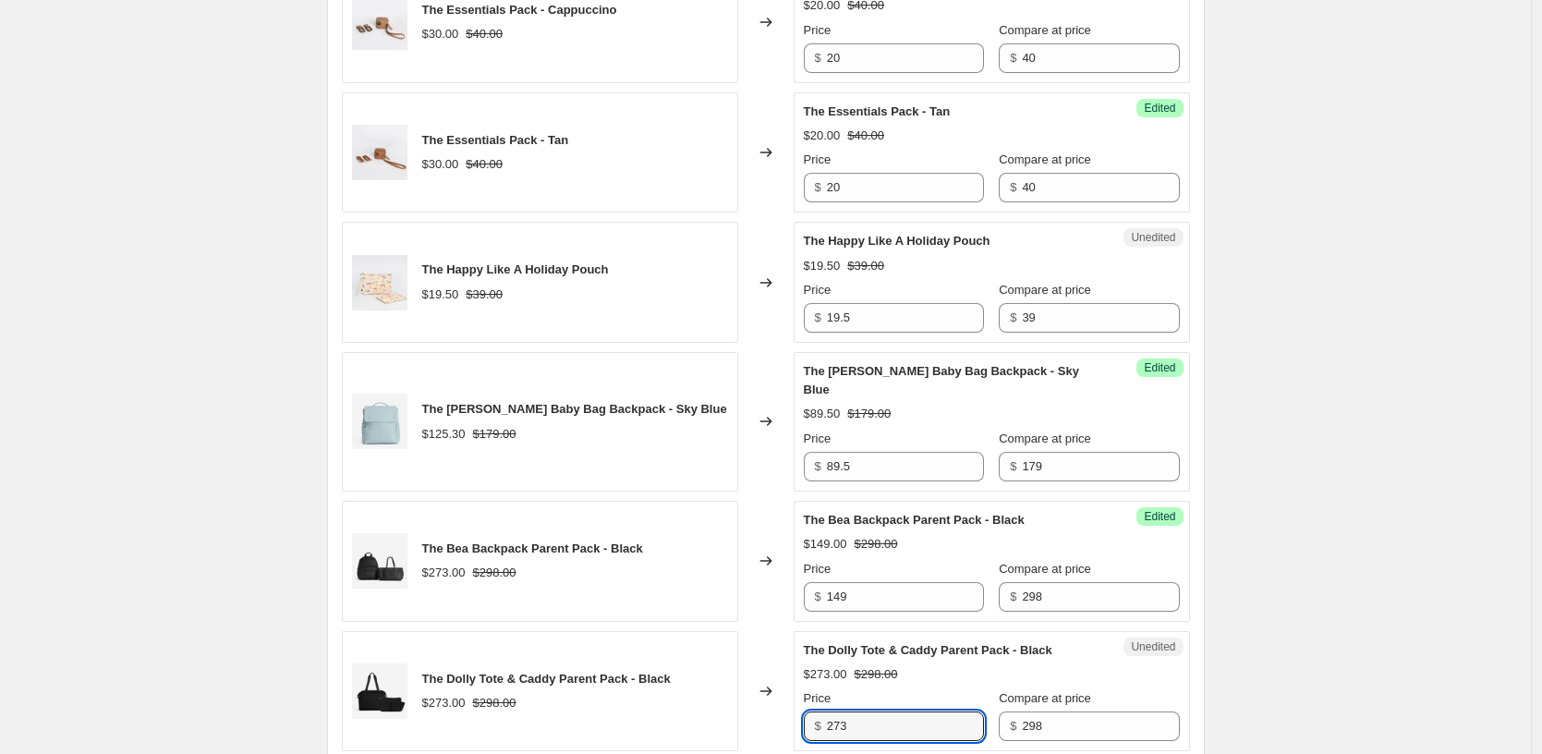
drag, startPoint x: 889, startPoint y: 709, endPoint x: 902, endPoint y: 608, distance: 101.5
click at [889, 711] on input "273" at bounding box center [905, 726] width 157 height 30
paste input "149"
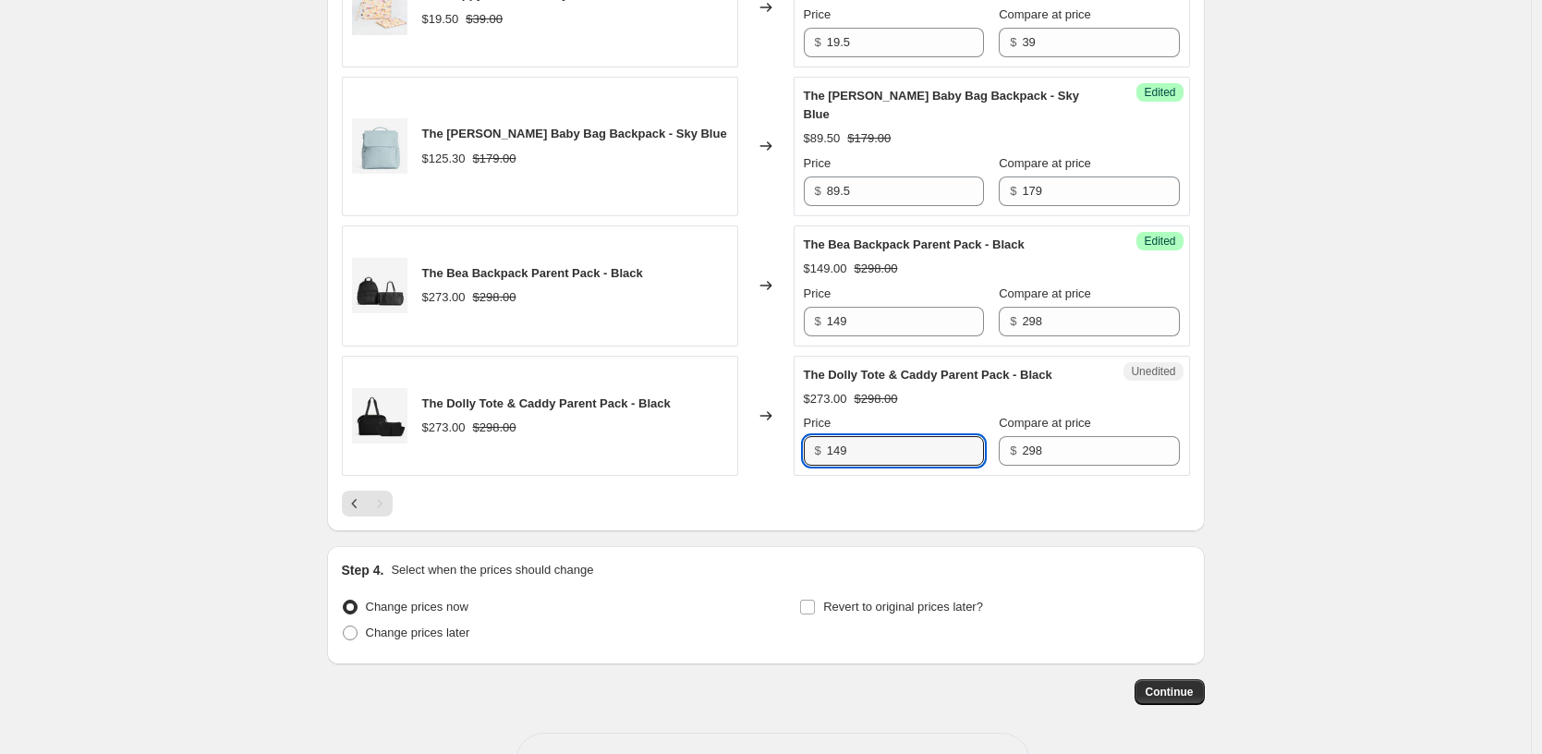
scroll to position [1579, 0]
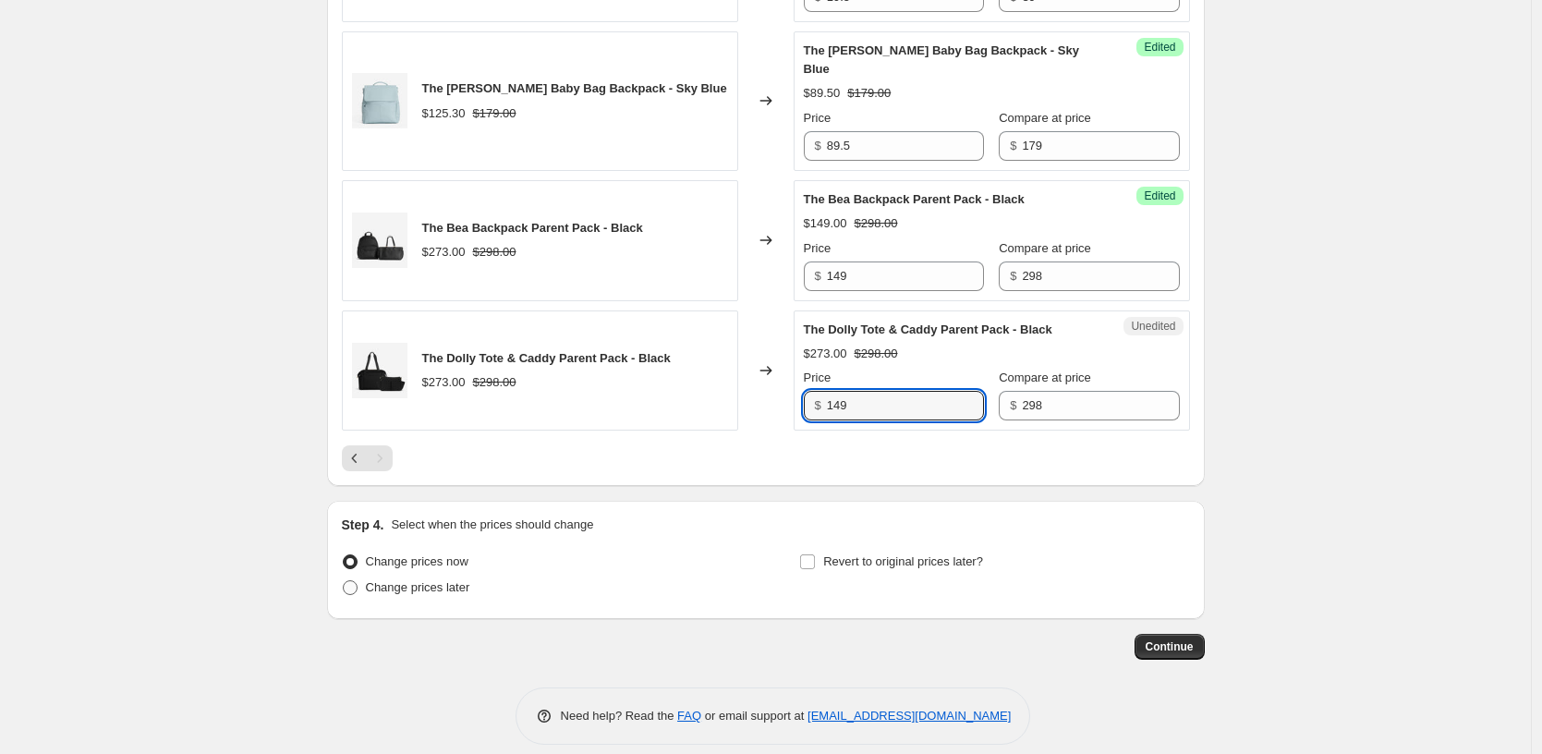
type input "149"
click at [449, 580] on span "Change prices later" at bounding box center [418, 587] width 104 height 14
click at [344, 580] on input "Change prices later" at bounding box center [343, 580] width 1 height 1
radio input "true"
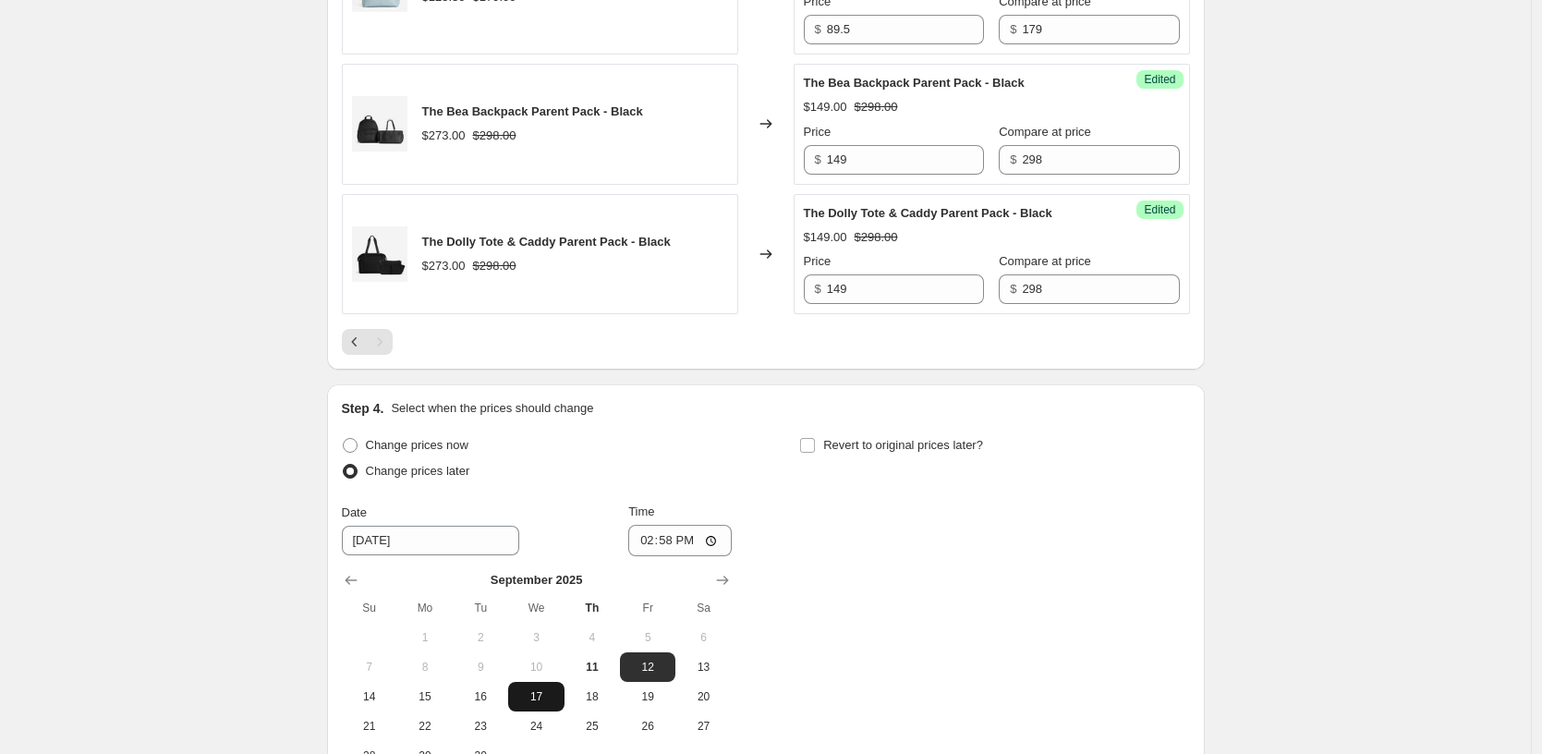
scroll to position [1720, 0]
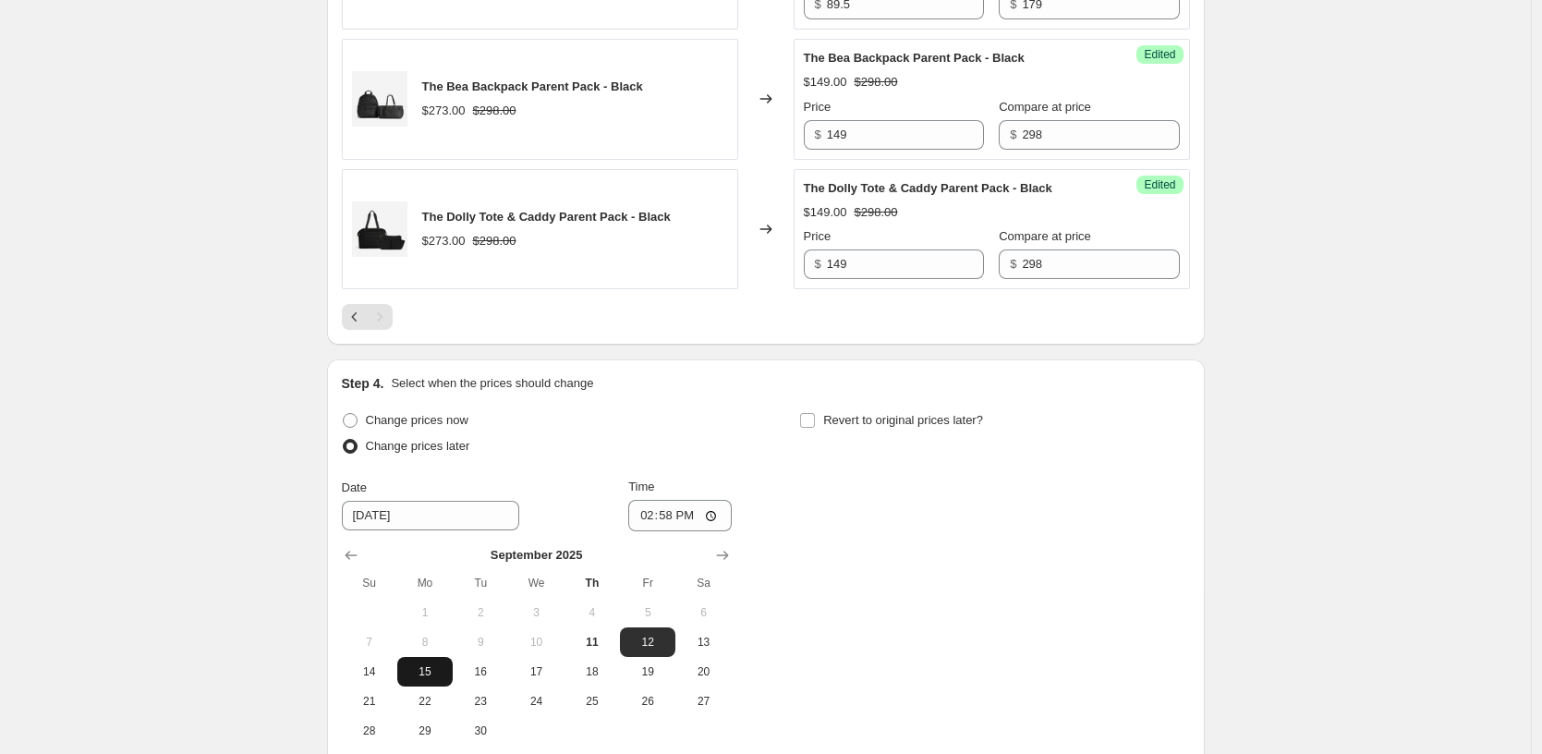
click at [427, 664] on span "15" at bounding box center [425, 671] width 41 height 15
type input "[DATE]"
click at [659, 500] on input "14:58" at bounding box center [679, 515] width 103 height 31
click at [650, 500] on input "14:58" at bounding box center [679, 515] width 103 height 31
click at [642, 502] on input "14:58" at bounding box center [679, 515] width 103 height 31
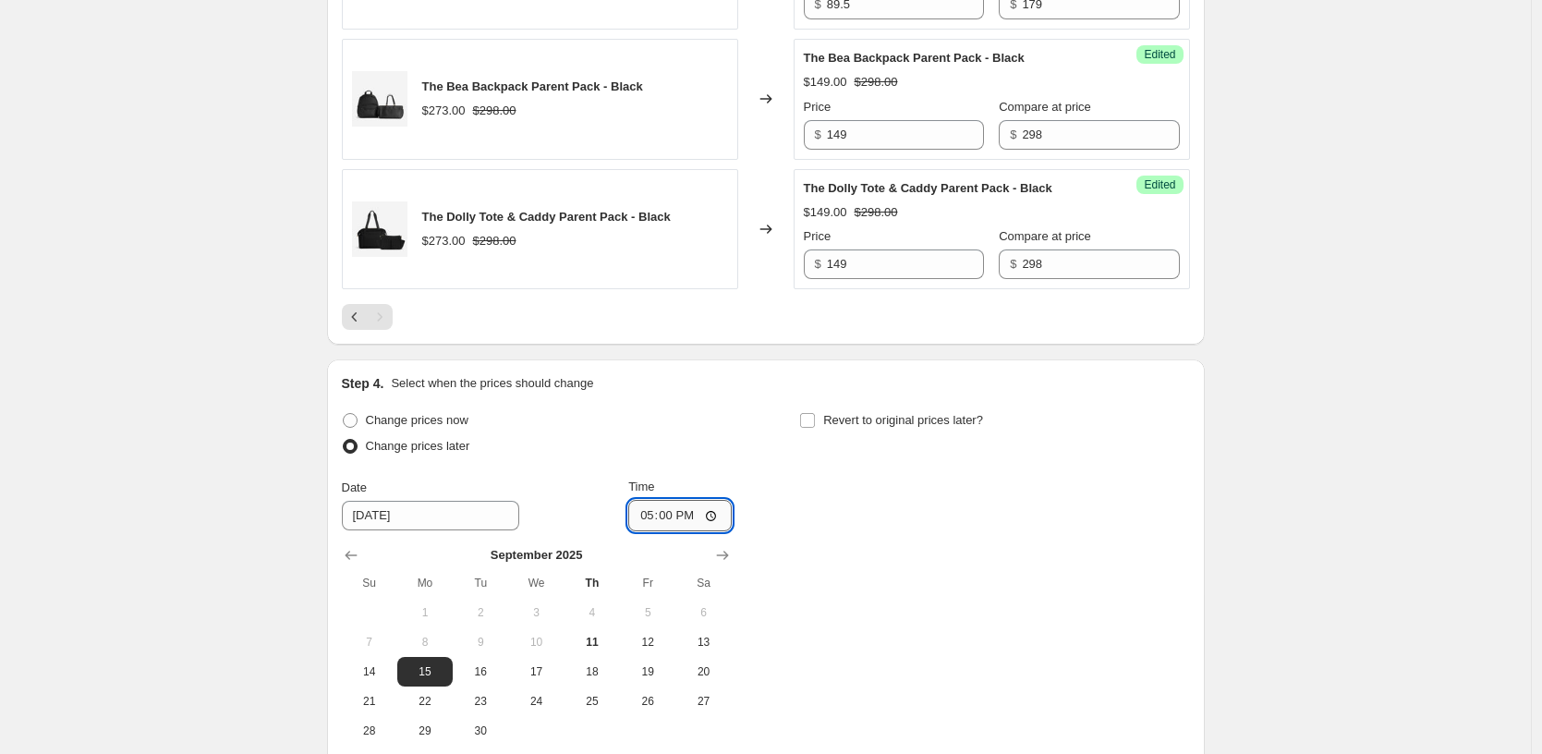
type input "05:00"
click at [1012, 472] on div "Change prices now Change prices later Date [DATE] Time 05:00 [DATE] Su Mo Tu We…" at bounding box center [766, 576] width 848 height 338
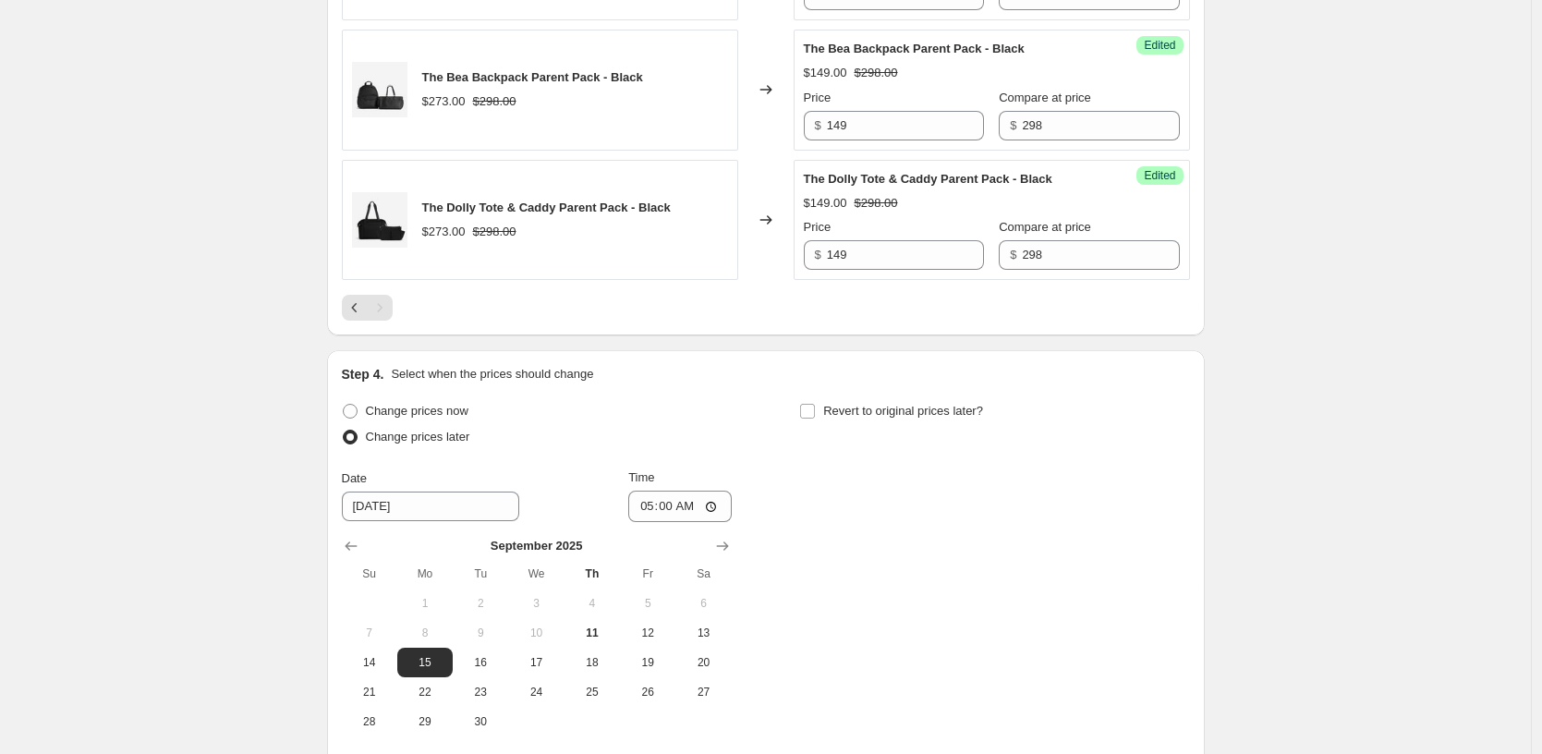
scroll to position [1895, 0]
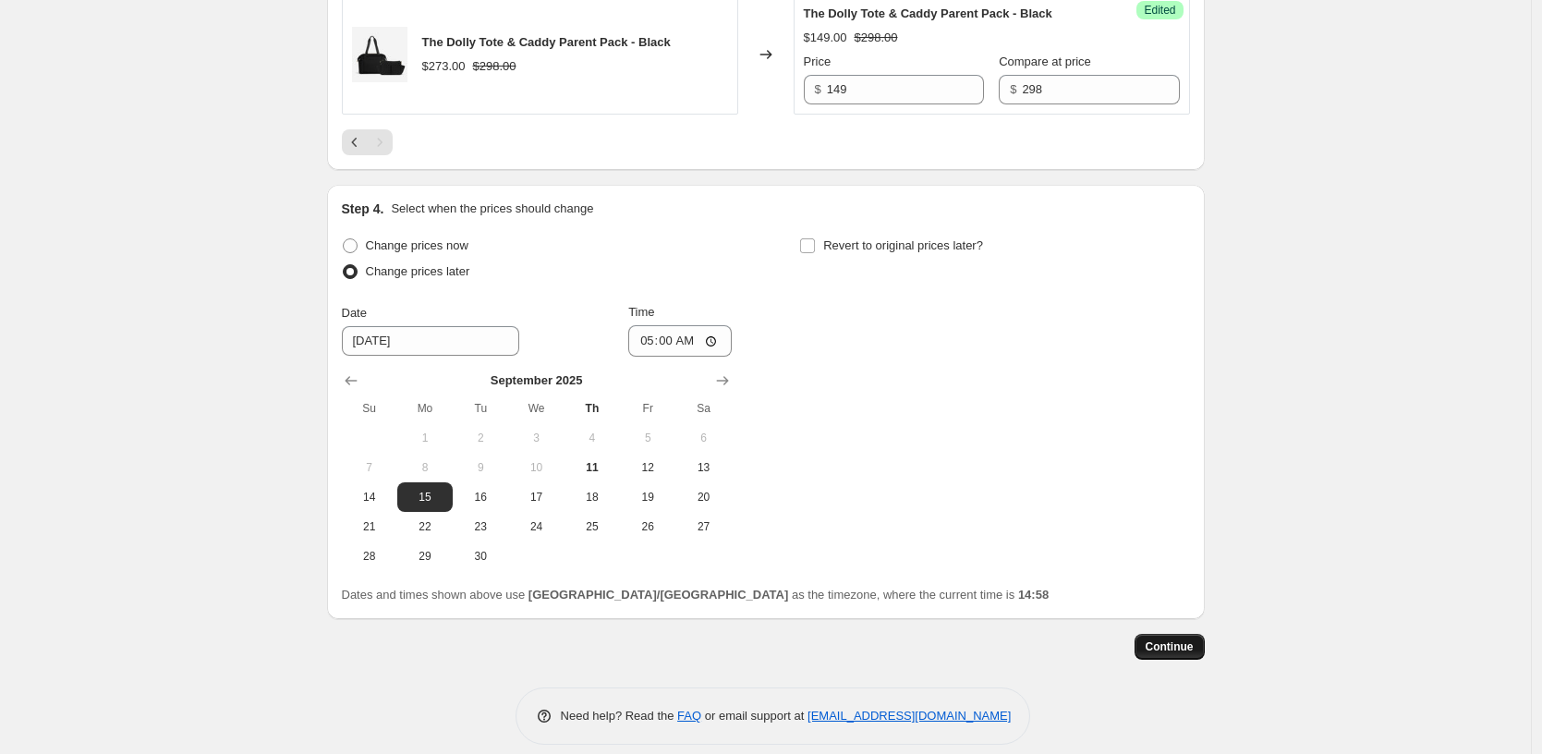
click at [1158, 639] on span "Continue" at bounding box center [1170, 646] width 48 height 15
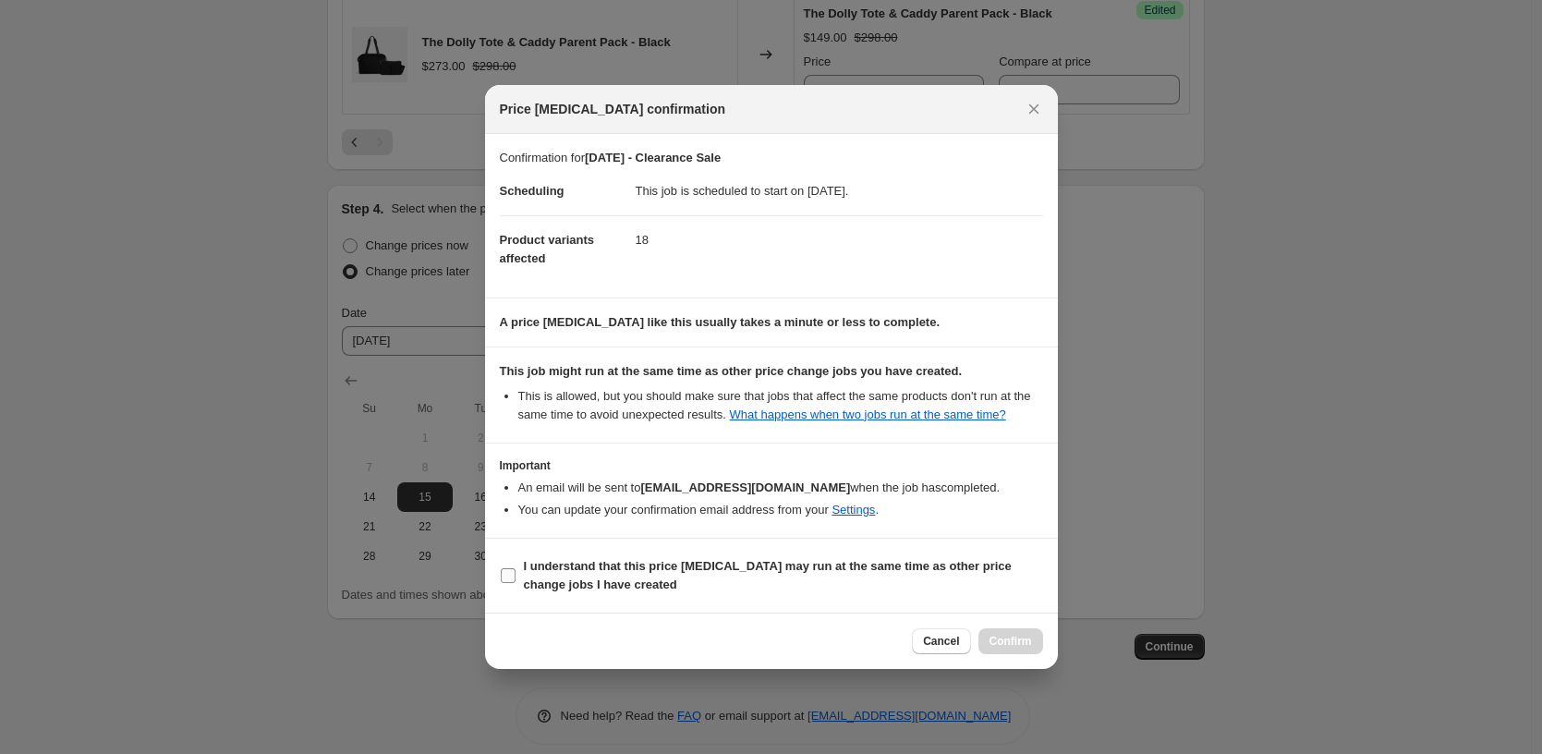
click at [502, 583] on input "I understand that this price [MEDICAL_DATA] may run at the same time as other p…" at bounding box center [508, 575] width 15 height 15
checkbox input "true"
click at [935, 649] on span "Cancel" at bounding box center [941, 641] width 36 height 15
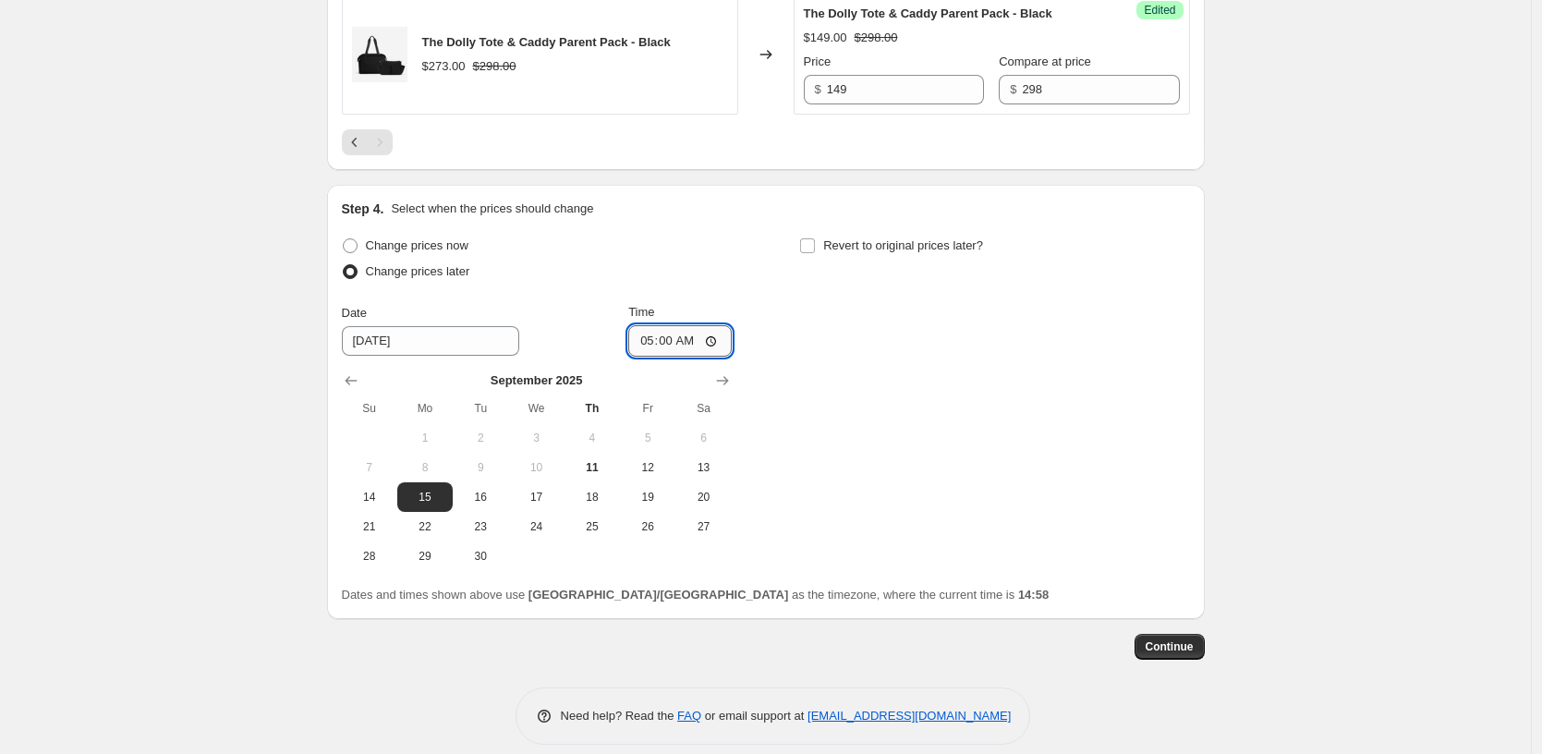
click at [665, 325] on input "05:00" at bounding box center [679, 340] width 103 height 31
type input "05:05"
click at [1182, 639] on span "Continue" at bounding box center [1170, 646] width 48 height 15
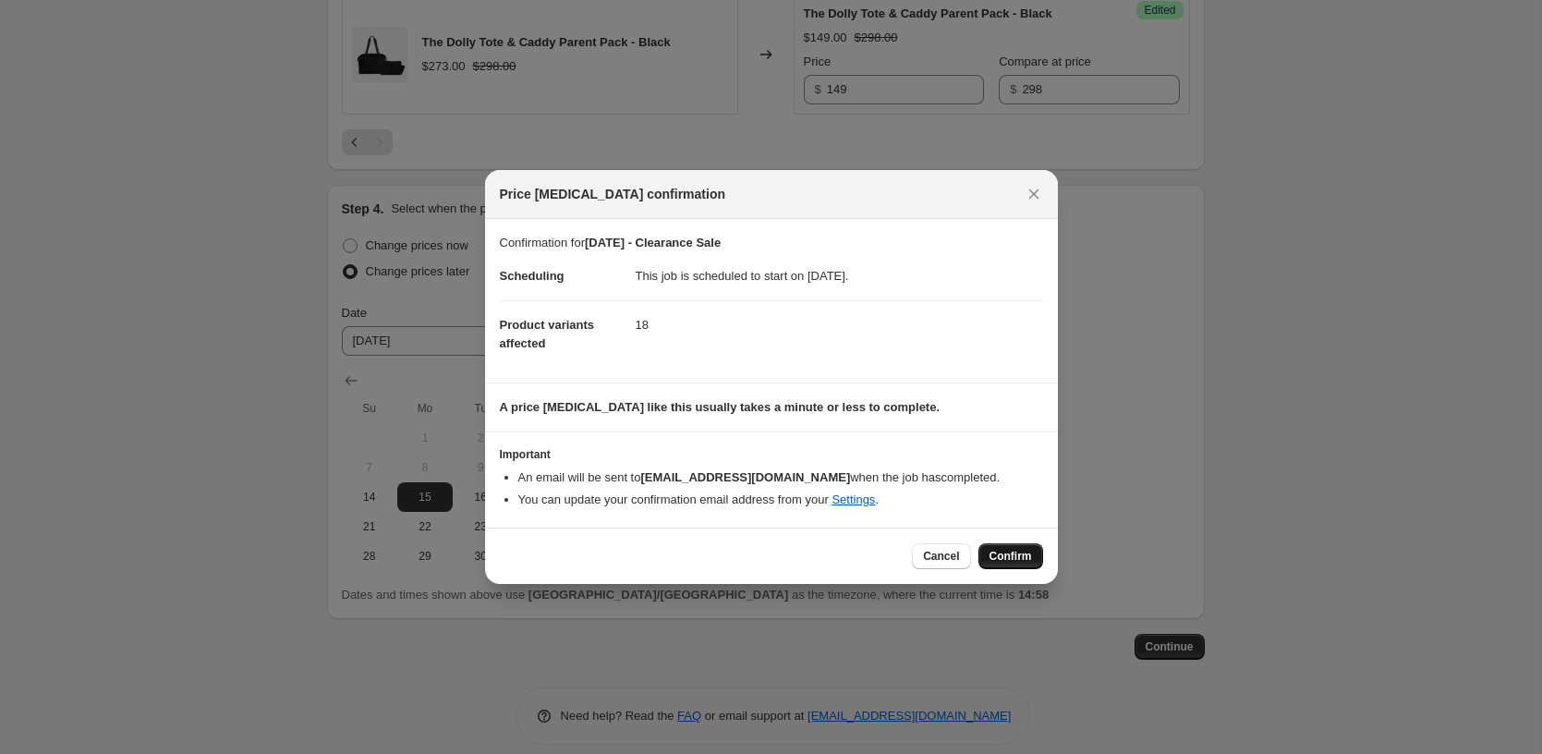
click at [1024, 553] on span "Confirm" at bounding box center [1010, 556] width 42 height 15
